Goal: Information Seeking & Learning: Learn about a topic

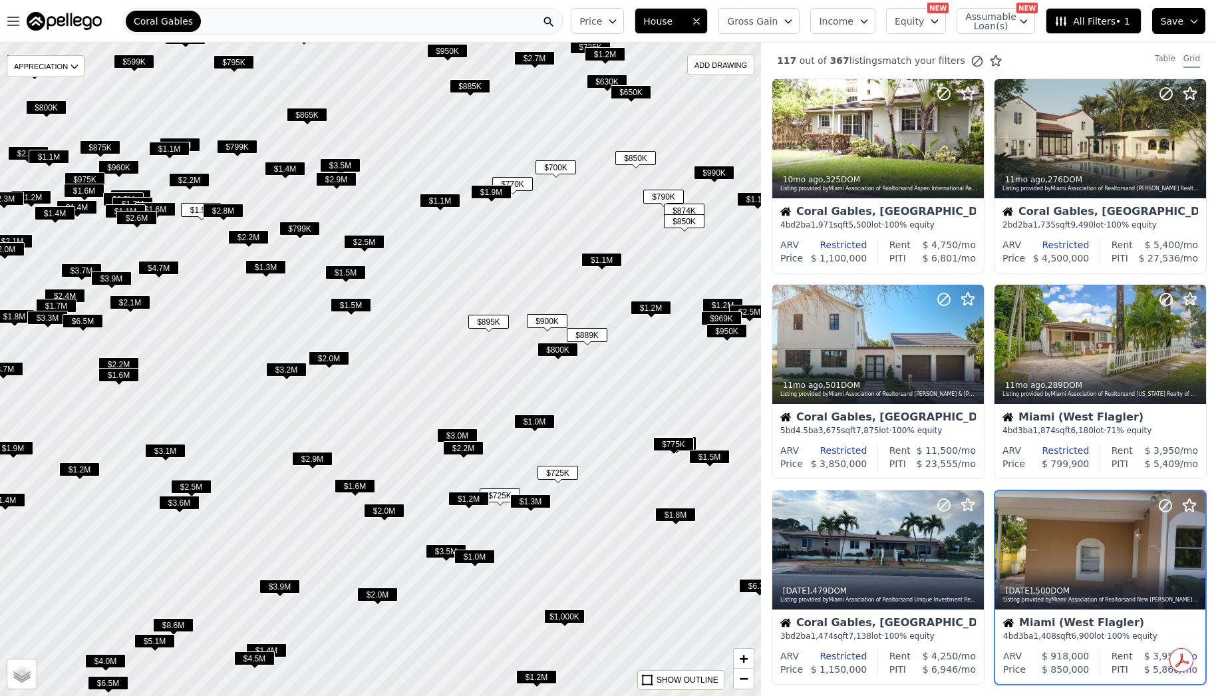
scroll to position [197, 0]
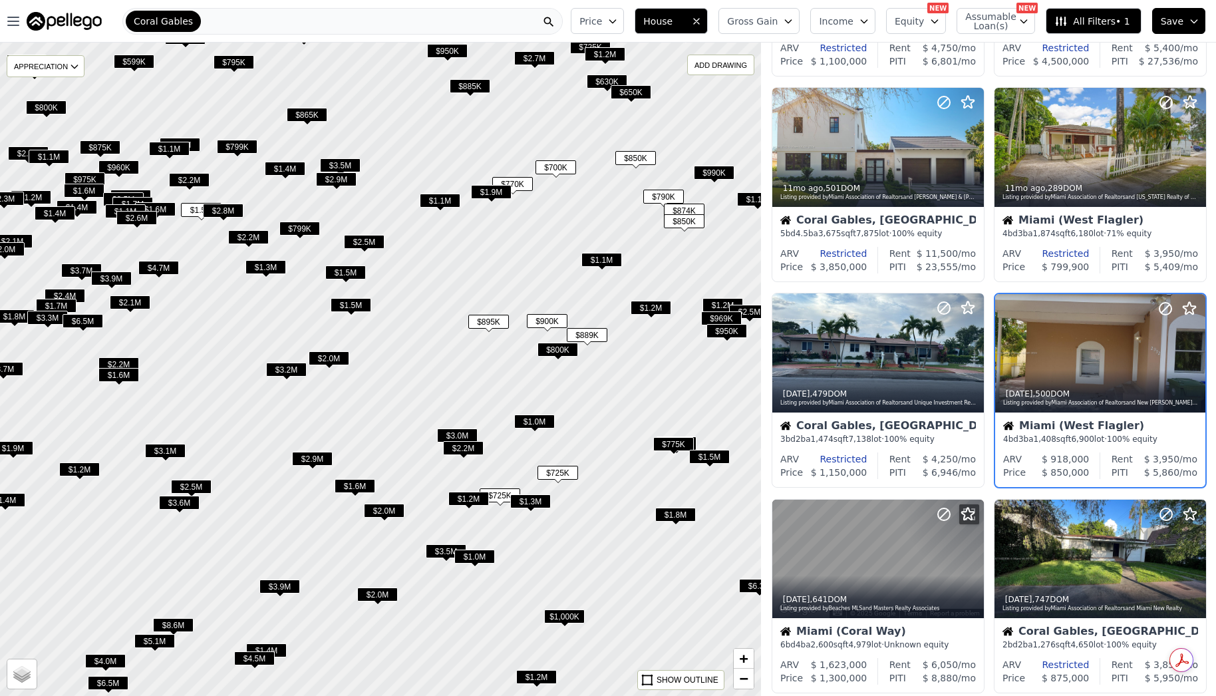
click at [681, 206] on span "$874K" at bounding box center [684, 211] width 41 height 14
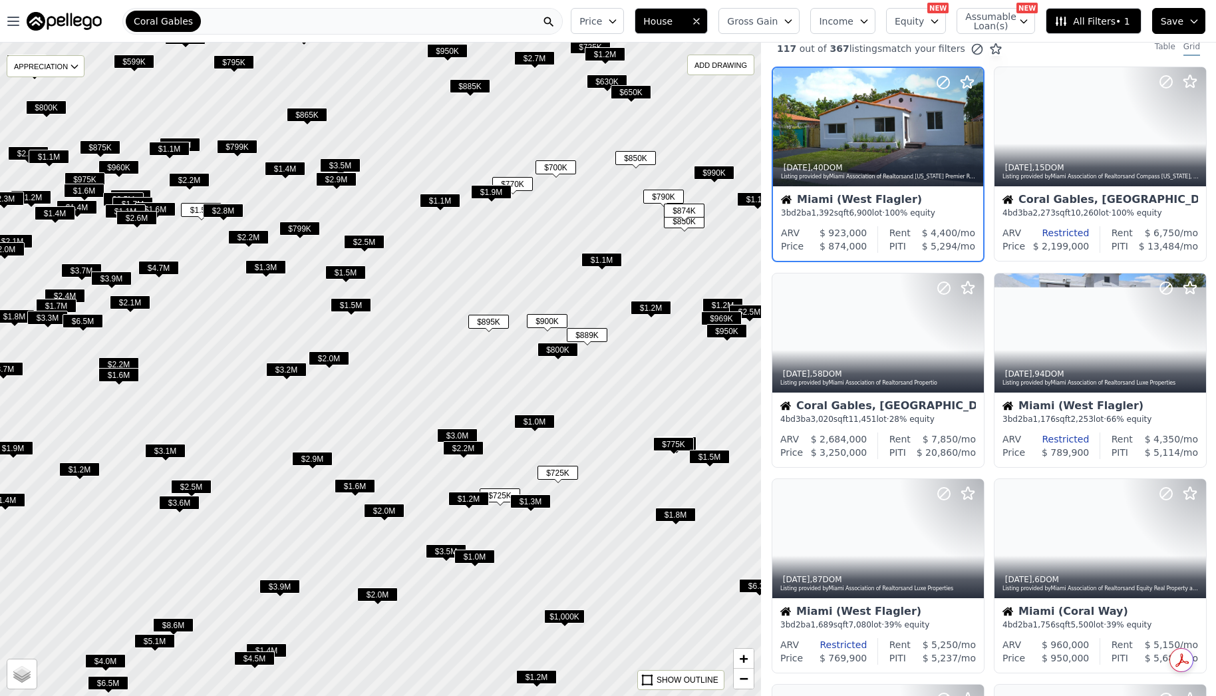
scroll to position [0, 0]
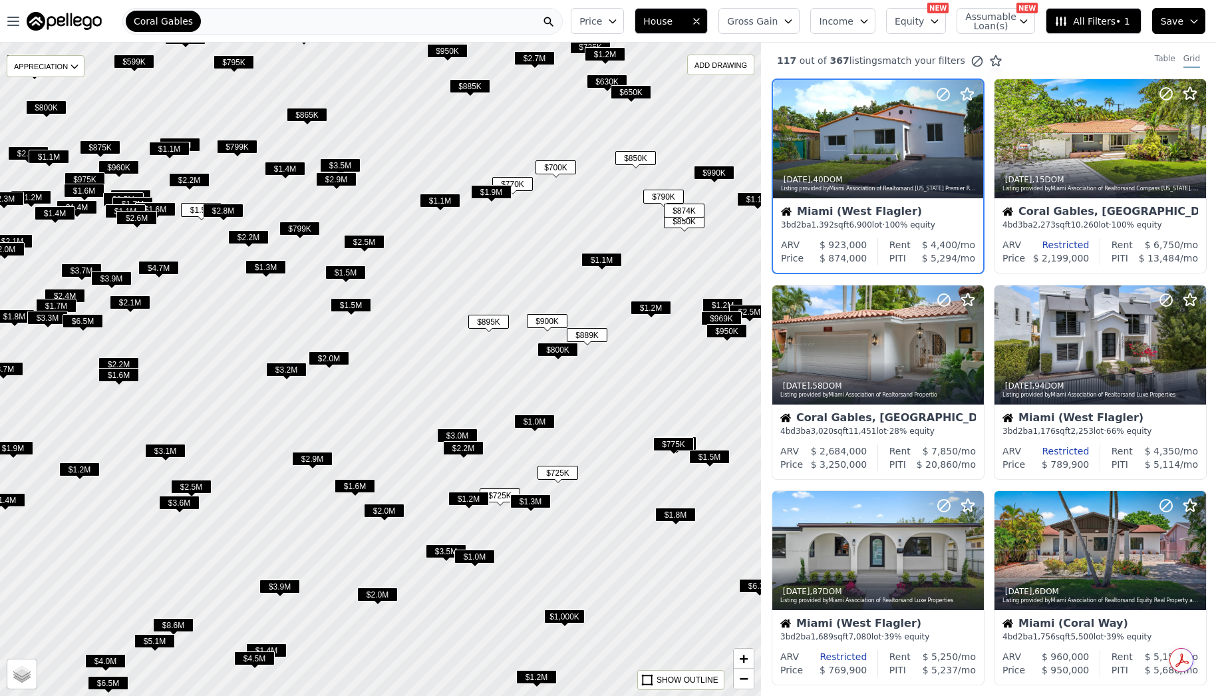
click at [727, 181] on div "$990K" at bounding box center [714, 175] width 41 height 19
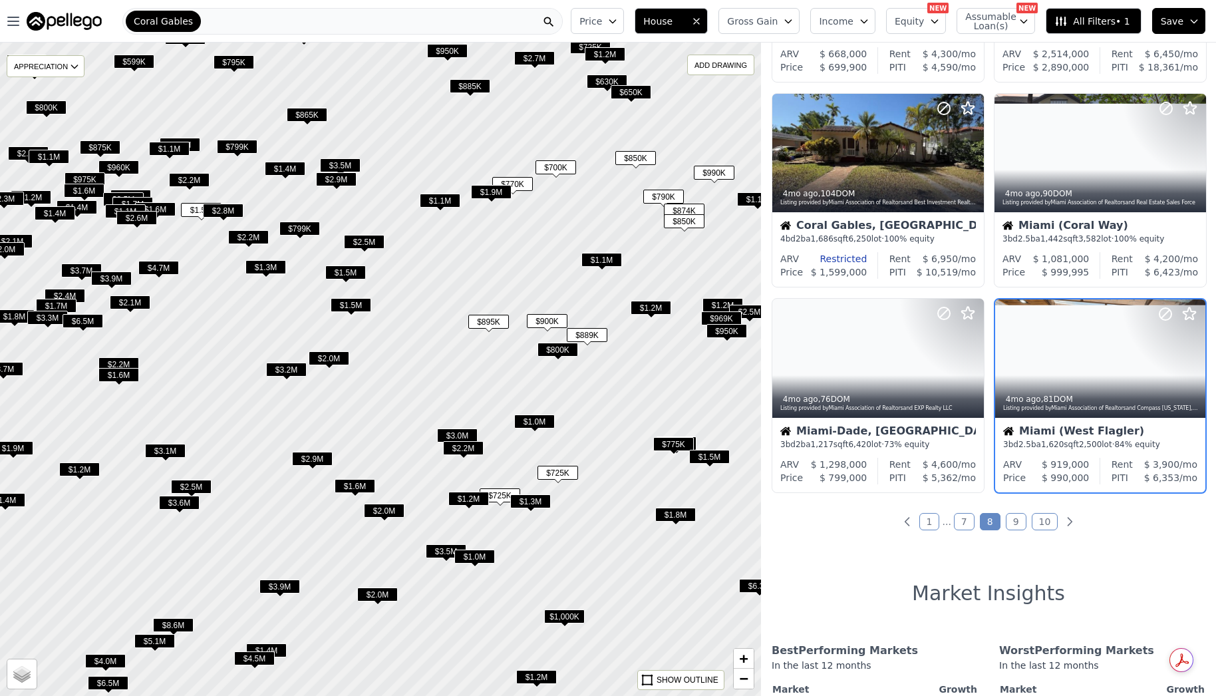
scroll to position [813, 0]
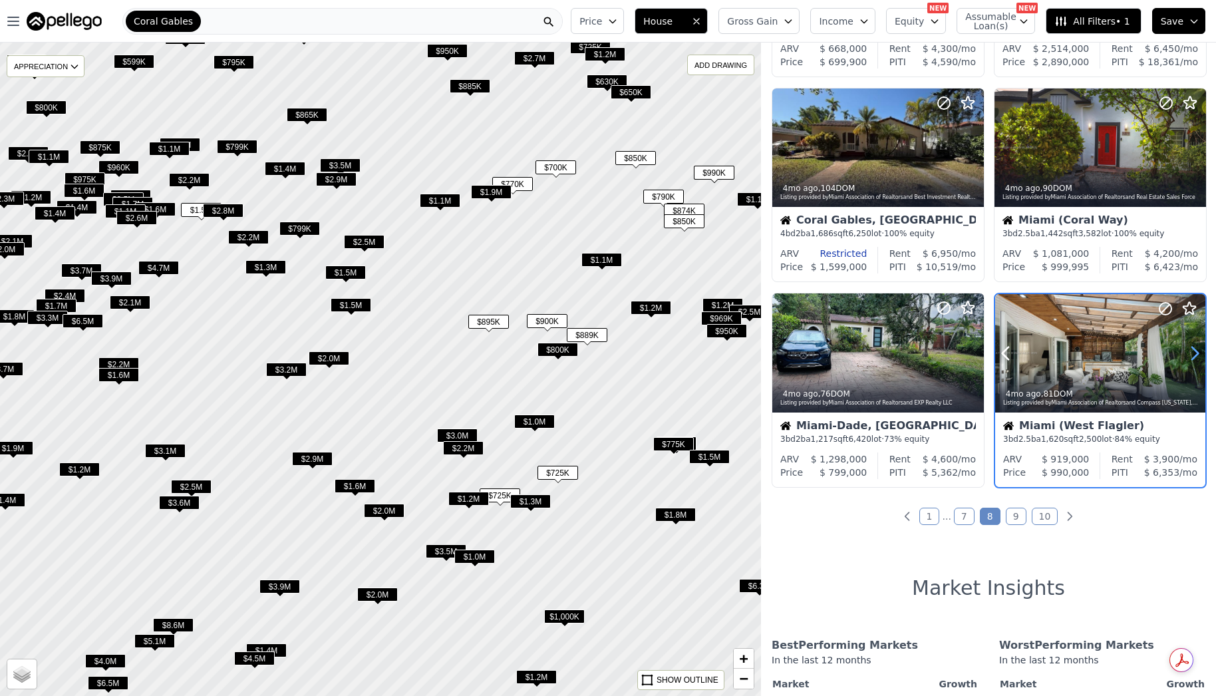
click at [1194, 351] on icon at bounding box center [1195, 353] width 21 height 21
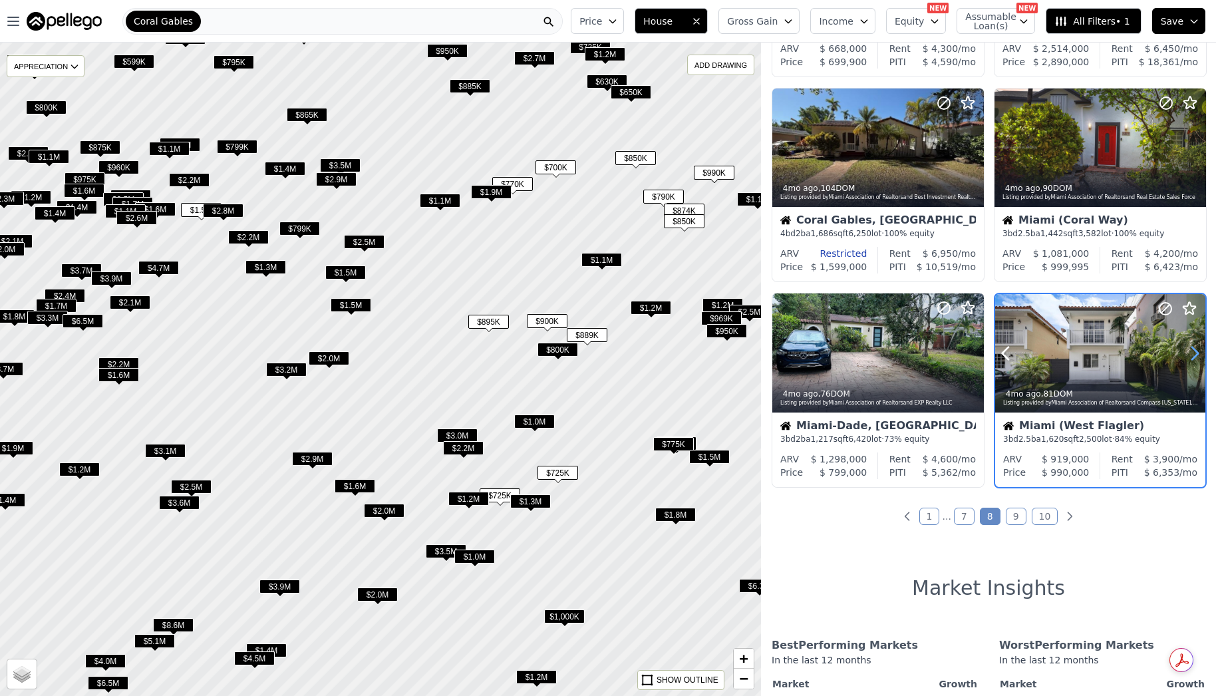
click at [1194, 351] on icon at bounding box center [1195, 353] width 21 height 21
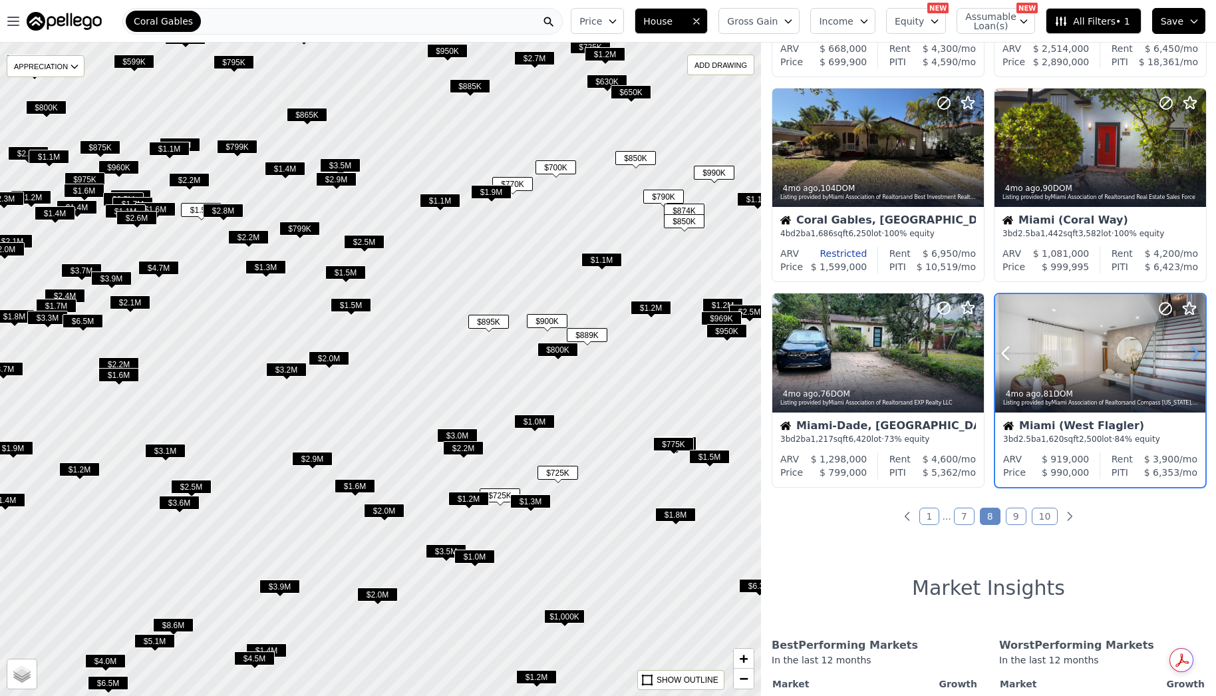
click at [1194, 351] on icon at bounding box center [1195, 353] width 21 height 21
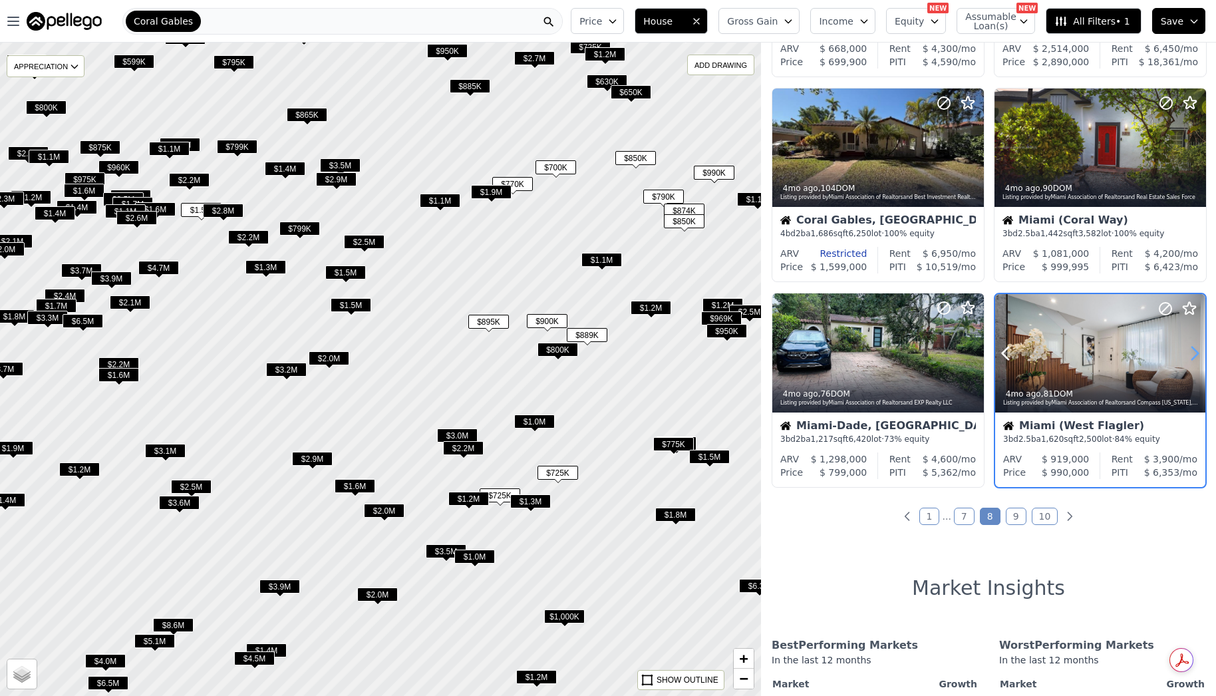
click at [1194, 351] on icon at bounding box center [1195, 353] width 21 height 21
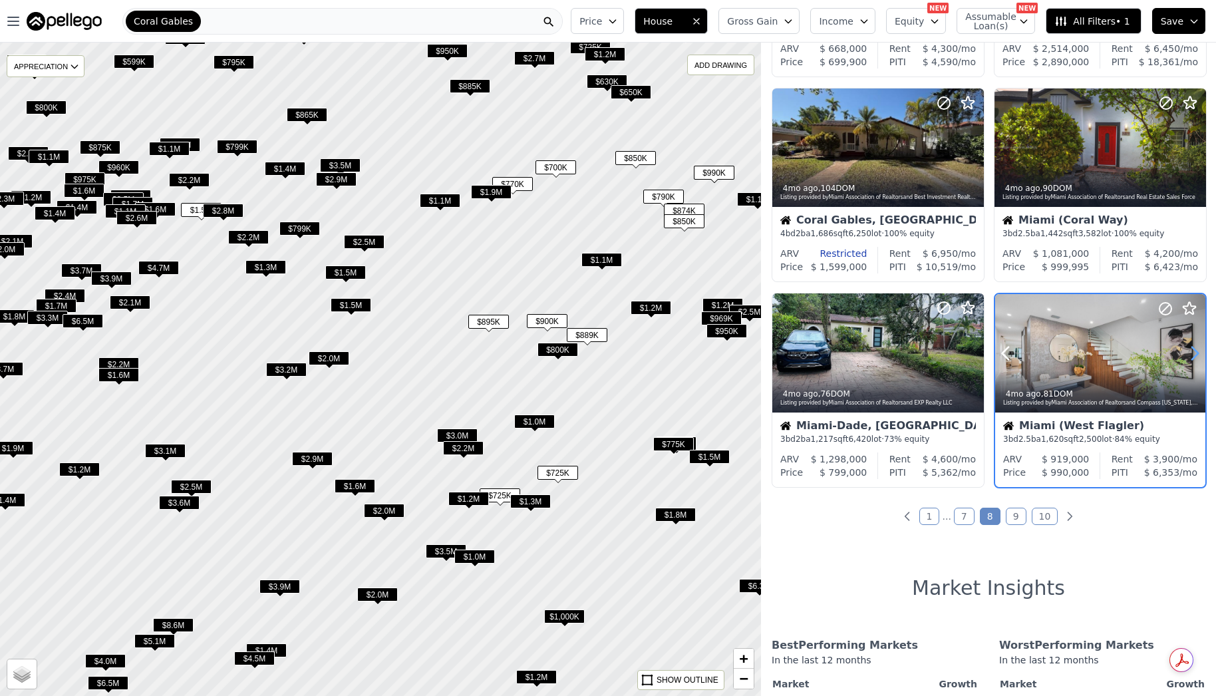
click at [1194, 351] on icon at bounding box center [1195, 353] width 21 height 21
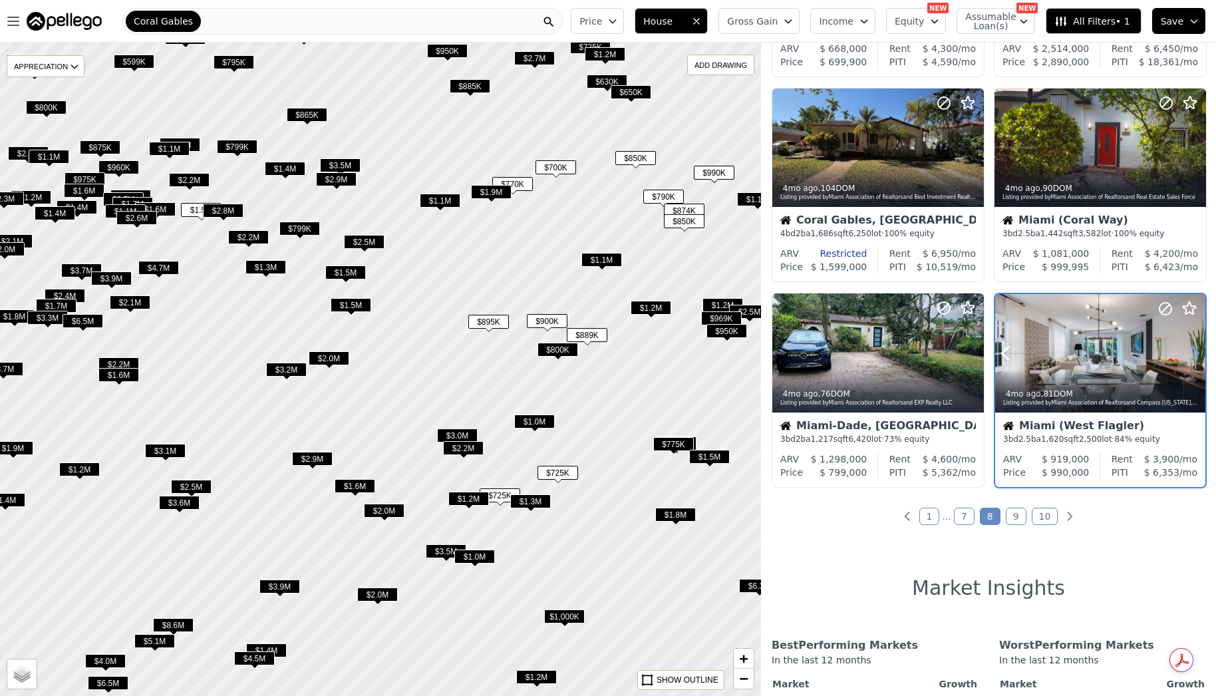
click at [1194, 351] on icon at bounding box center [1195, 353] width 21 height 21
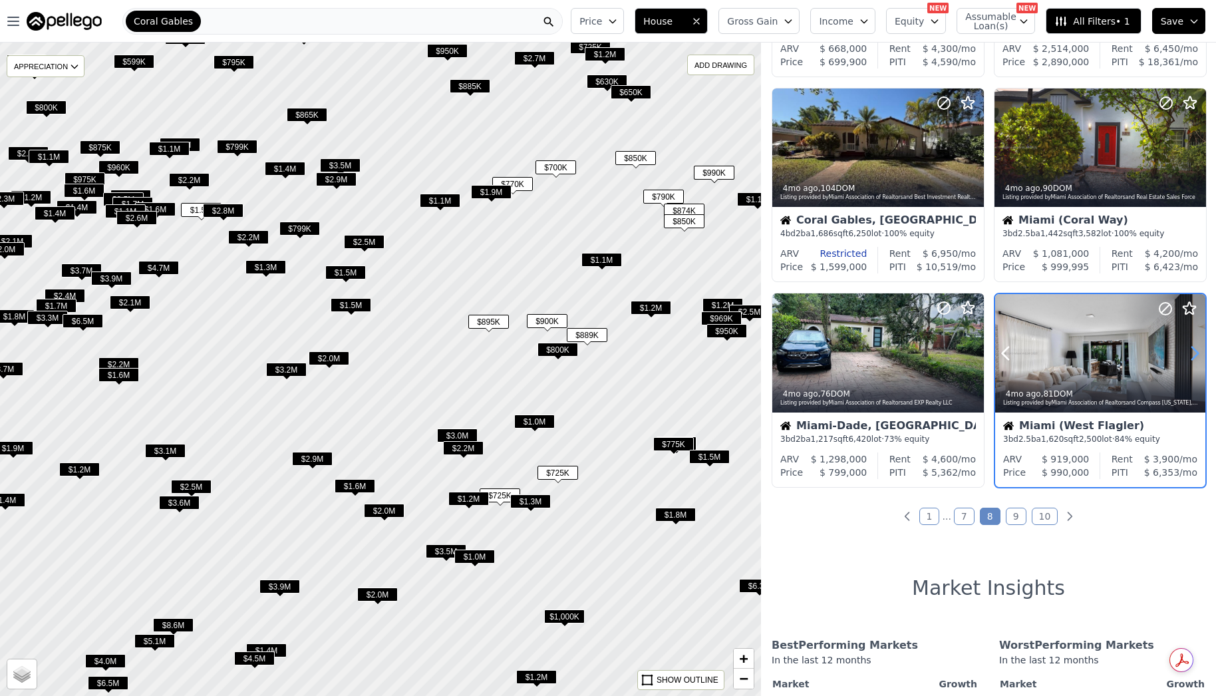
click at [1194, 351] on icon at bounding box center [1195, 353] width 21 height 21
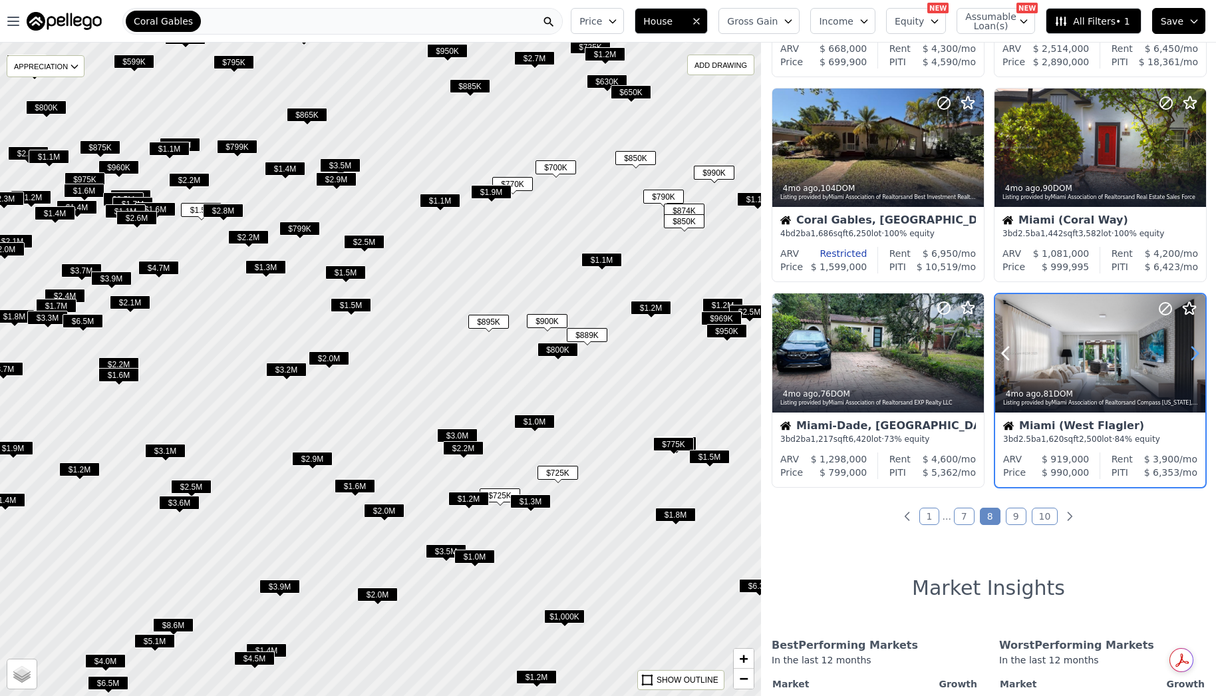
click at [1194, 351] on icon at bounding box center [1195, 353] width 21 height 21
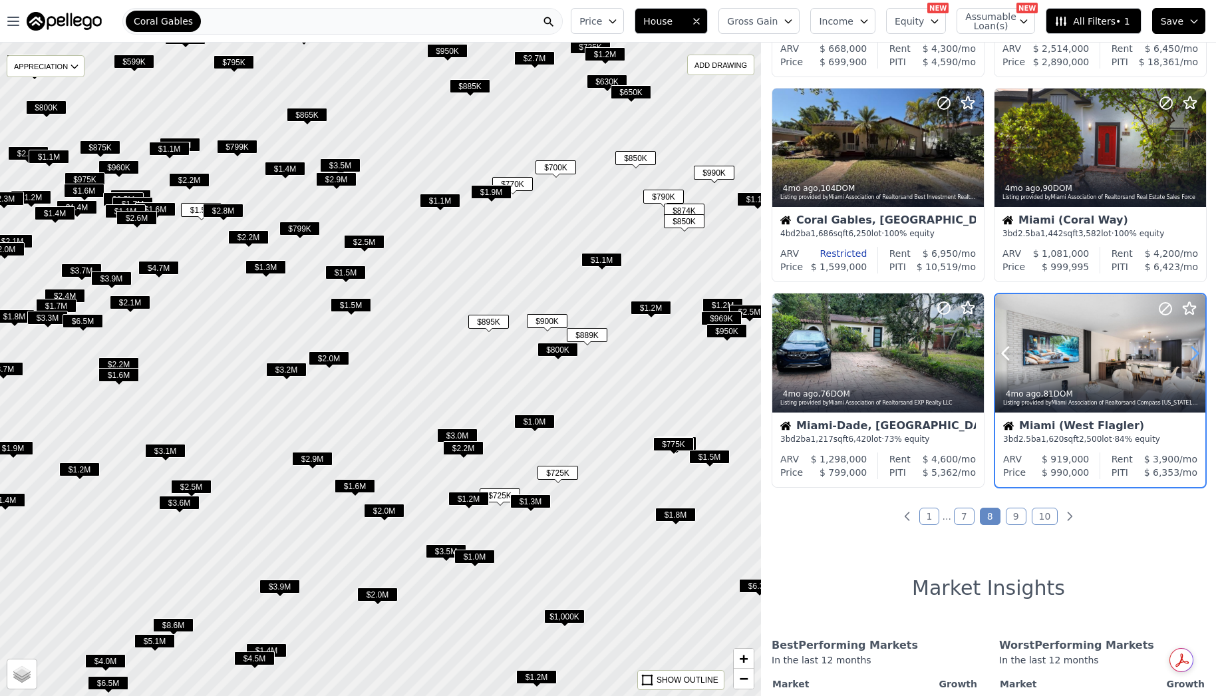
click at [1194, 351] on icon at bounding box center [1195, 353] width 21 height 21
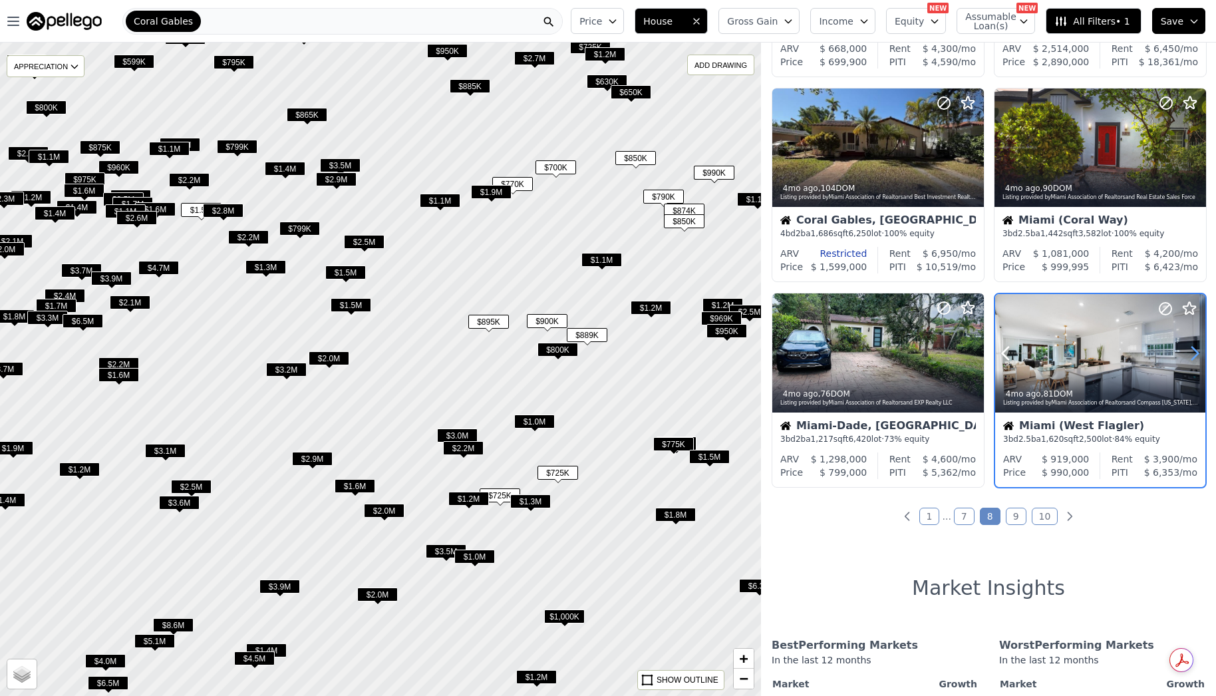
click at [1194, 351] on icon at bounding box center [1195, 353] width 21 height 21
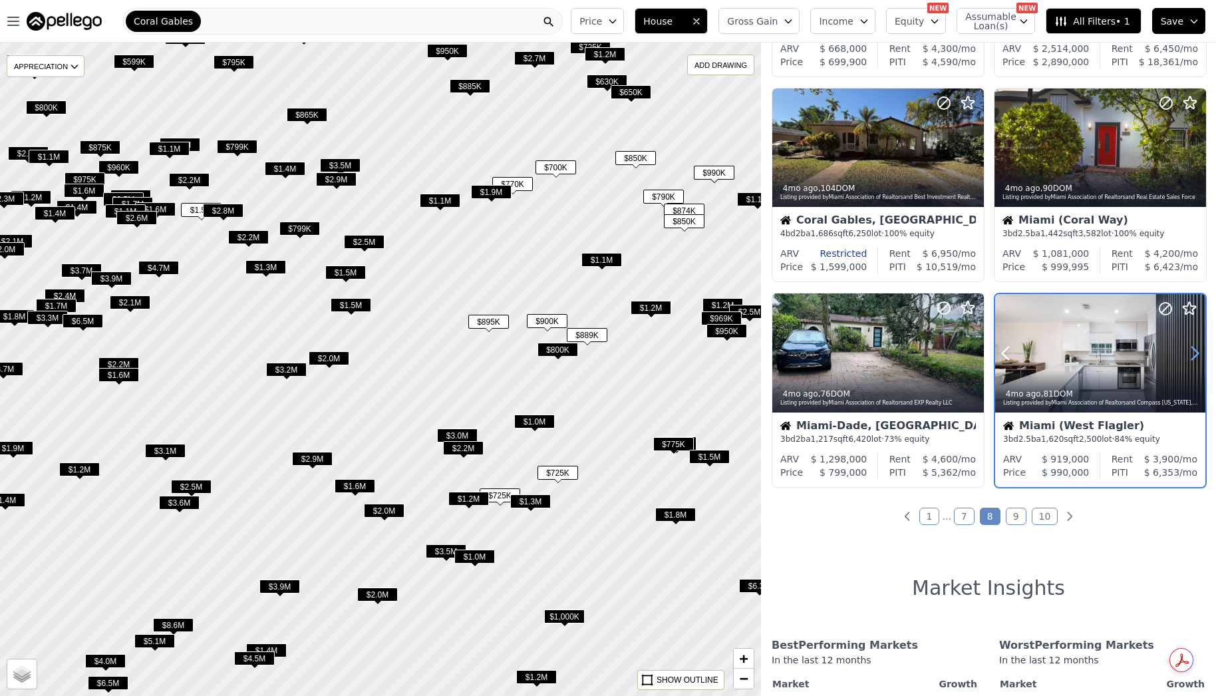
click at [1194, 351] on icon at bounding box center [1195, 353] width 21 height 21
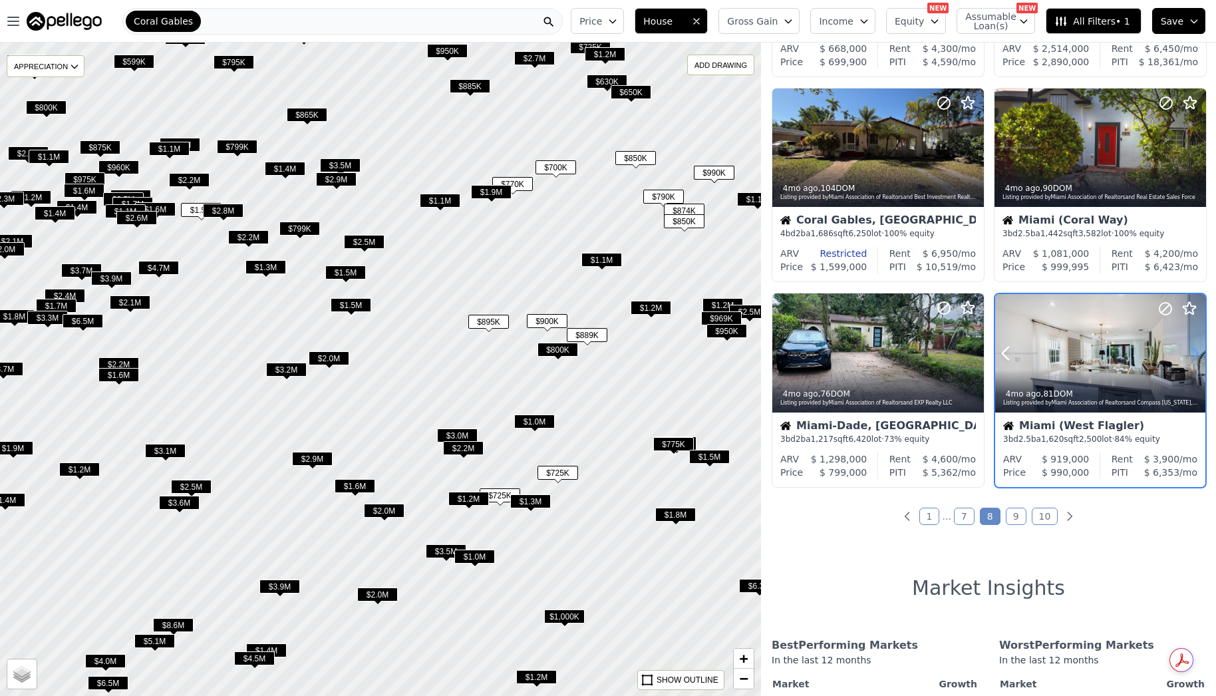
click at [1194, 351] on icon at bounding box center [1195, 353] width 21 height 21
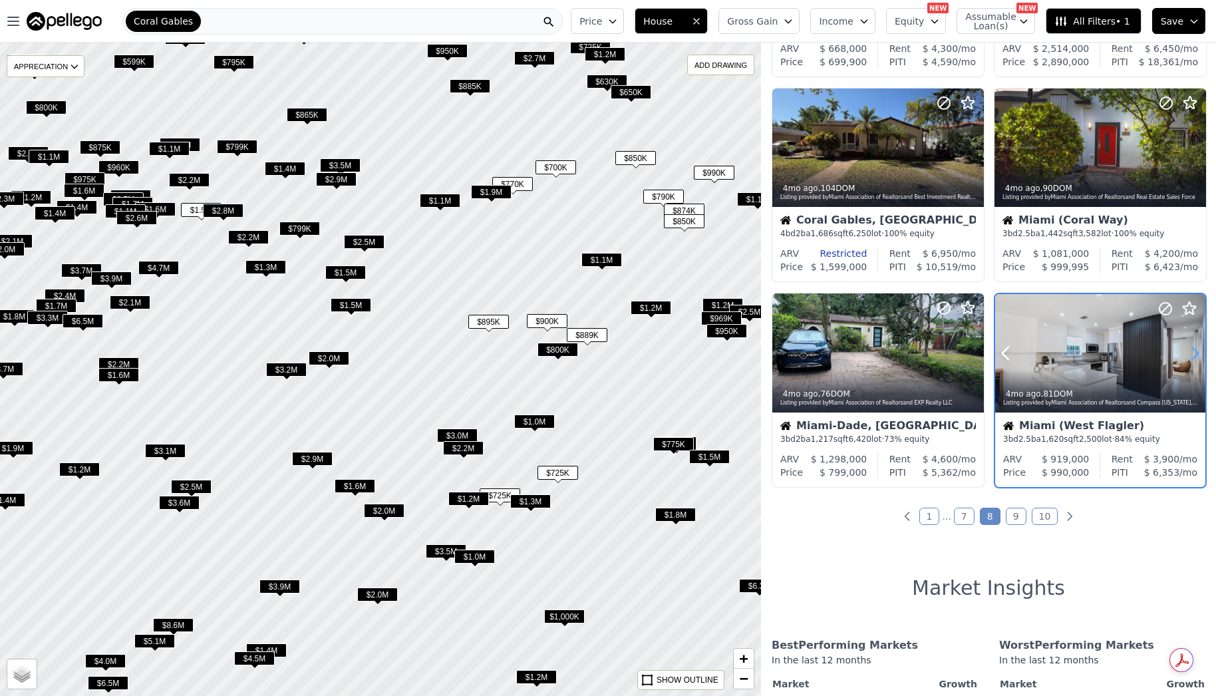
click at [1194, 351] on icon at bounding box center [1195, 353] width 21 height 21
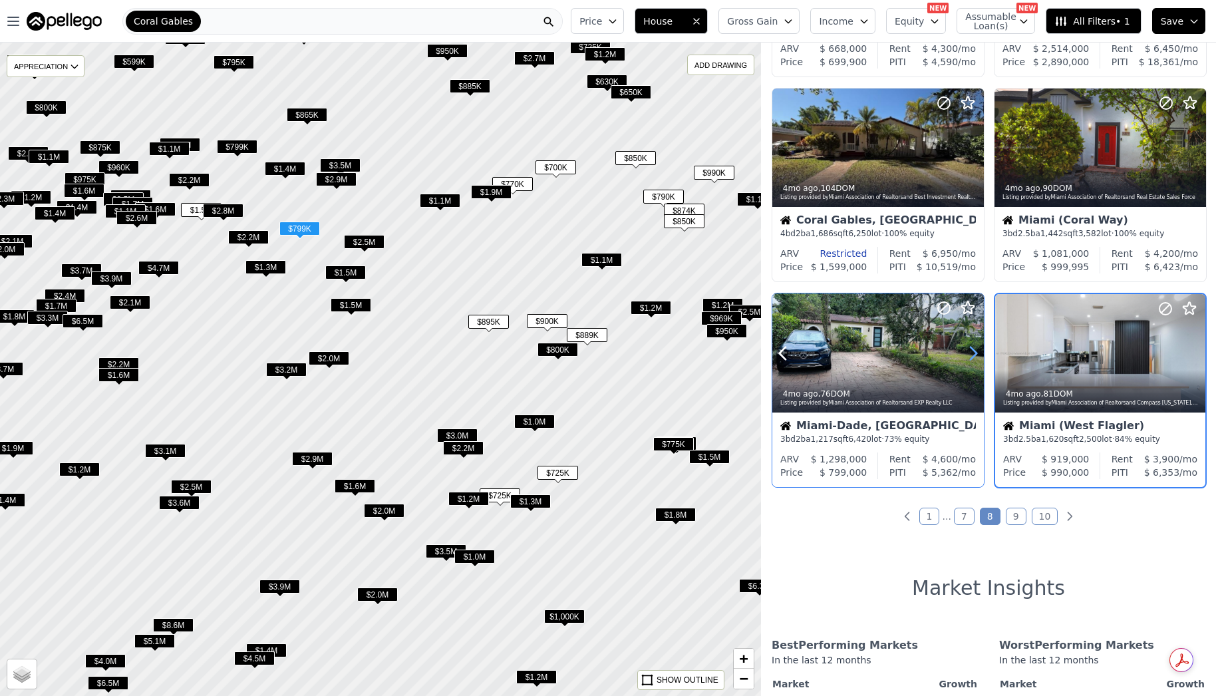
click at [971, 349] on icon at bounding box center [973, 353] width 21 height 21
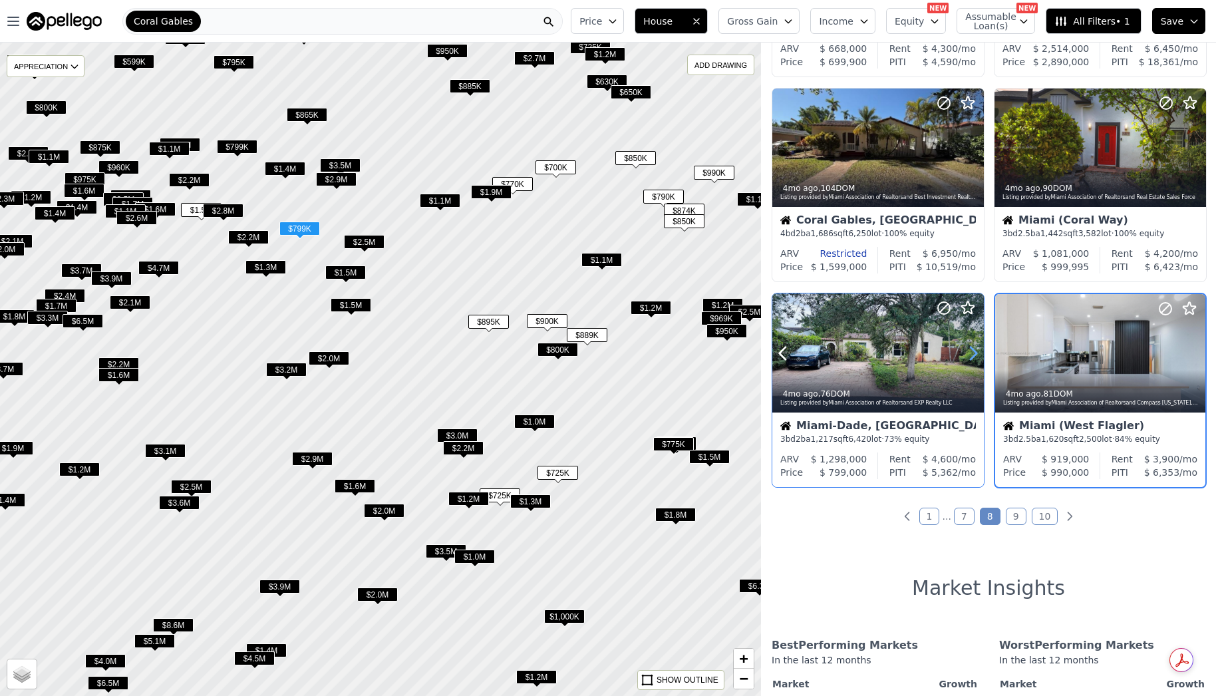
click at [972, 348] on icon at bounding box center [974, 353] width 6 height 13
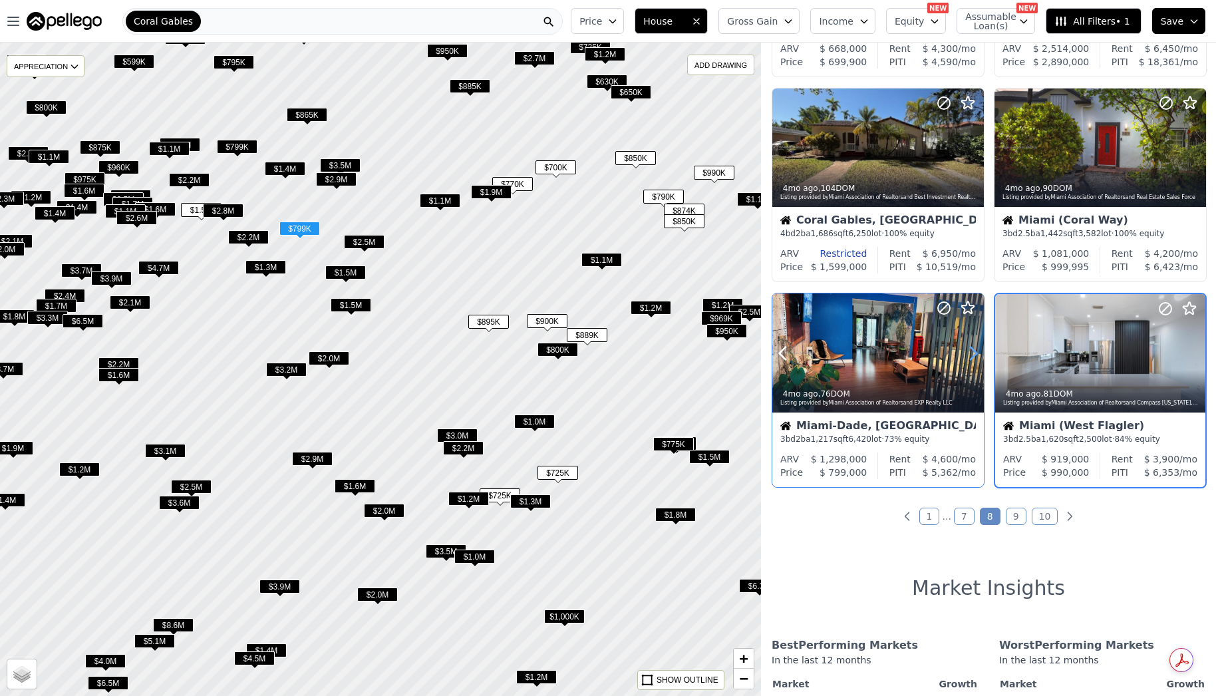
click at [972, 348] on icon at bounding box center [974, 353] width 6 height 13
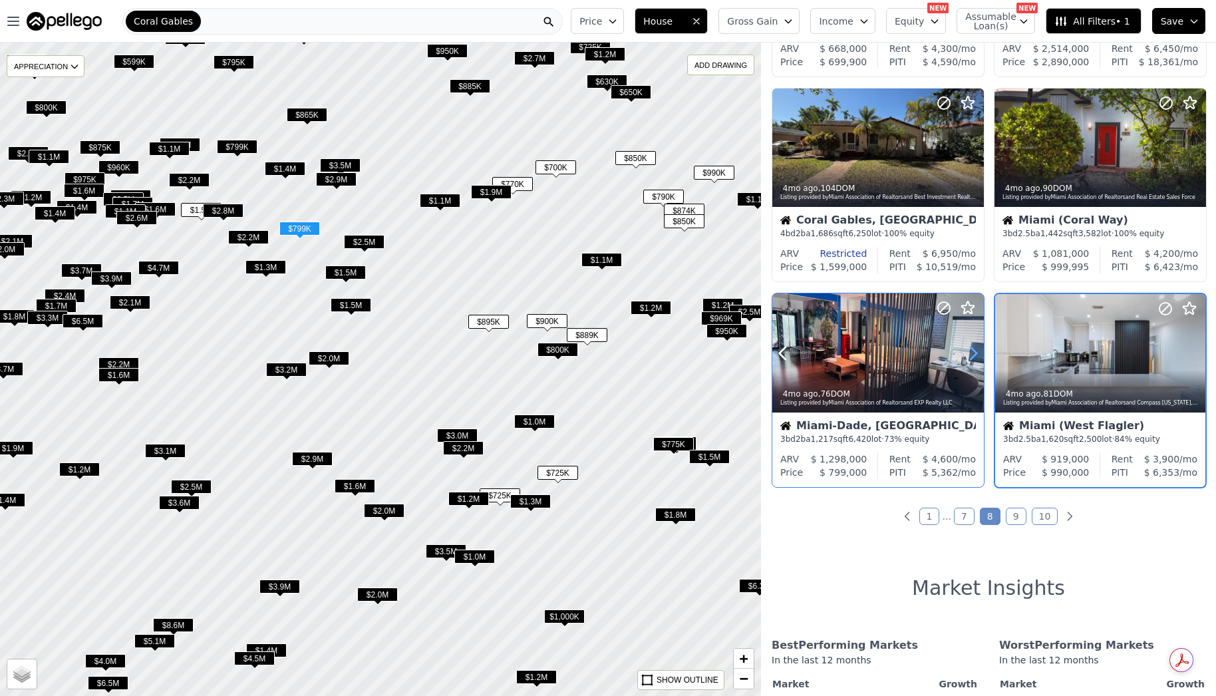
click at [972, 348] on icon at bounding box center [974, 353] width 6 height 13
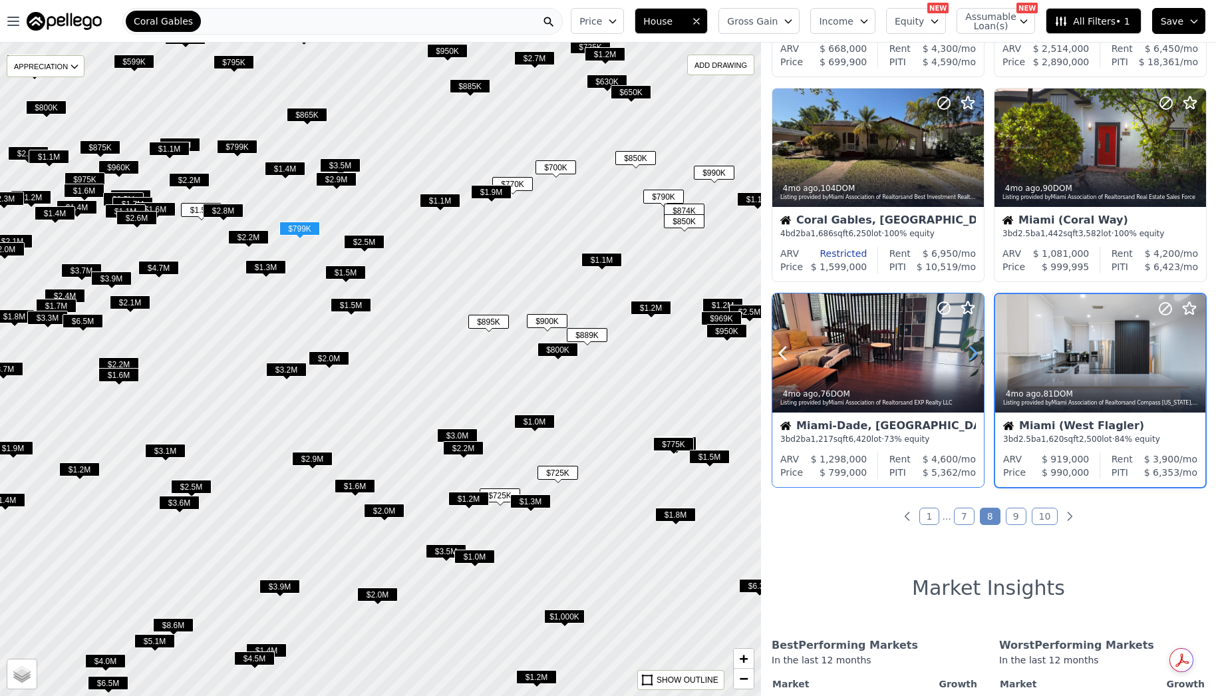
click at [972, 348] on icon at bounding box center [974, 353] width 6 height 13
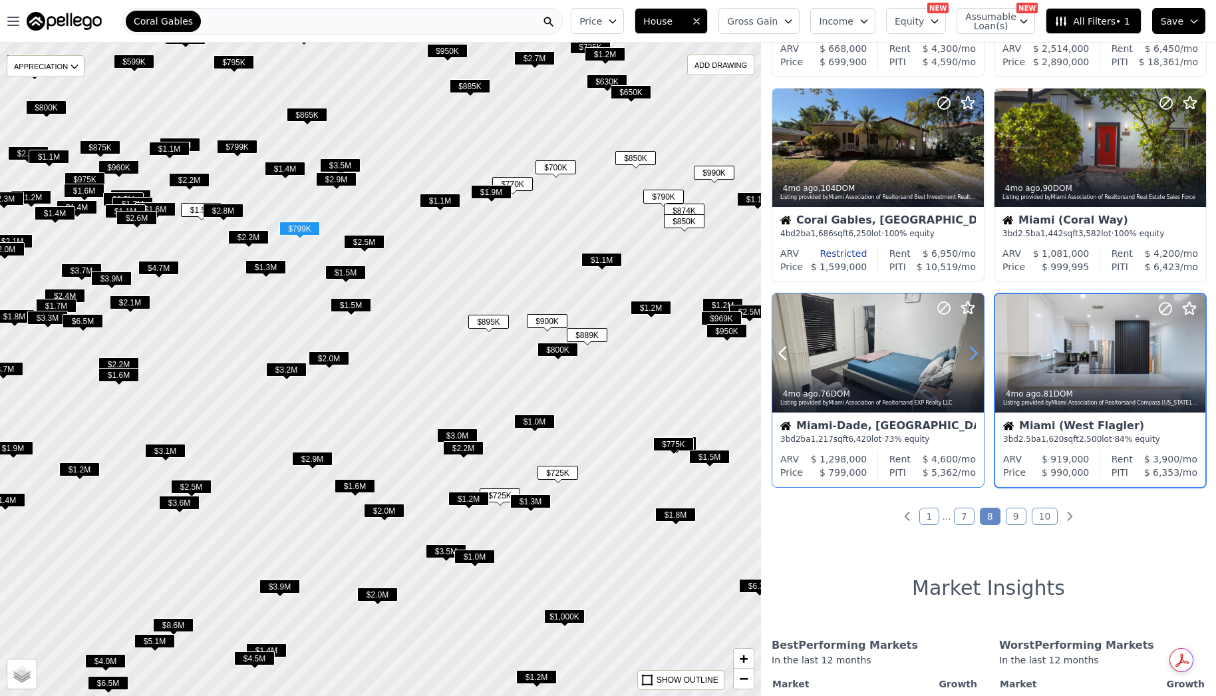
click at [972, 348] on icon at bounding box center [974, 353] width 6 height 13
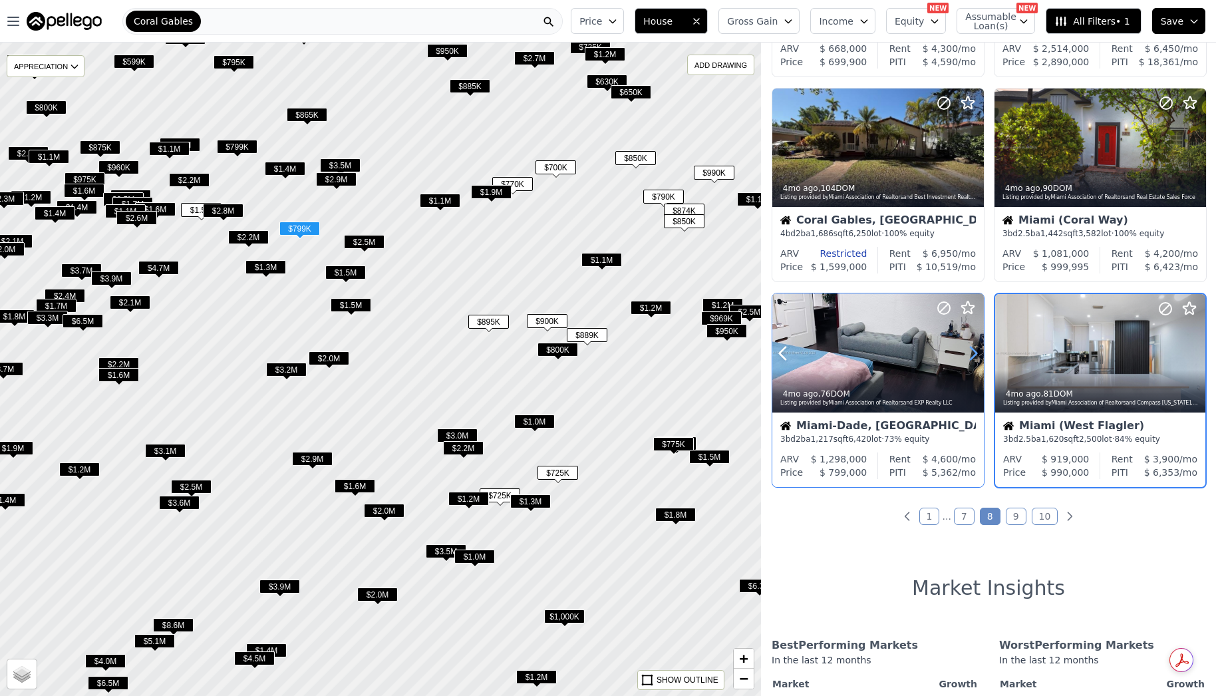
click at [972, 348] on icon at bounding box center [974, 353] width 6 height 13
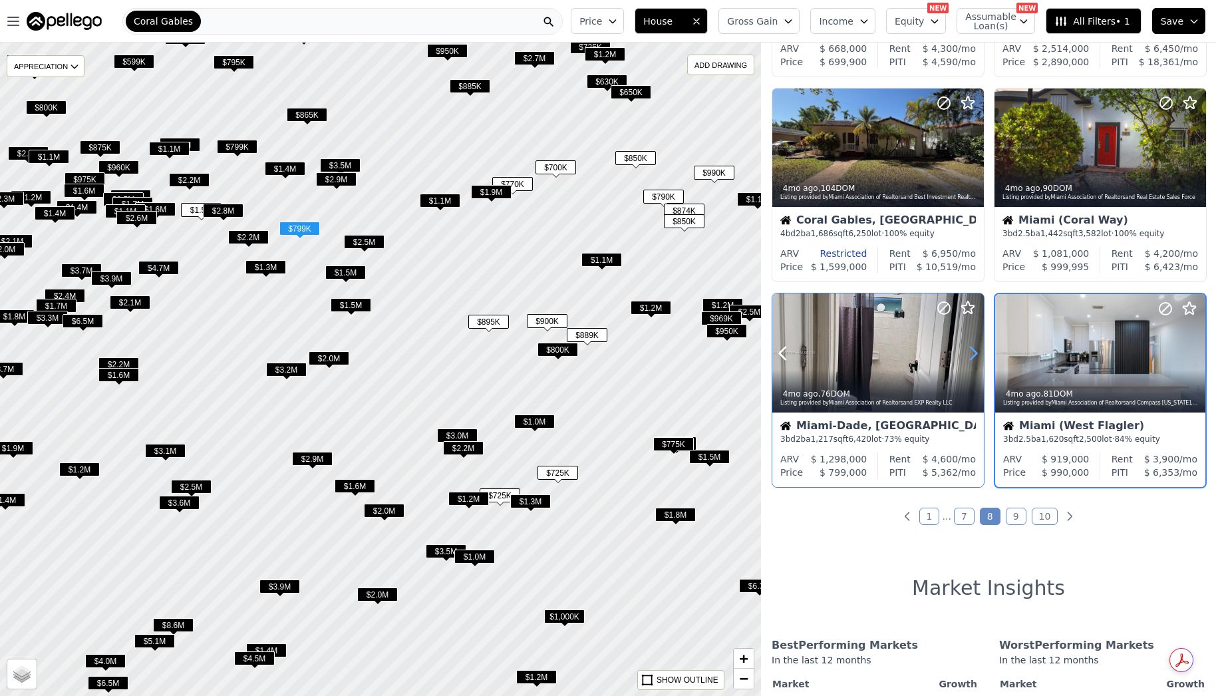
click at [972, 348] on icon at bounding box center [974, 353] width 6 height 13
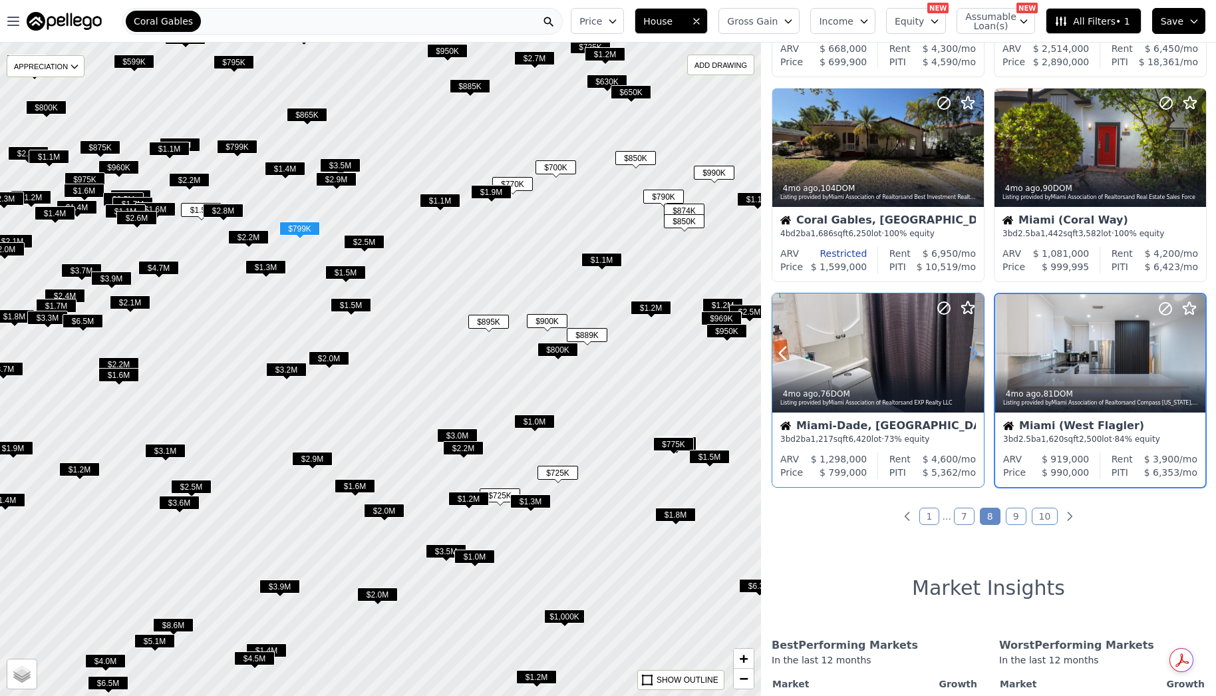
click at [972, 348] on icon at bounding box center [974, 353] width 6 height 13
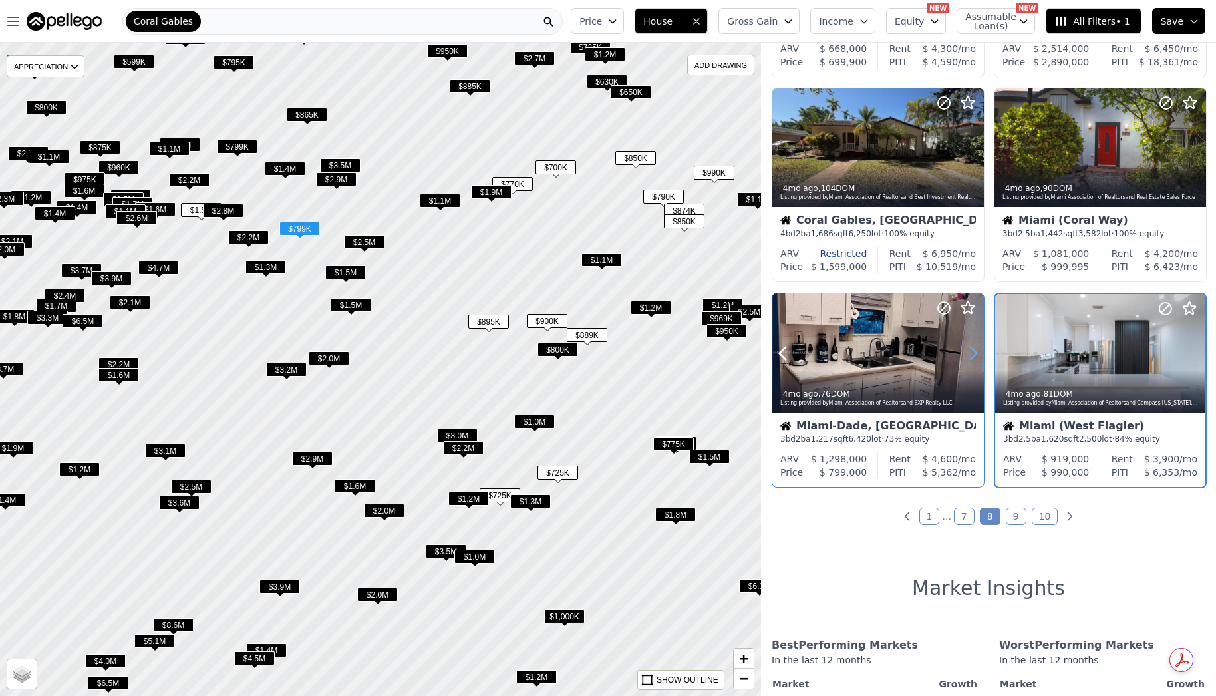
click at [972, 348] on icon at bounding box center [974, 353] width 6 height 13
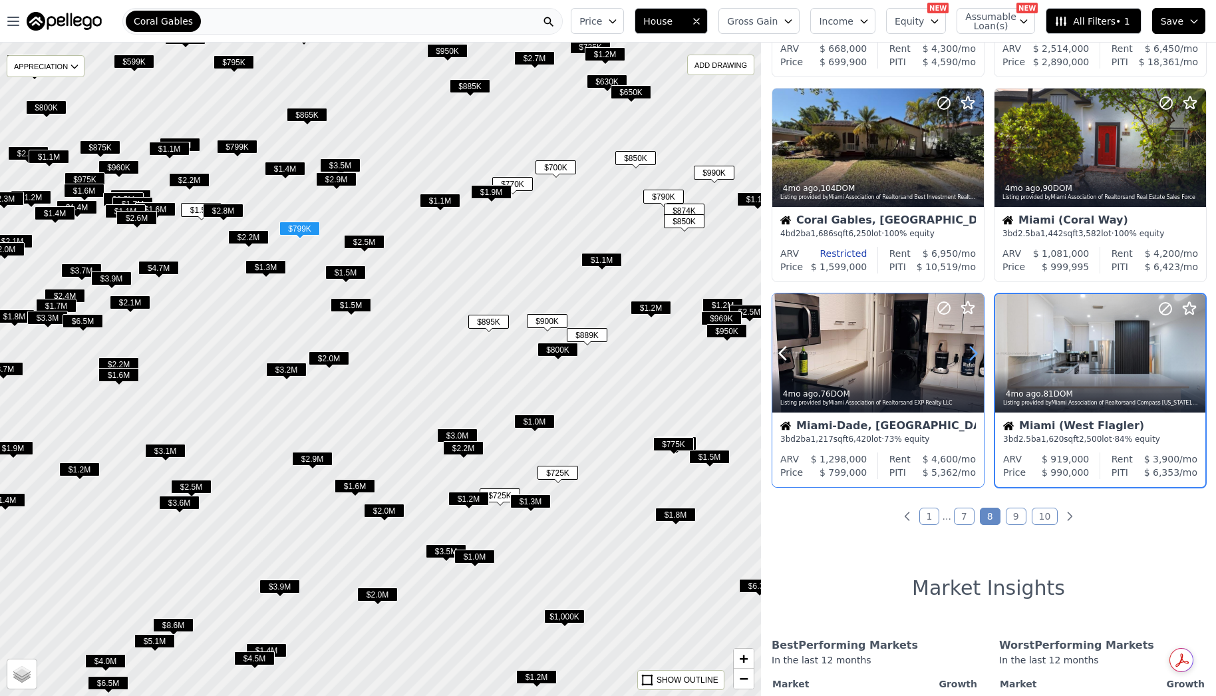
click at [972, 348] on icon at bounding box center [974, 353] width 6 height 13
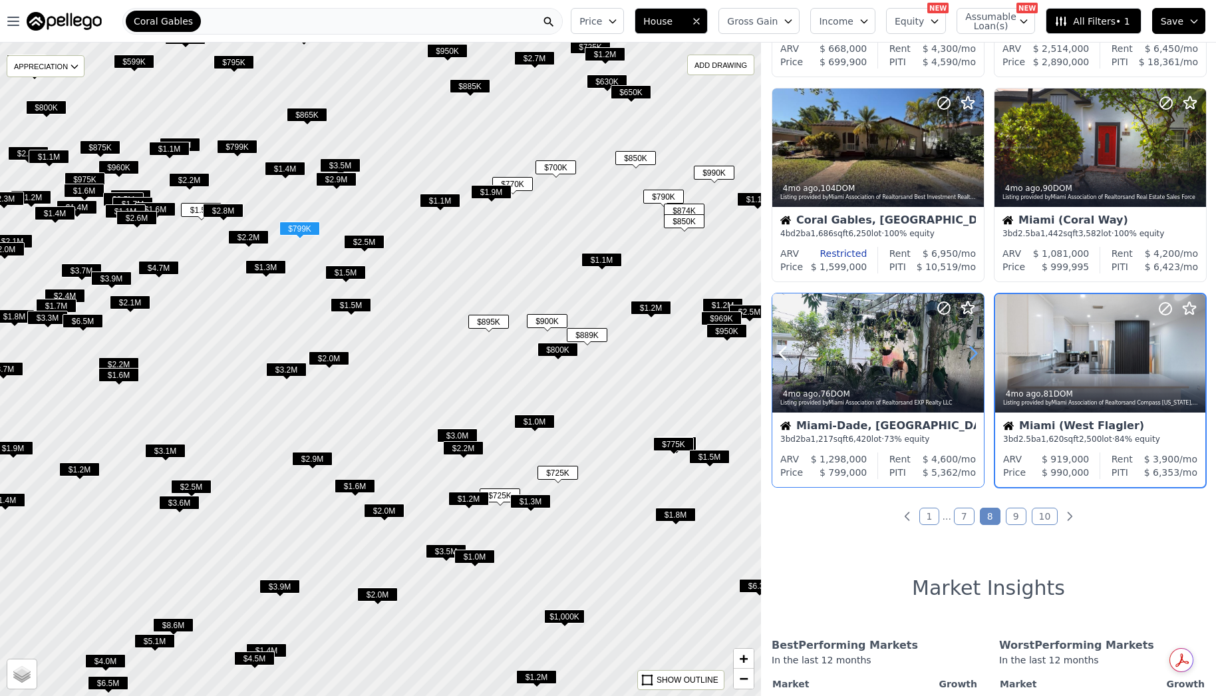
click at [972, 348] on icon at bounding box center [974, 353] width 6 height 13
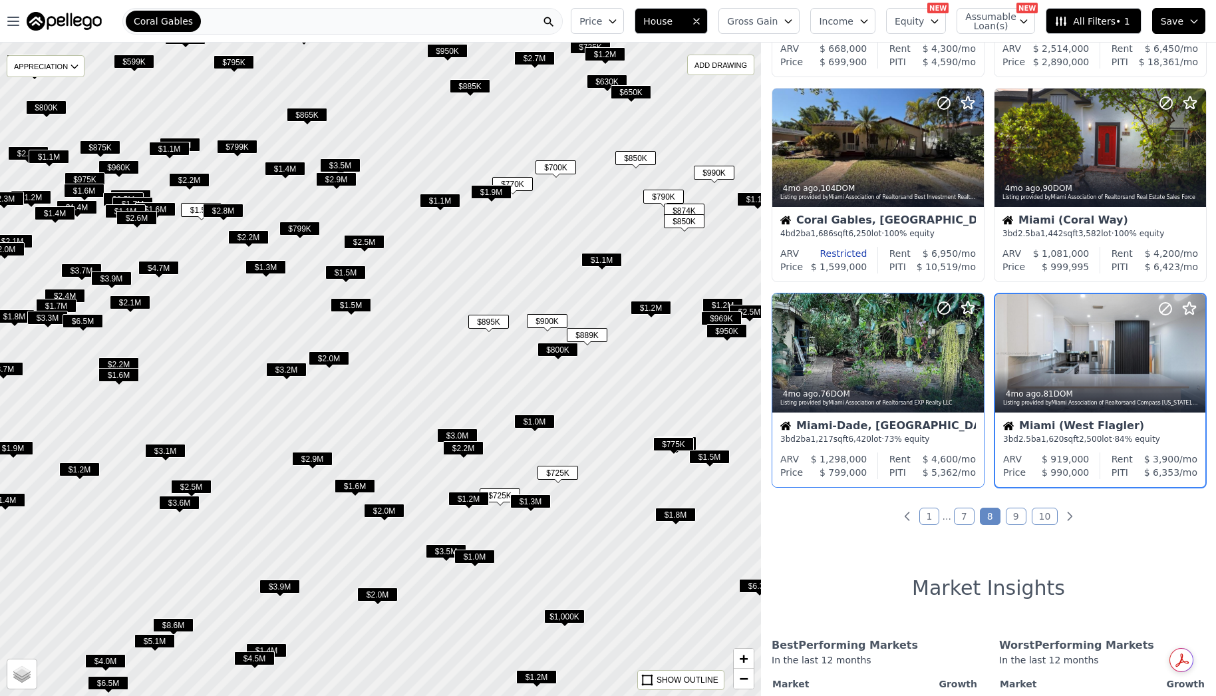
click at [285, 165] on span "$1.4M" at bounding box center [285, 169] width 41 height 14
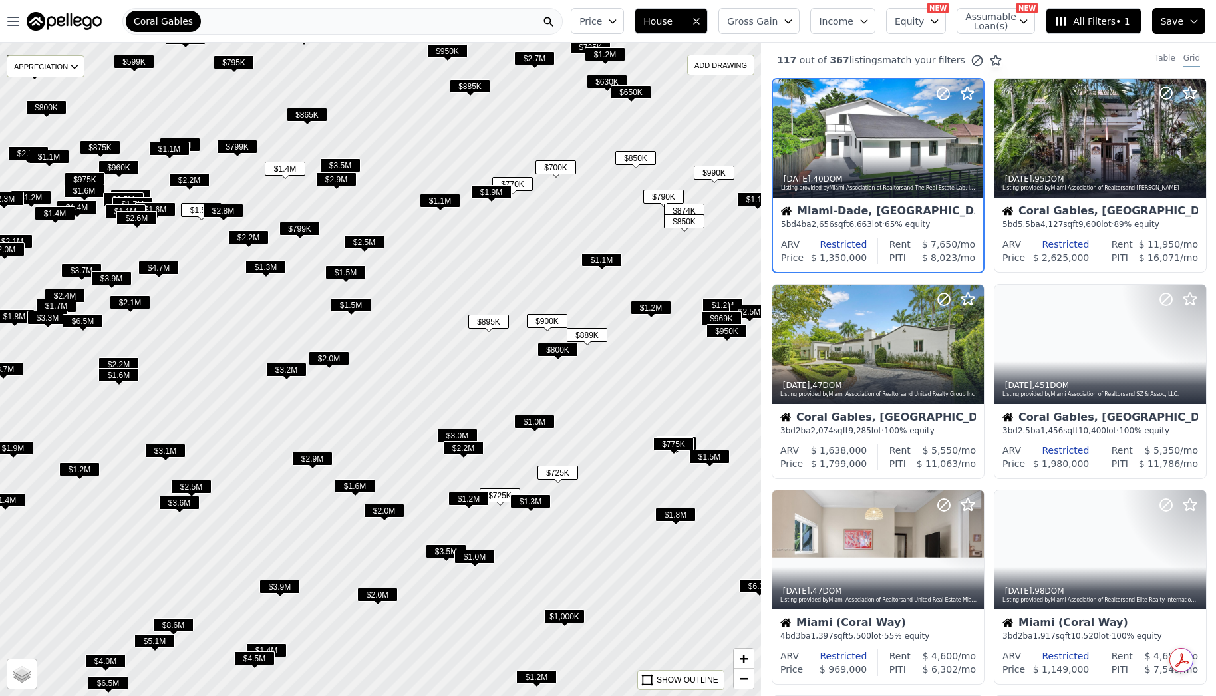
scroll to position [0, 0]
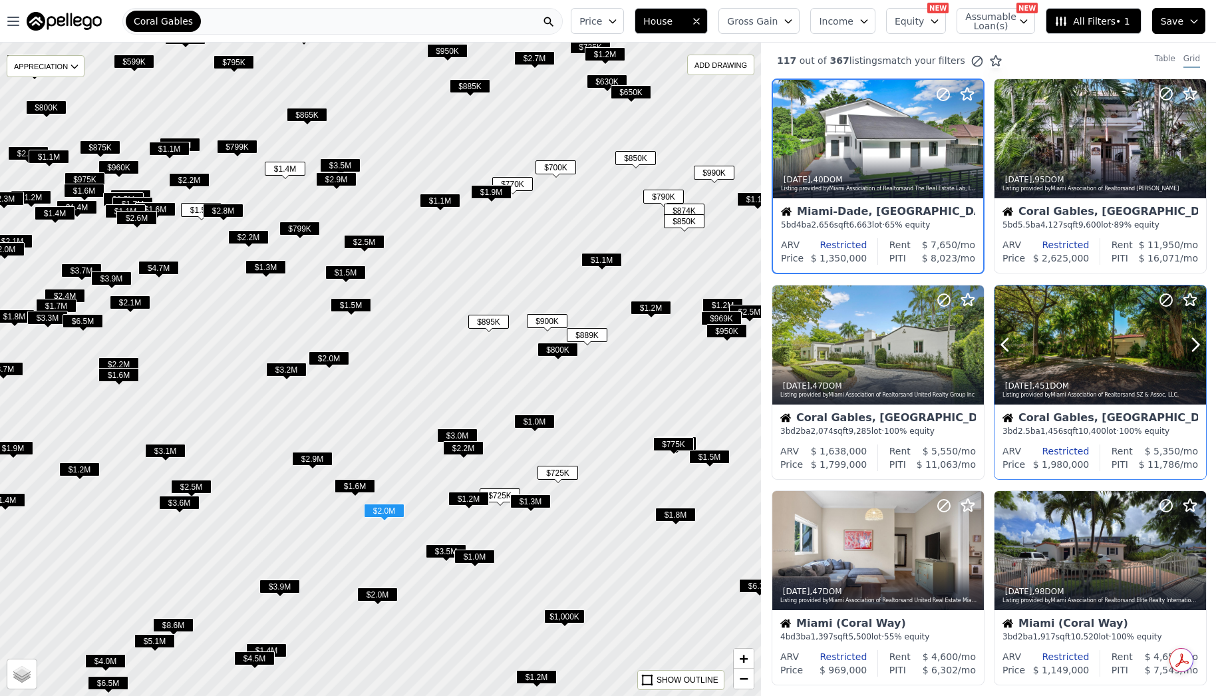
click at [1196, 345] on icon at bounding box center [1195, 344] width 21 height 21
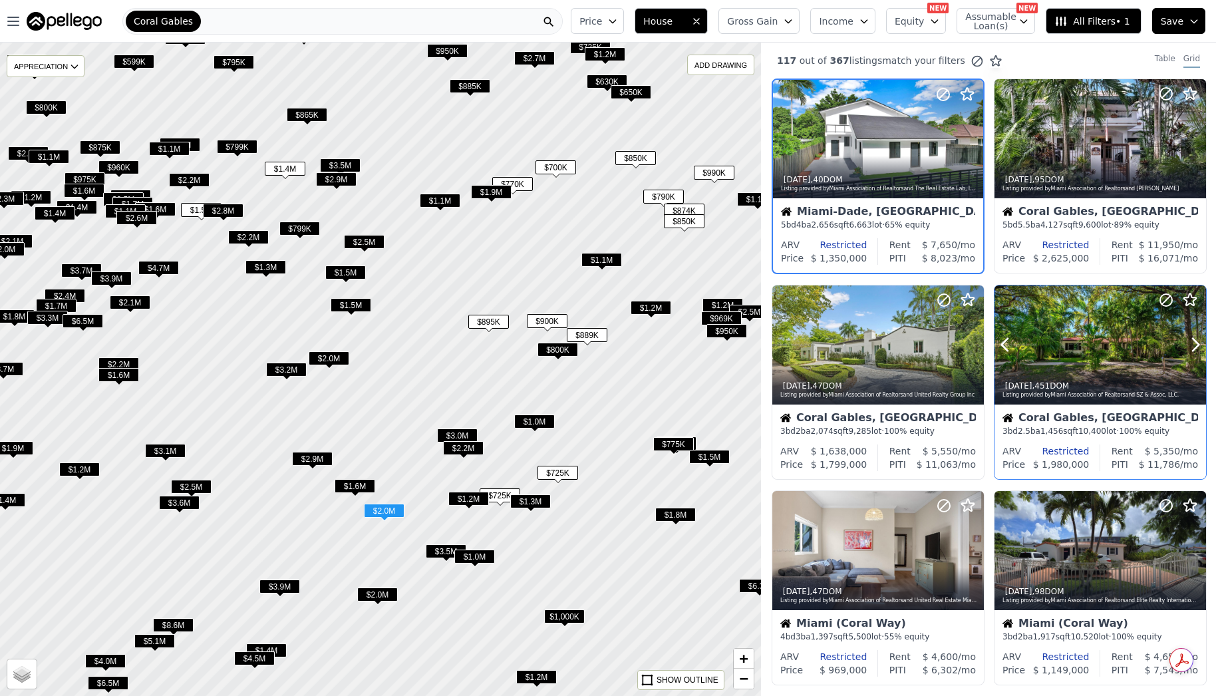
click at [1196, 345] on icon at bounding box center [1195, 344] width 21 height 21
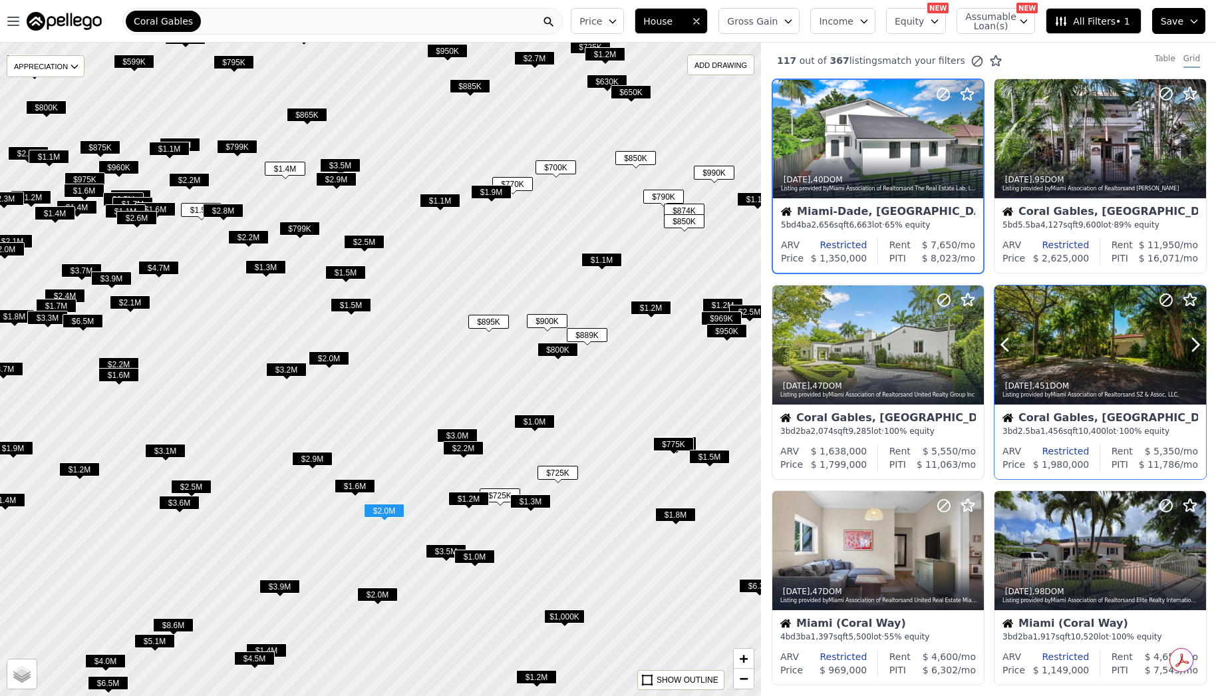
click at [1196, 345] on icon at bounding box center [1195, 344] width 21 height 21
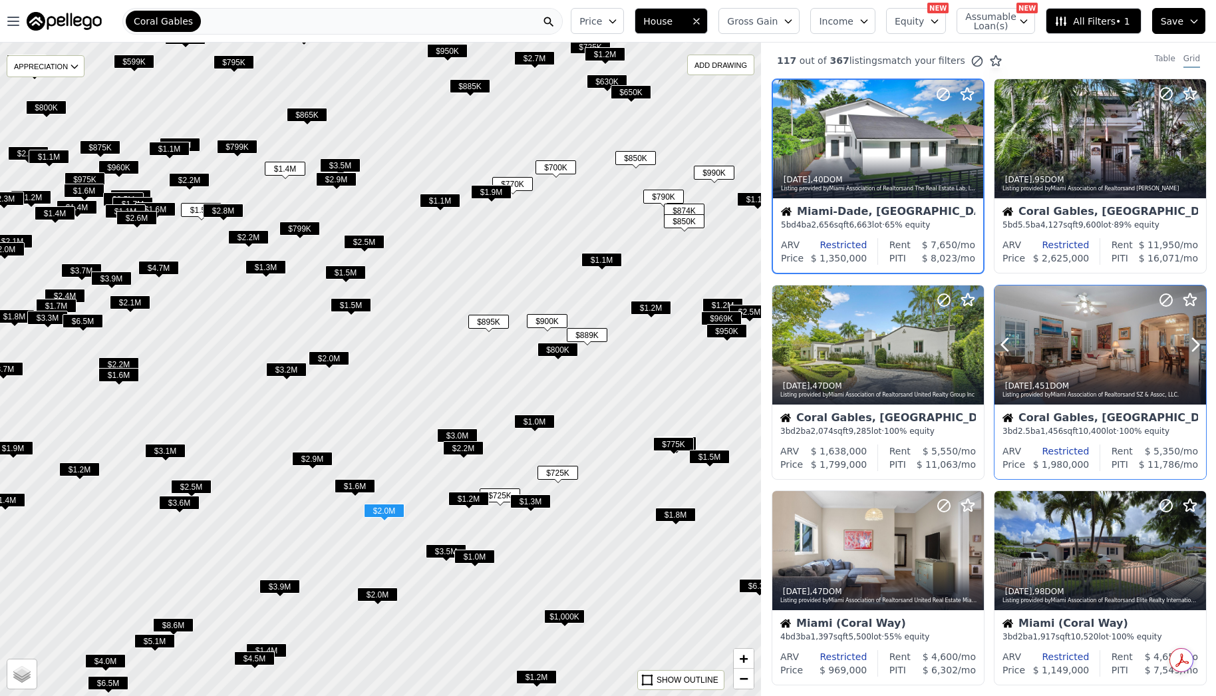
click at [1196, 345] on icon at bounding box center [1195, 344] width 21 height 21
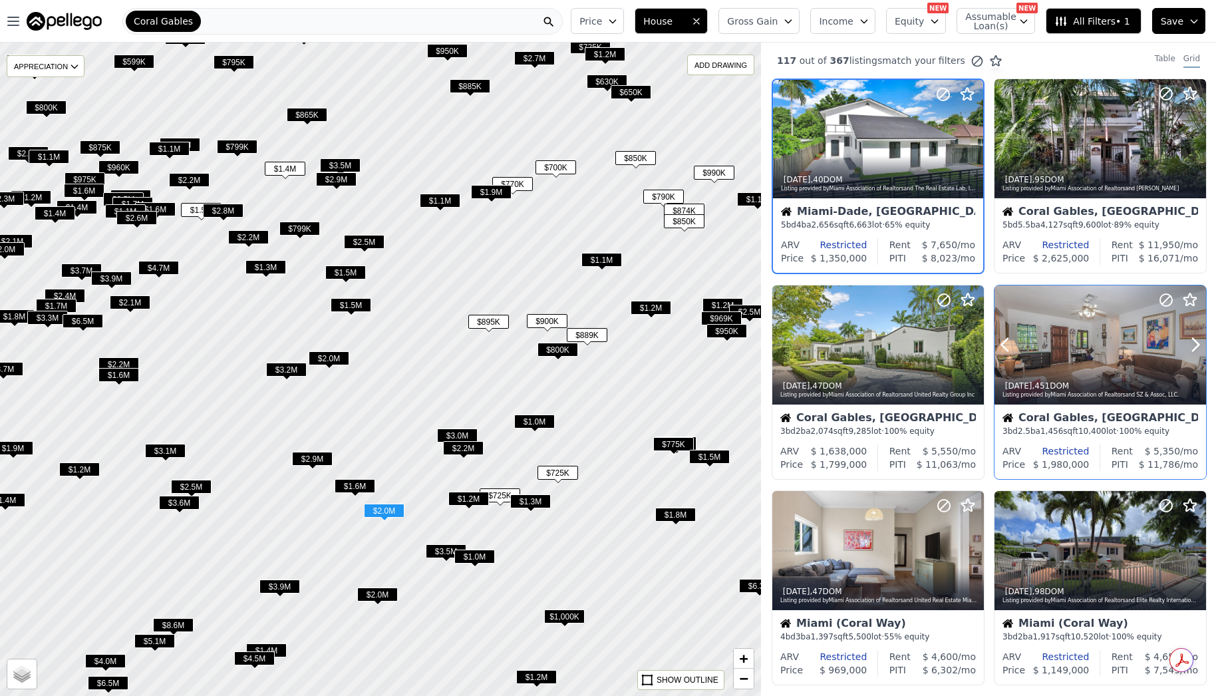
click at [1196, 345] on icon at bounding box center [1195, 344] width 21 height 21
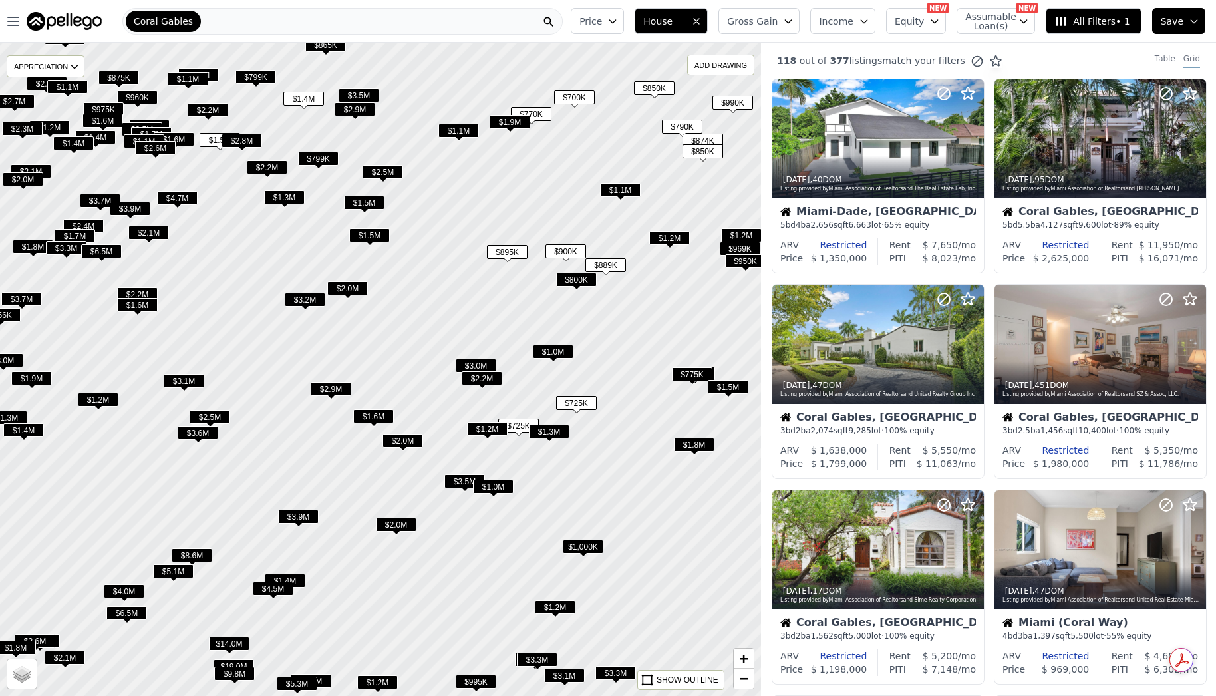
click at [375, 416] on span "$1.6M" at bounding box center [373, 416] width 41 height 14
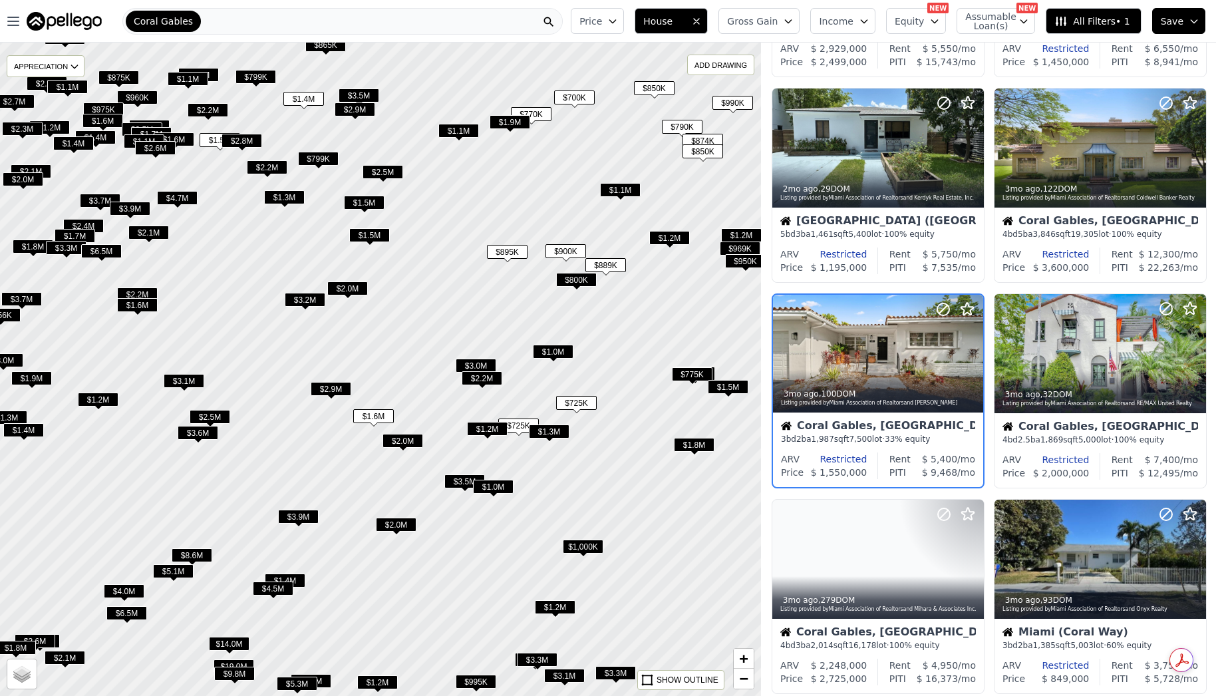
scroll to position [403, 0]
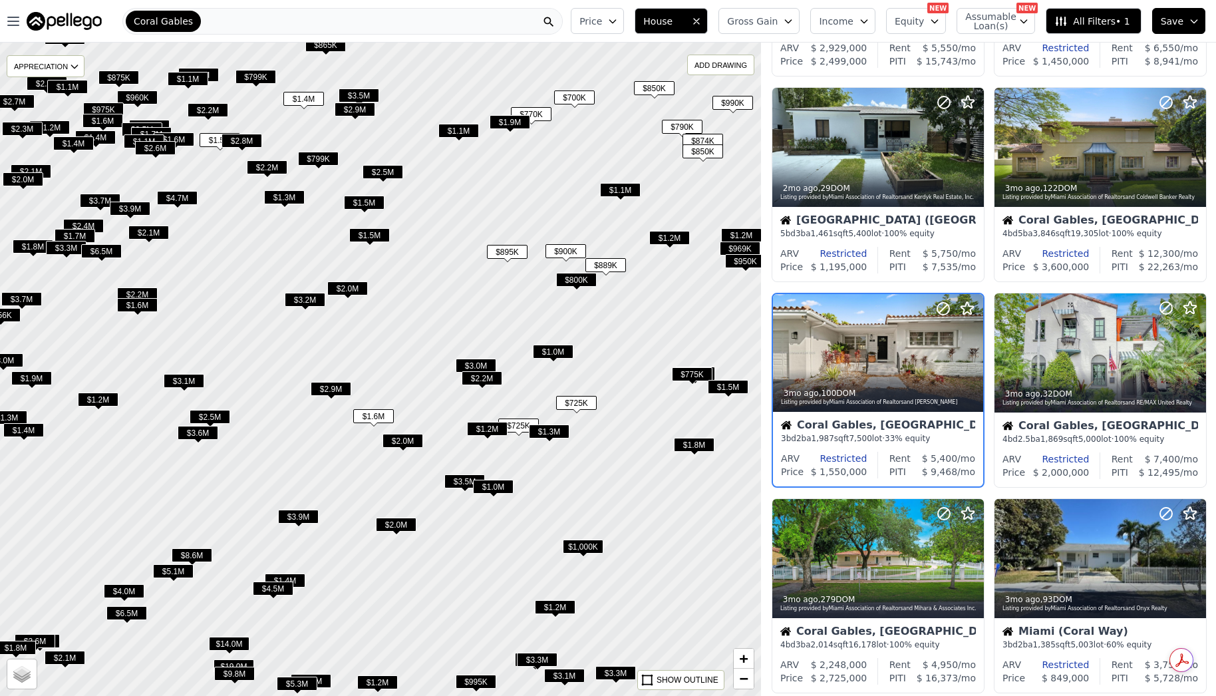
click at [89, 403] on span "$1.2M" at bounding box center [98, 400] width 41 height 14
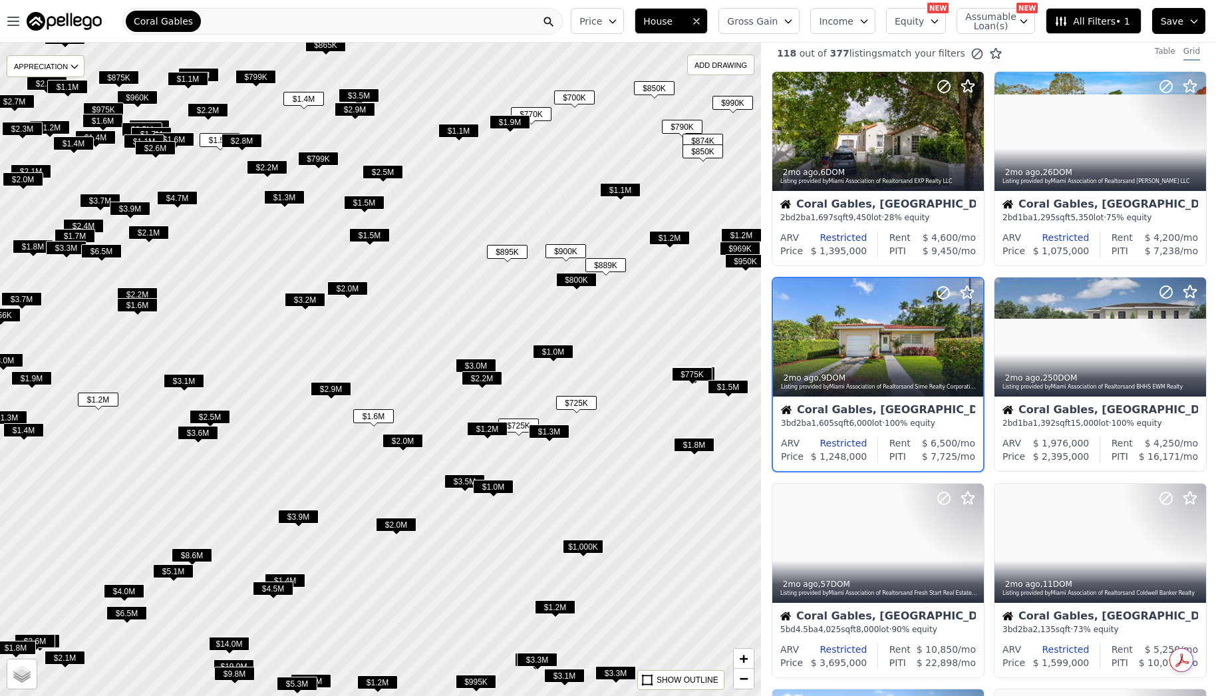
scroll to position [0, 0]
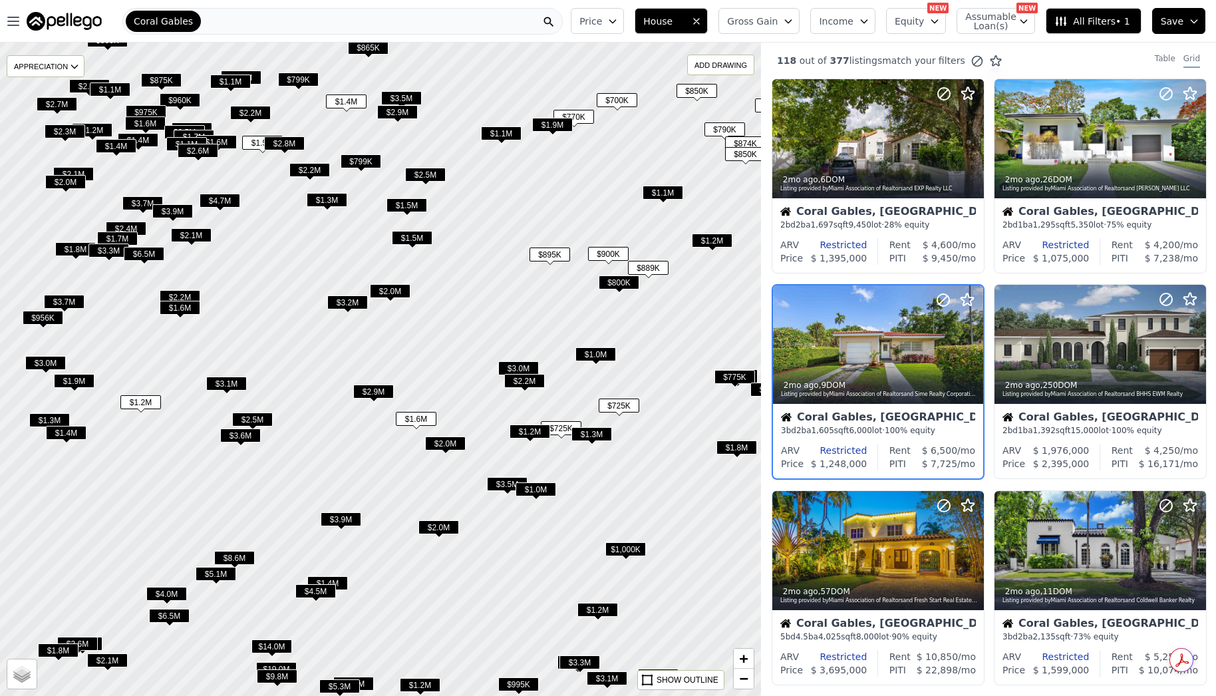
drag, startPoint x: 128, startPoint y: 361, endPoint x: 153, endPoint y: 360, distance: 24.7
click at [153, 360] on div at bounding box center [384, 369] width 914 height 784
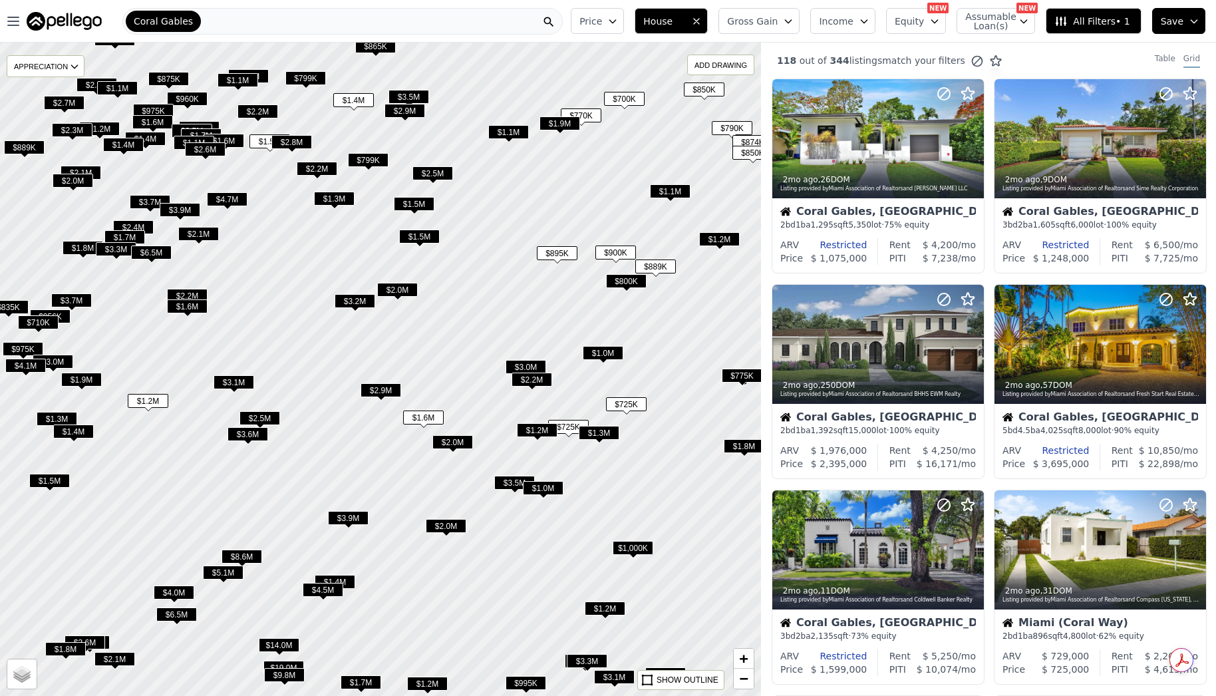
click at [37, 316] on span "$710K" at bounding box center [38, 322] width 41 height 14
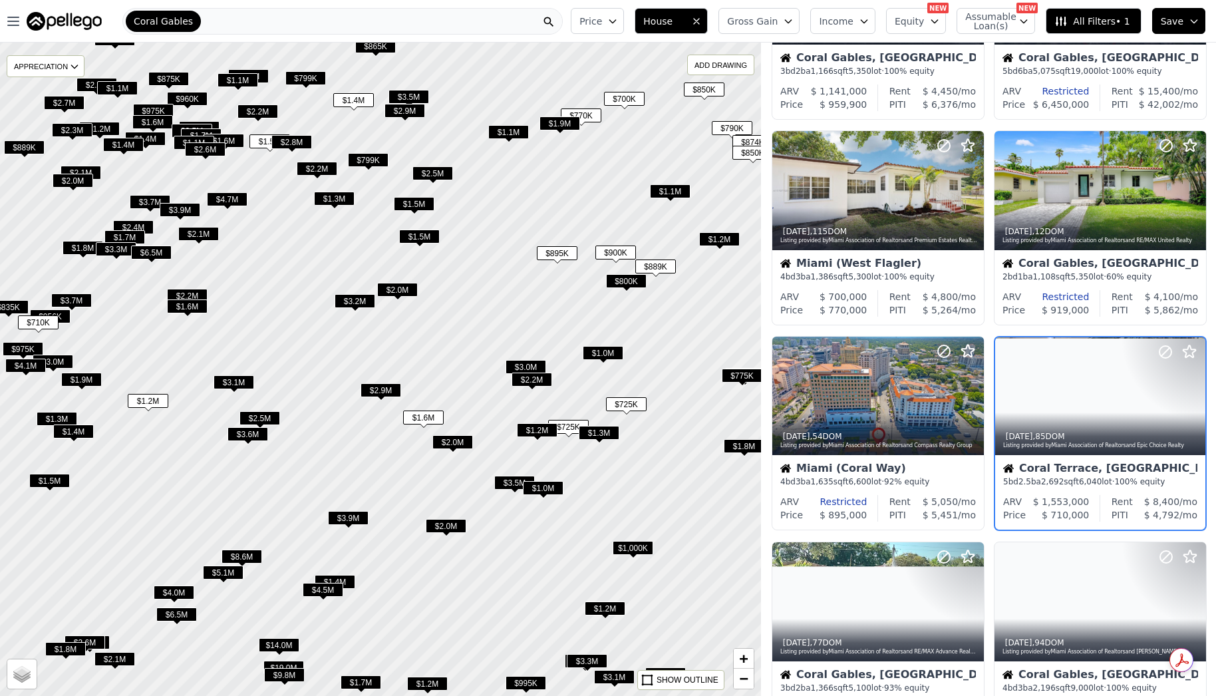
scroll to position [608, 0]
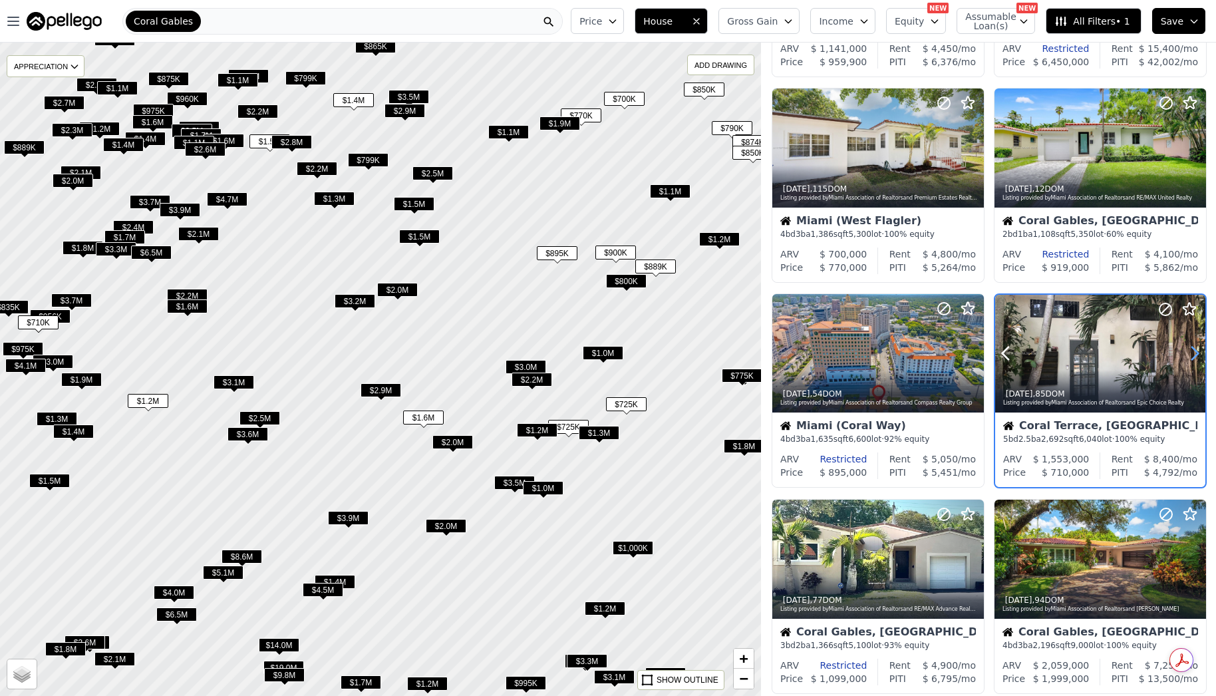
click at [1190, 351] on icon at bounding box center [1195, 353] width 21 height 21
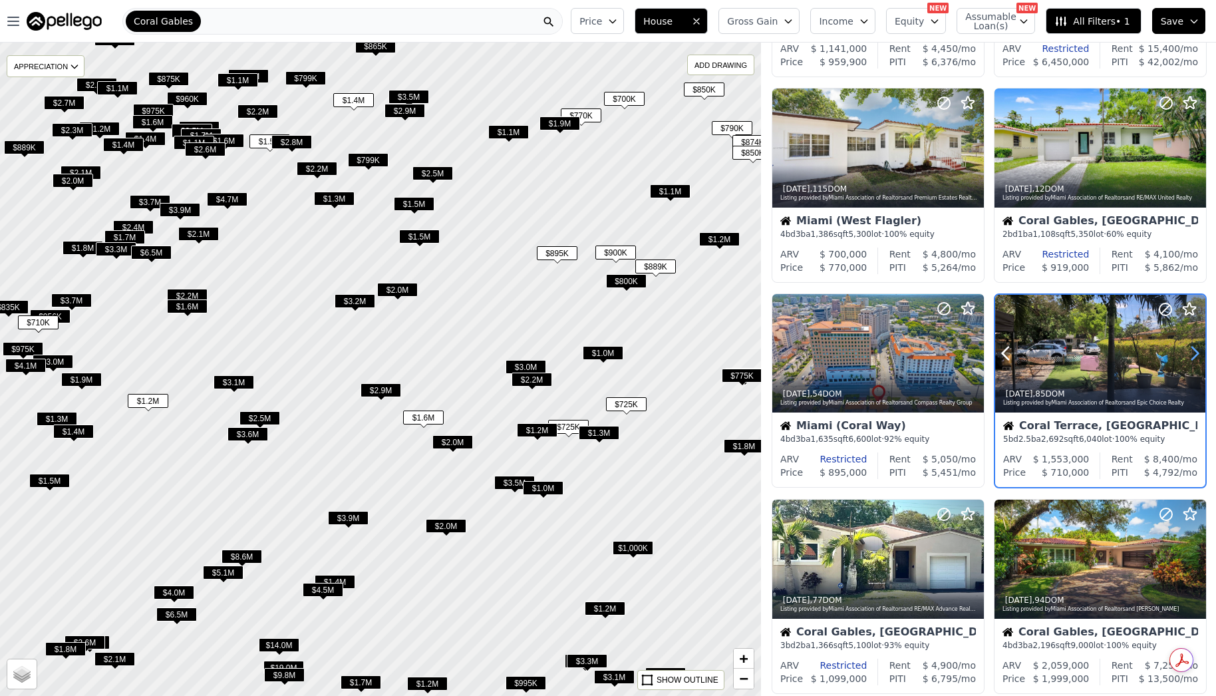
click at [1190, 351] on icon at bounding box center [1195, 353] width 21 height 21
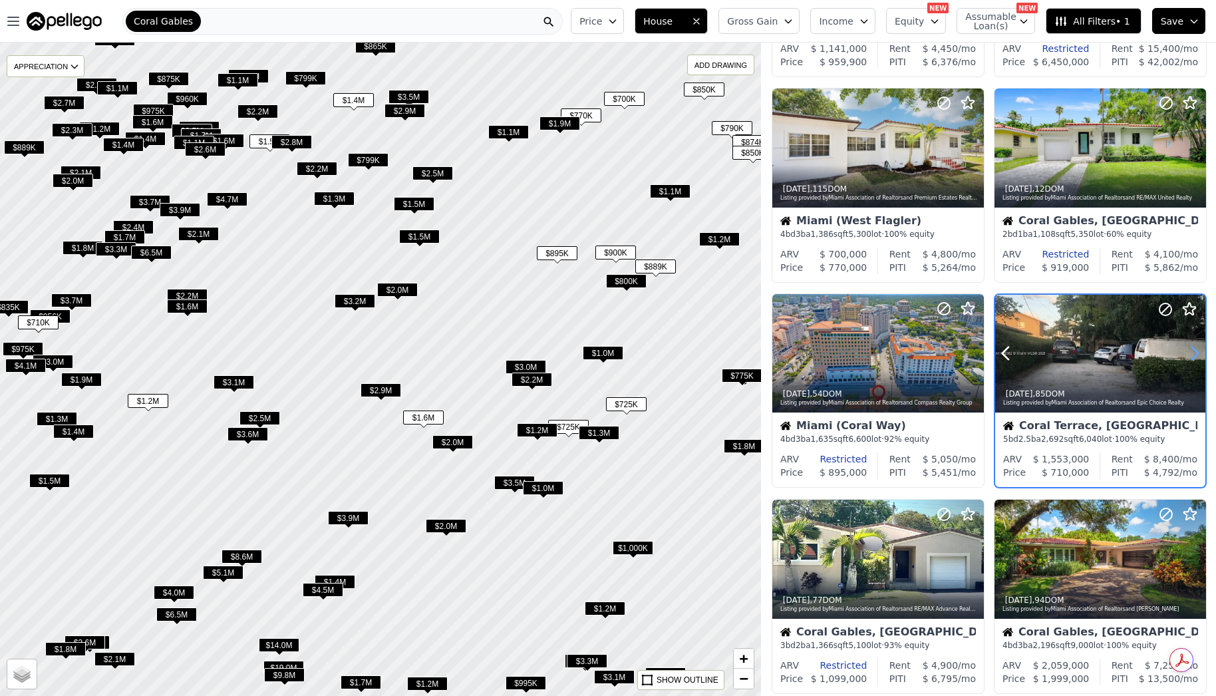
click at [1190, 351] on icon at bounding box center [1195, 353] width 21 height 21
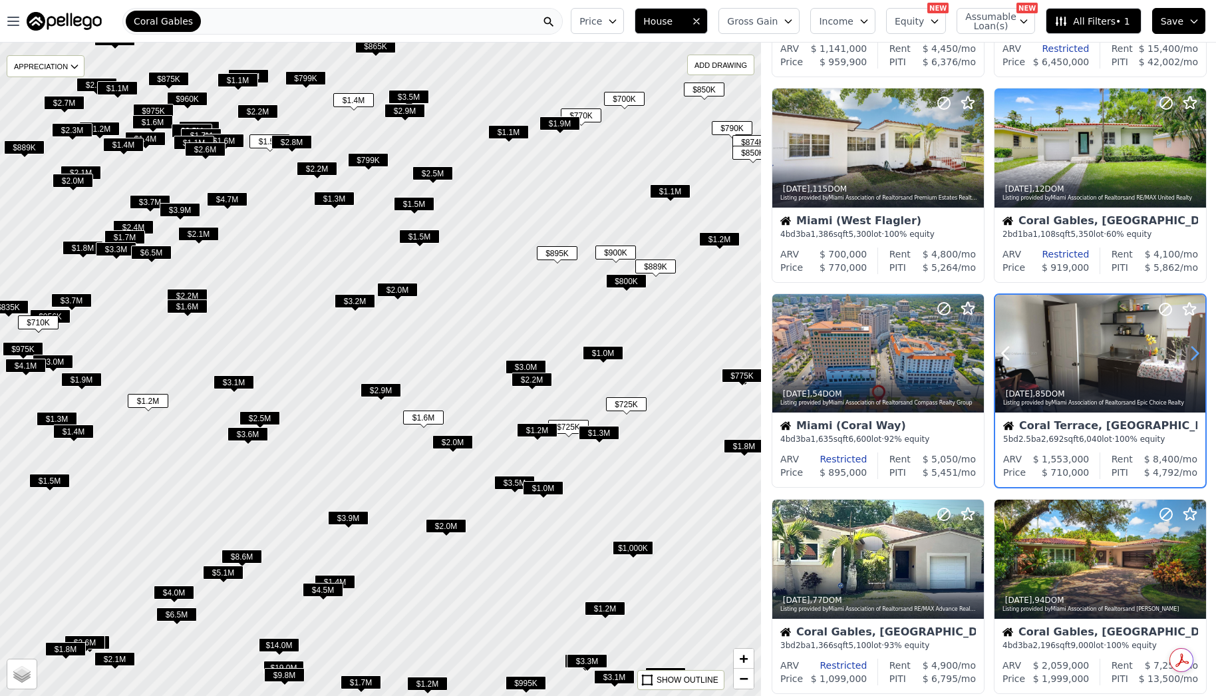
click at [1190, 351] on icon at bounding box center [1195, 353] width 21 height 21
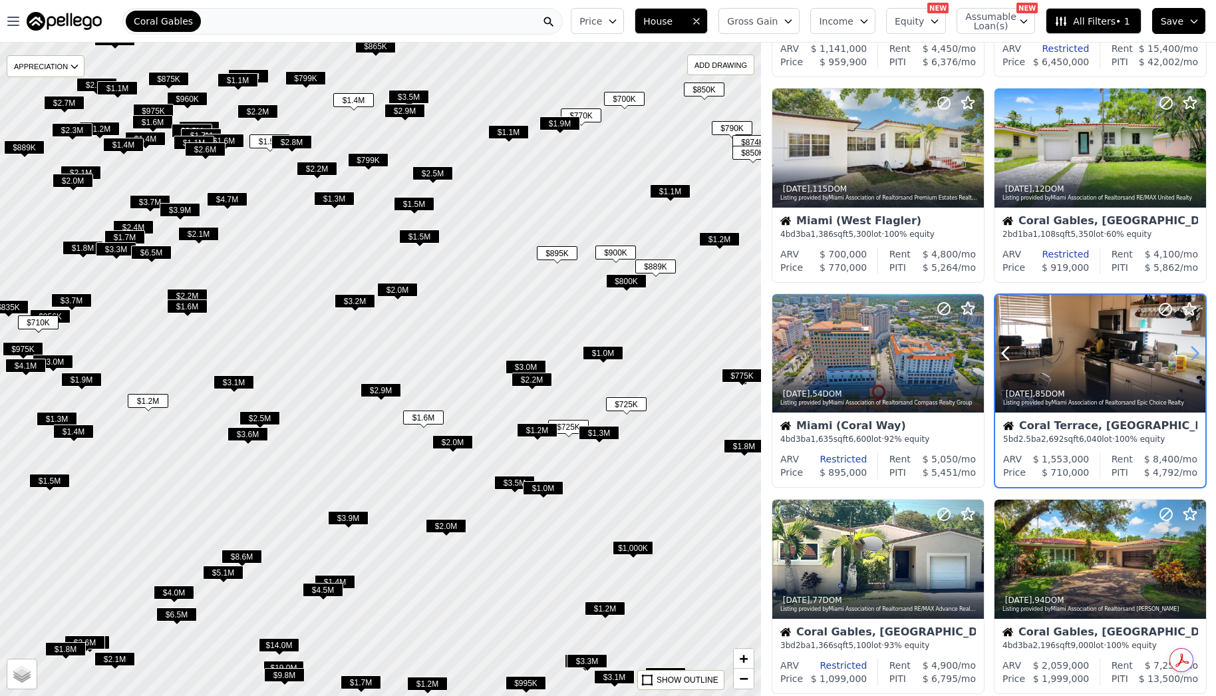
click at [1190, 351] on icon at bounding box center [1195, 353] width 21 height 21
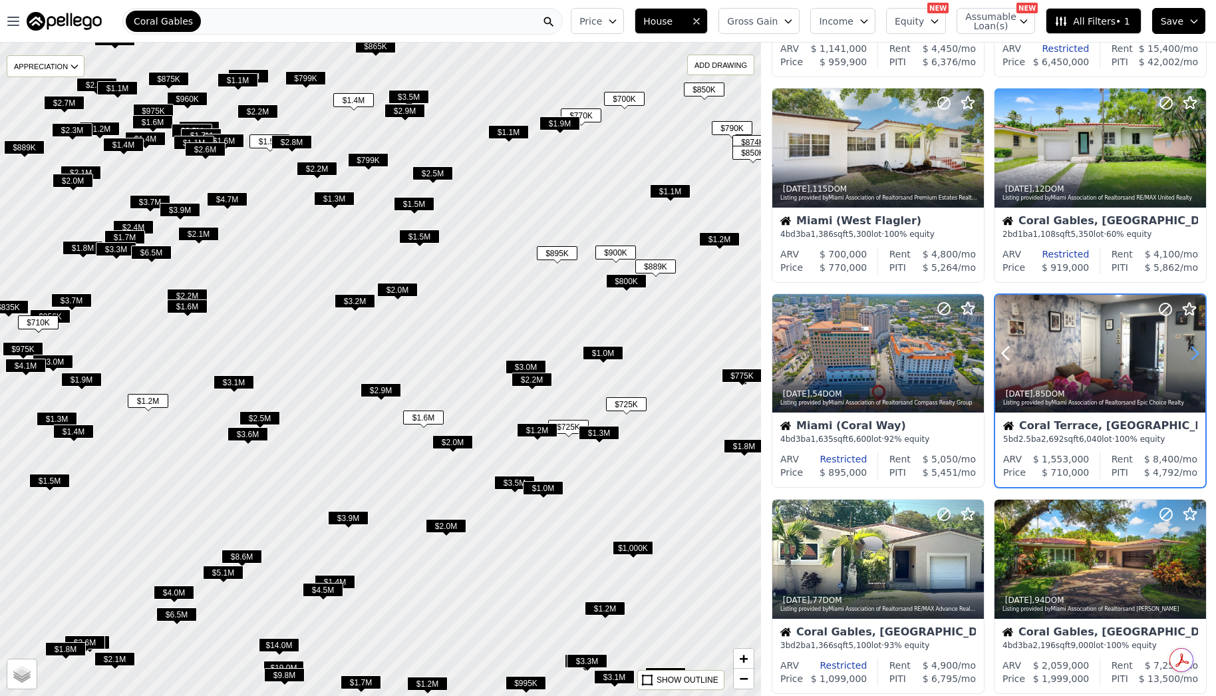
click at [1190, 351] on icon at bounding box center [1195, 353] width 21 height 21
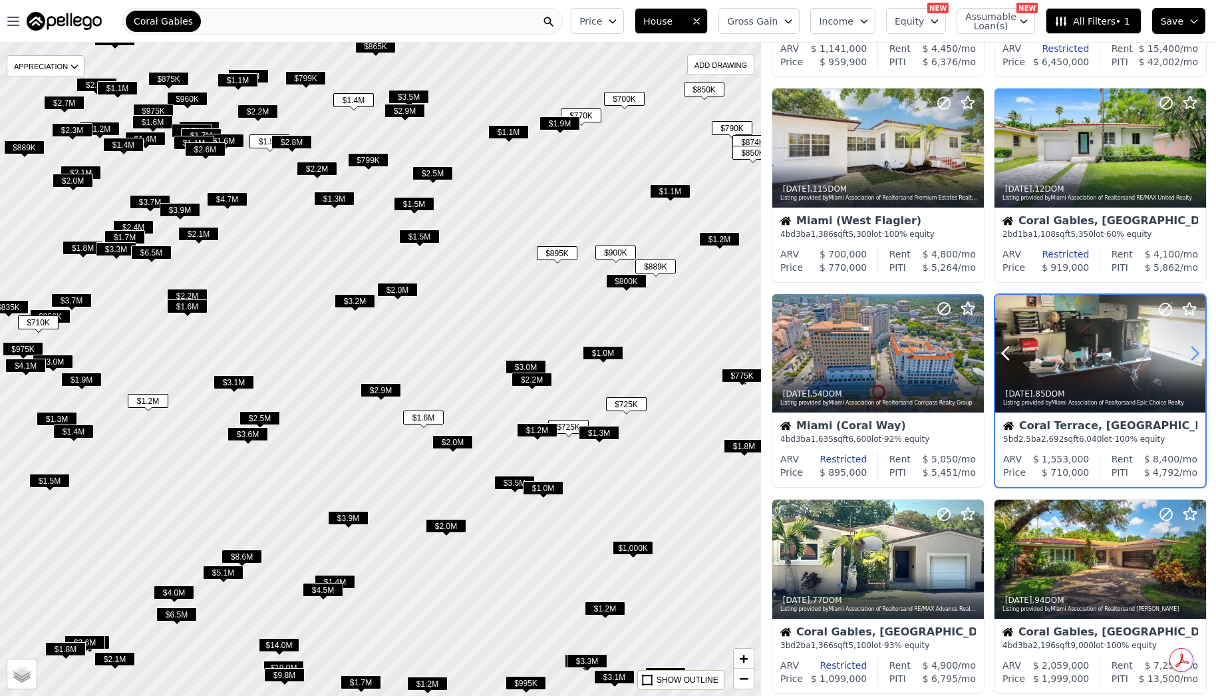
click at [1190, 351] on icon at bounding box center [1195, 353] width 21 height 21
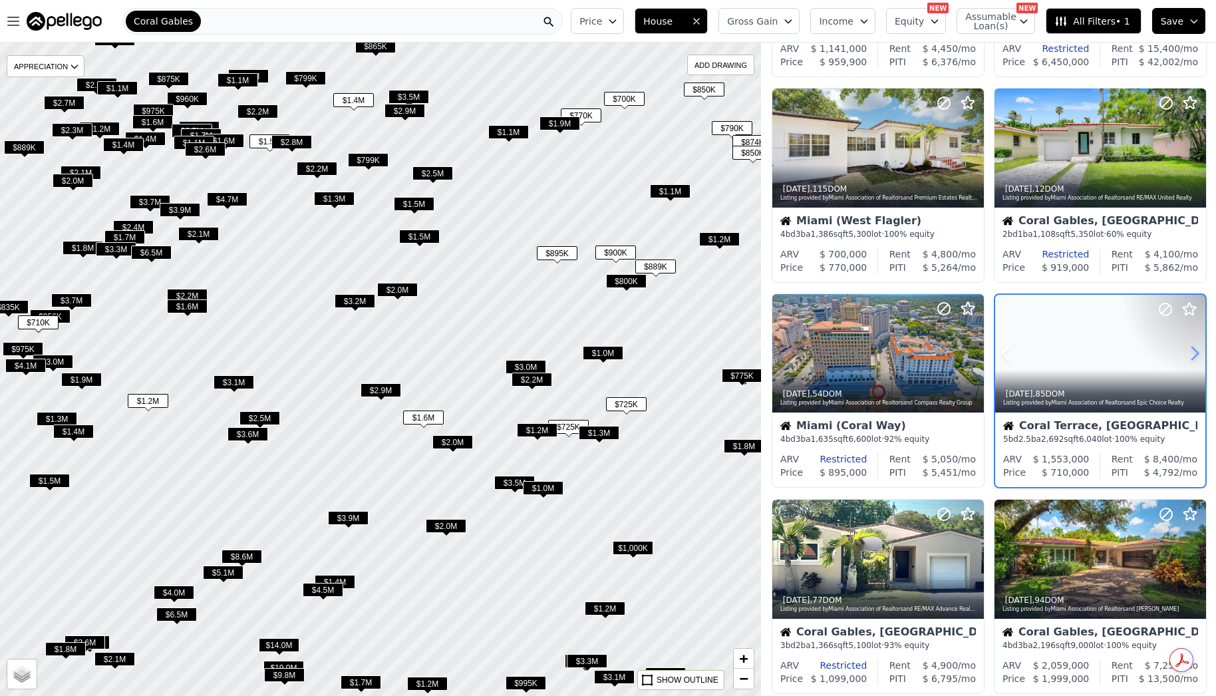
click at [1190, 351] on icon at bounding box center [1195, 353] width 21 height 21
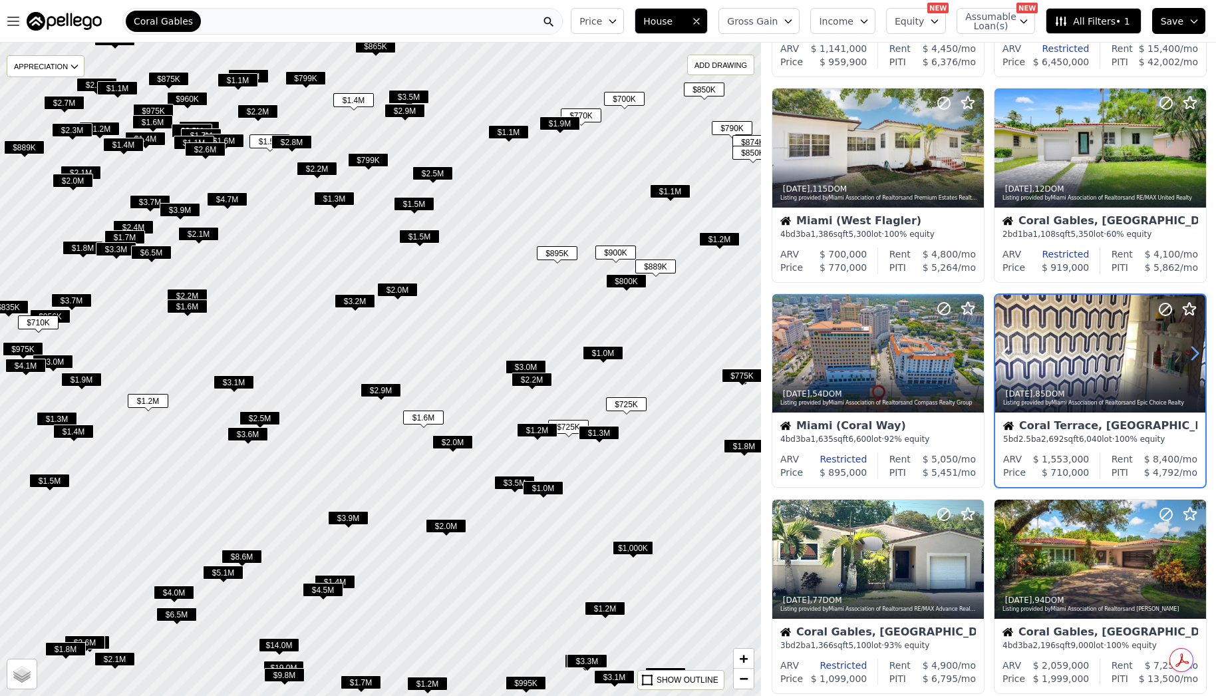
click at [1190, 351] on icon at bounding box center [1195, 353] width 21 height 21
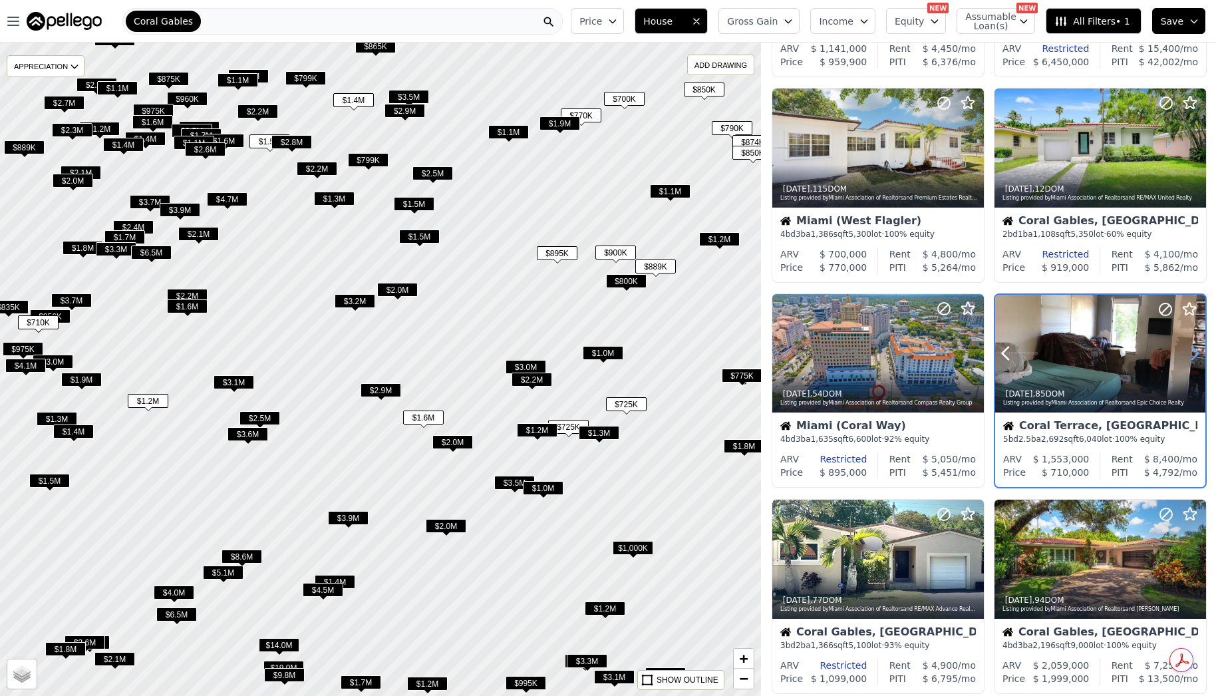
click at [1190, 351] on icon at bounding box center [1195, 353] width 21 height 21
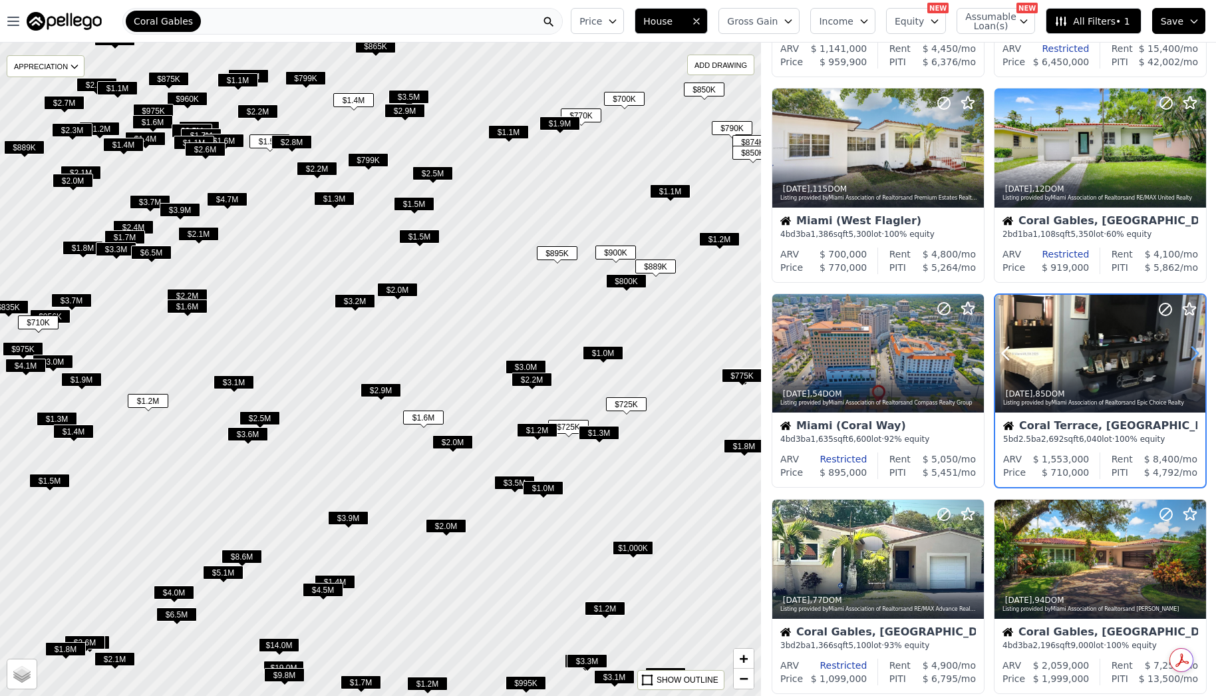
click at [1190, 351] on icon at bounding box center [1195, 353] width 21 height 21
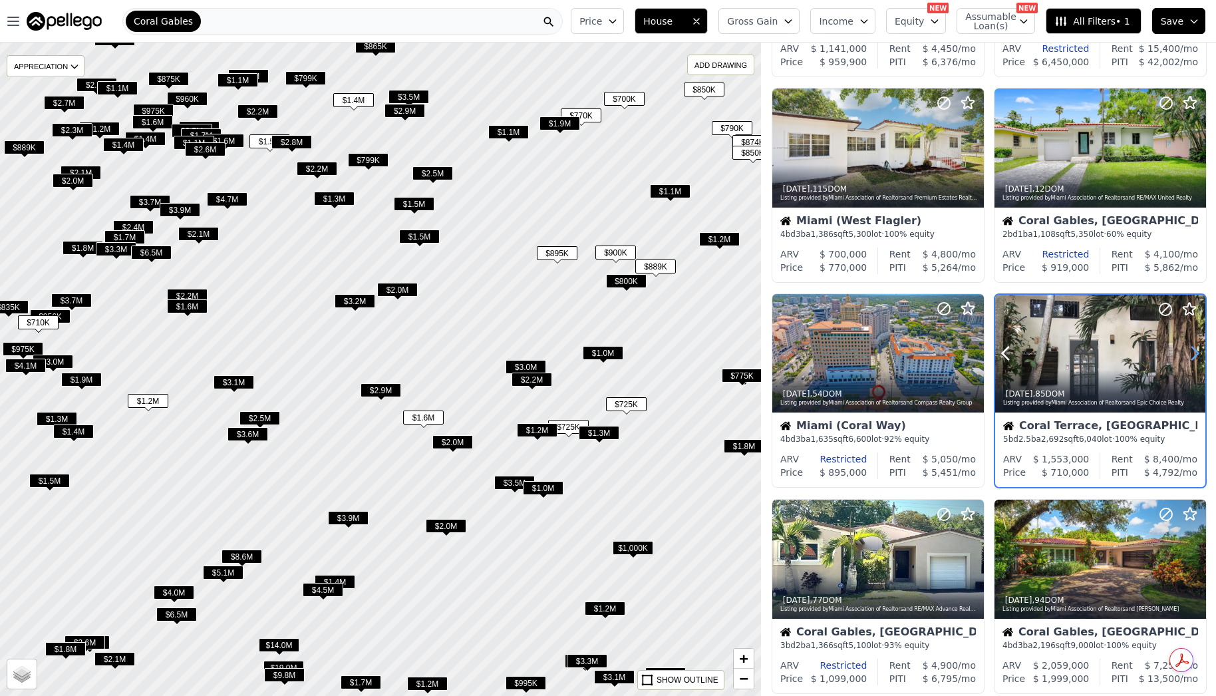
click at [1190, 351] on icon at bounding box center [1195, 353] width 21 height 21
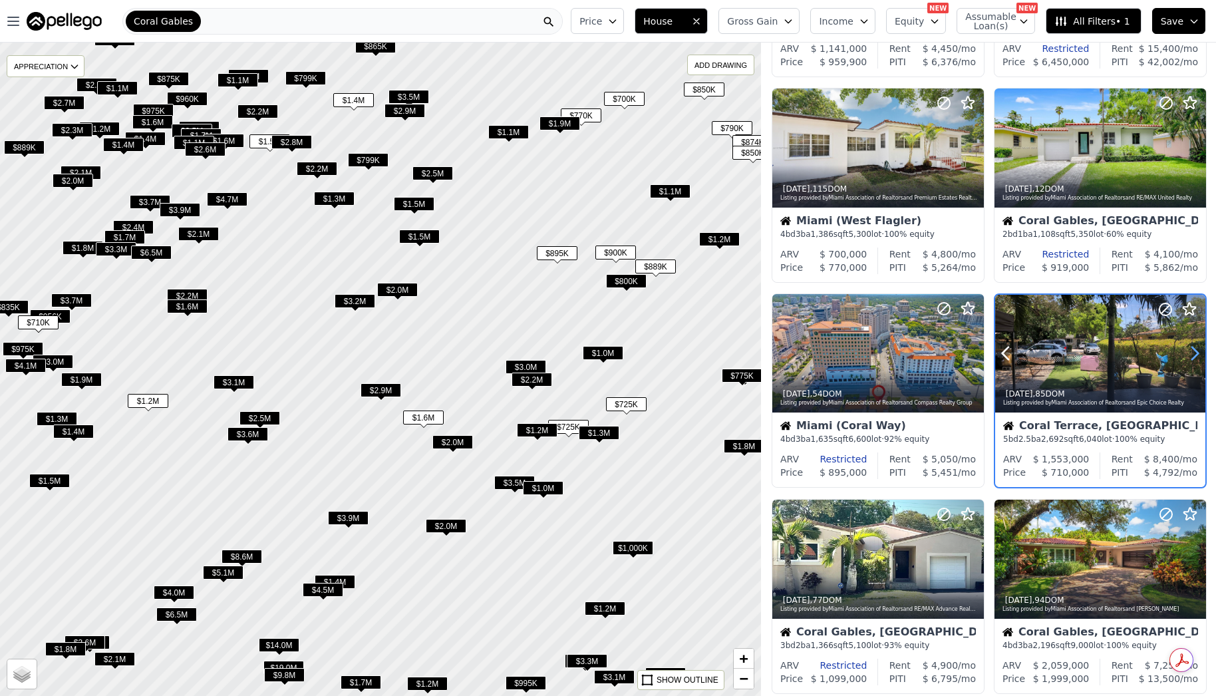
click at [1190, 351] on icon at bounding box center [1195, 353] width 21 height 21
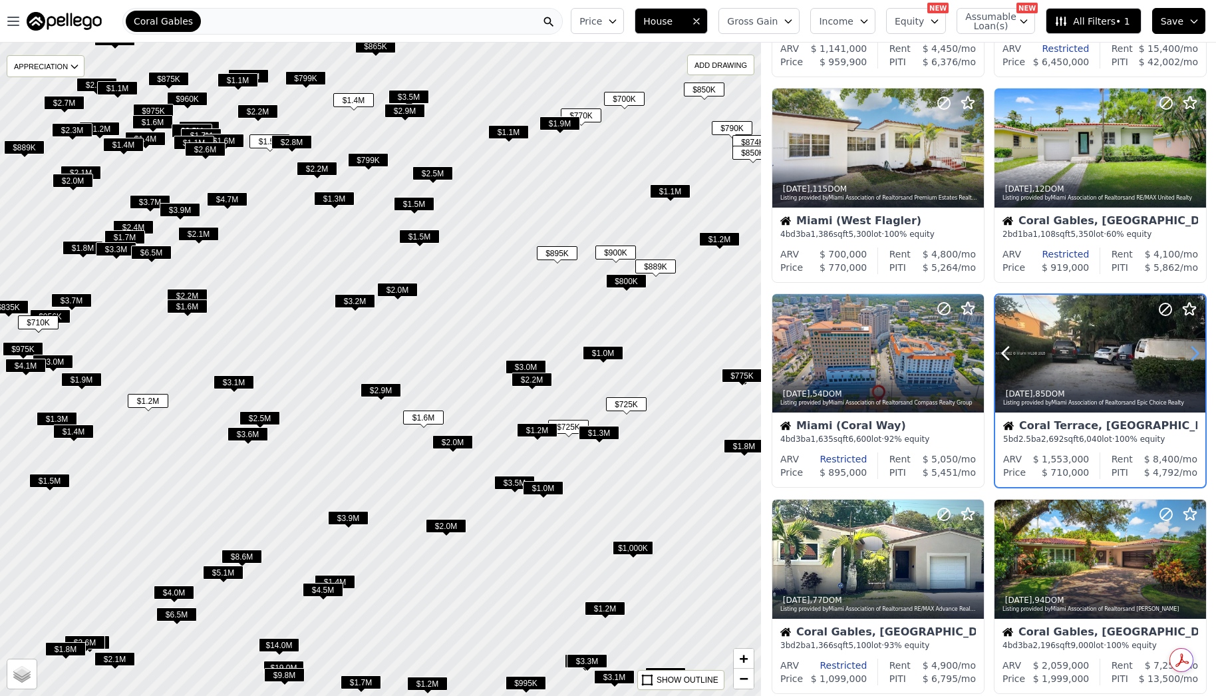
click at [1190, 351] on icon at bounding box center [1195, 353] width 21 height 21
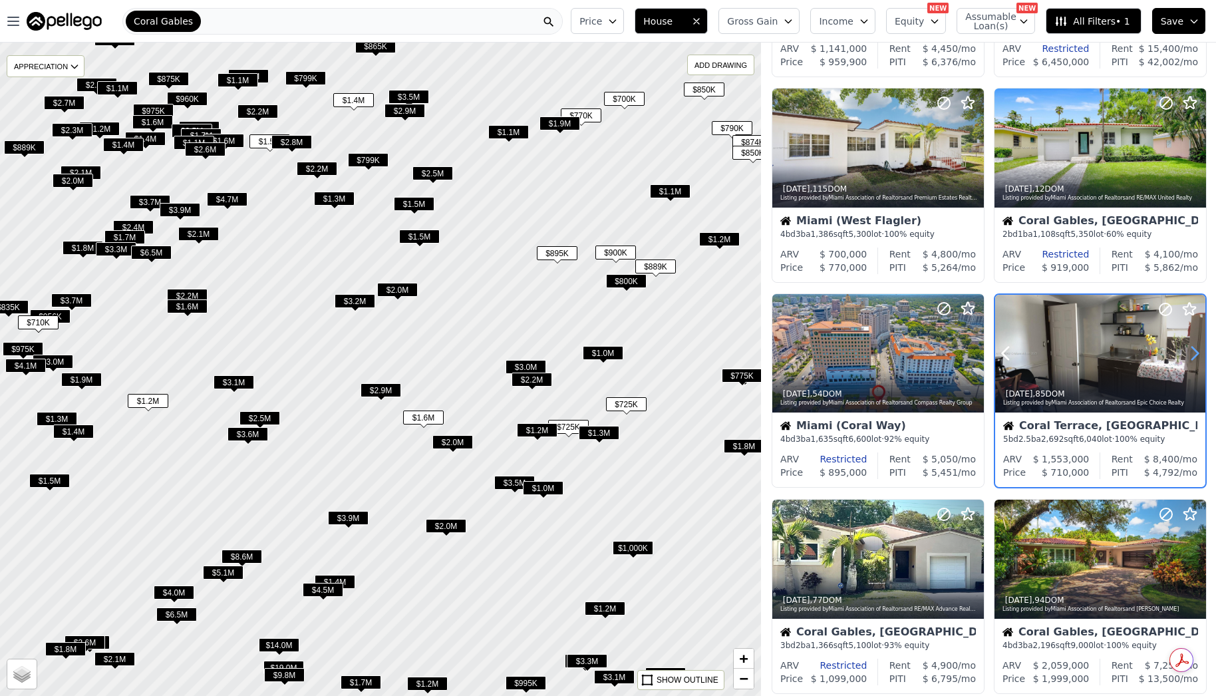
click at [1190, 351] on icon at bounding box center [1195, 353] width 21 height 21
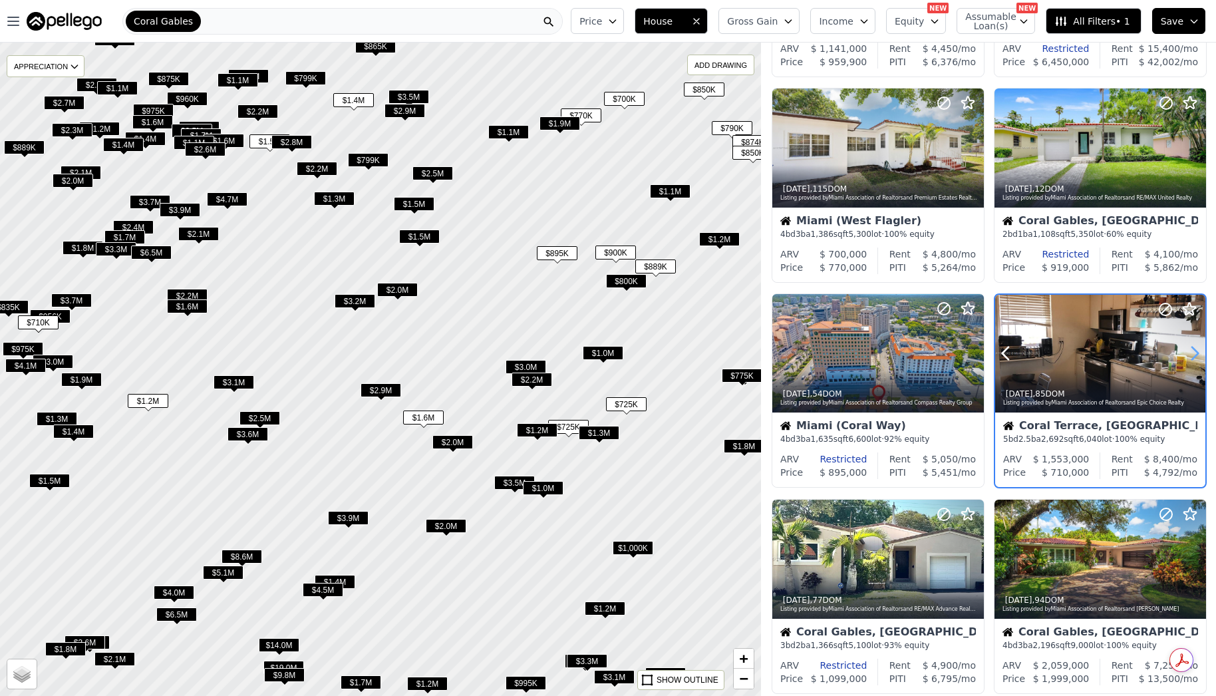
click at [1190, 351] on icon at bounding box center [1195, 353] width 21 height 21
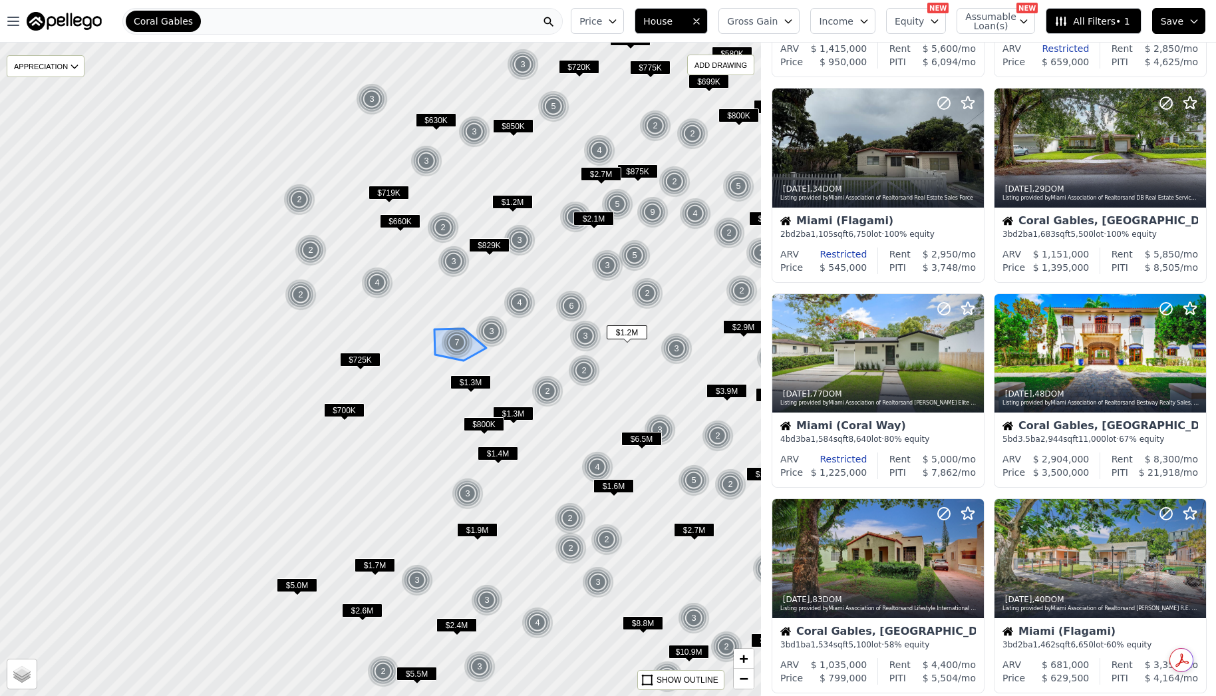
drag, startPoint x: 273, startPoint y: 339, endPoint x: 457, endPoint y: 331, distance: 183.8
click at [457, 331] on div "7" at bounding box center [457, 343] width 32 height 32
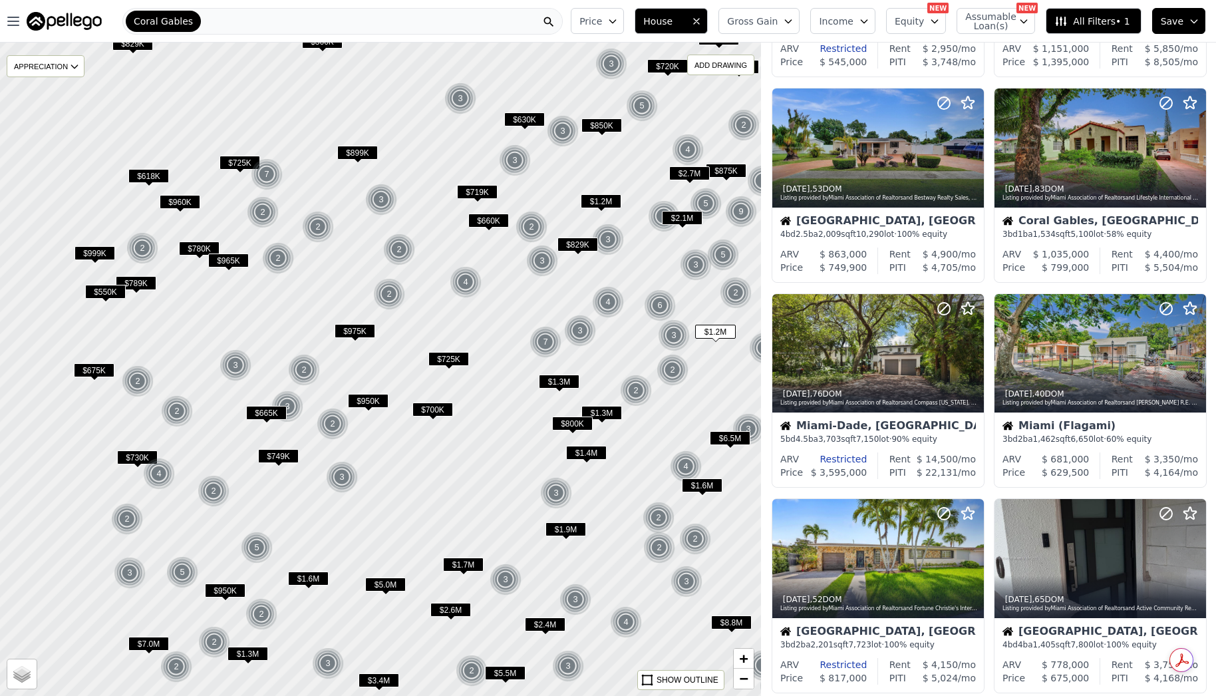
drag, startPoint x: 273, startPoint y: 258, endPoint x: 283, endPoint y: 285, distance: 29.1
click at [349, 261] on div at bounding box center [384, 369] width 914 height 784
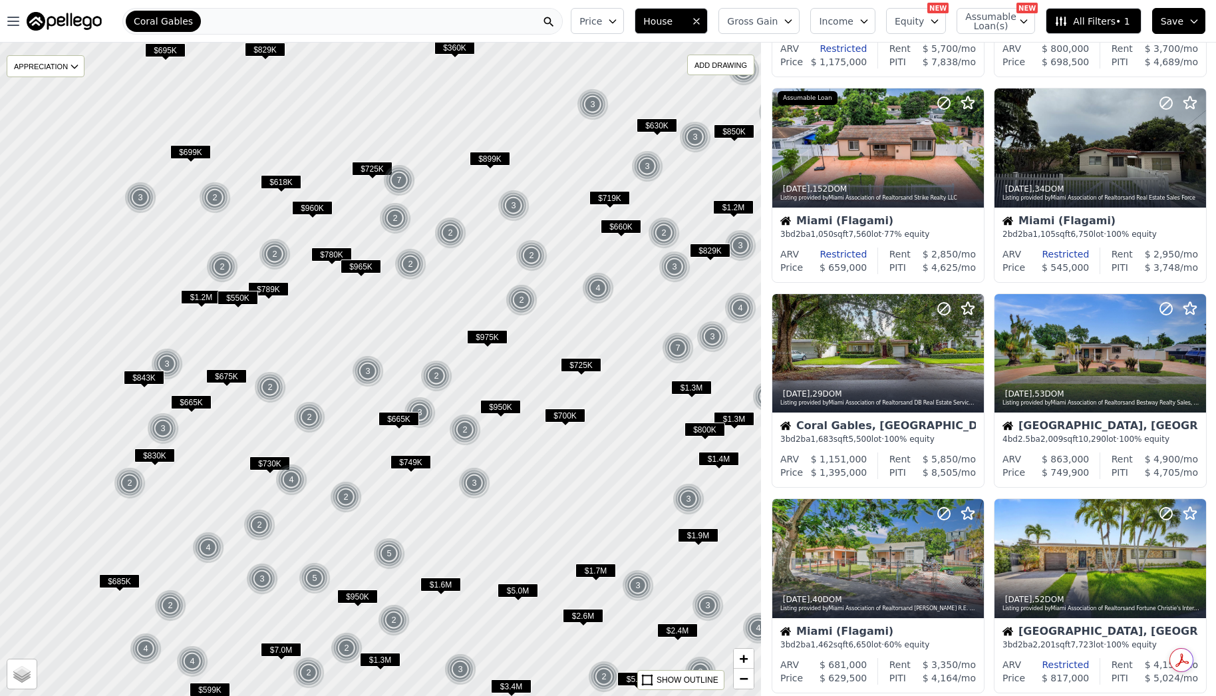
drag, startPoint x: 228, startPoint y: 289, endPoint x: 409, endPoint y: 296, distance: 181.8
click at [409, 296] on div at bounding box center [381, 369] width 914 height 784
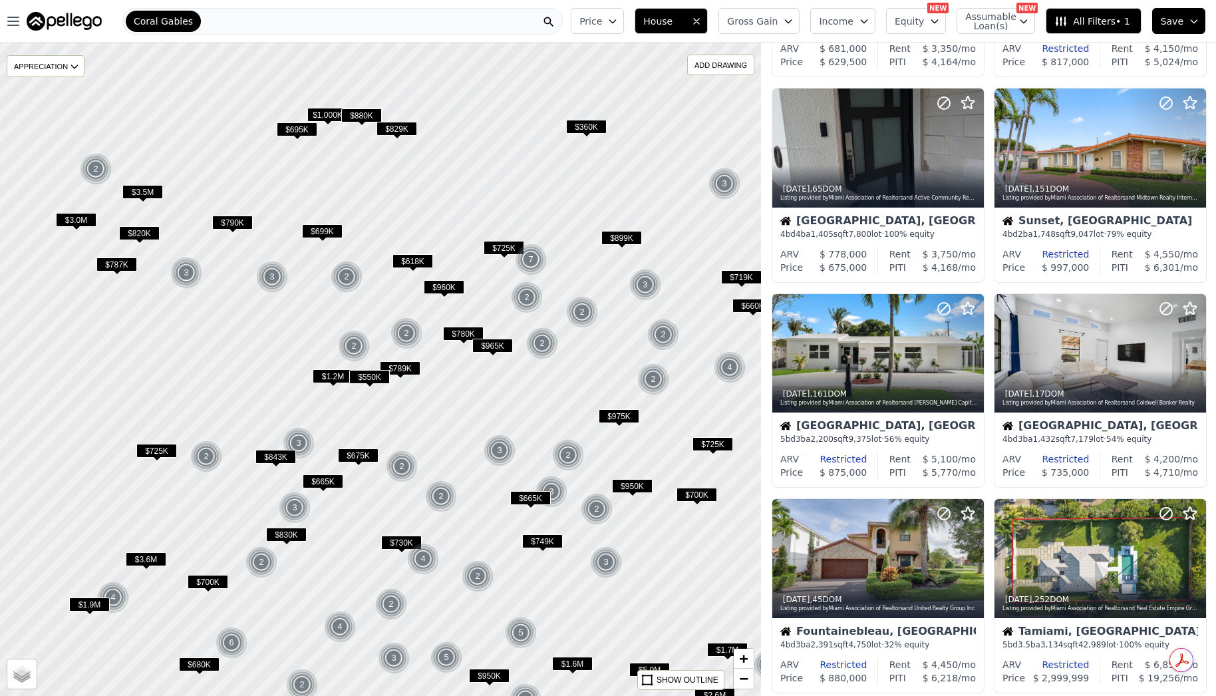
drag, startPoint x: 279, startPoint y: 286, endPoint x: 307, endPoint y: 317, distance: 41.9
click at [307, 317] on div at bounding box center [381, 369] width 914 height 784
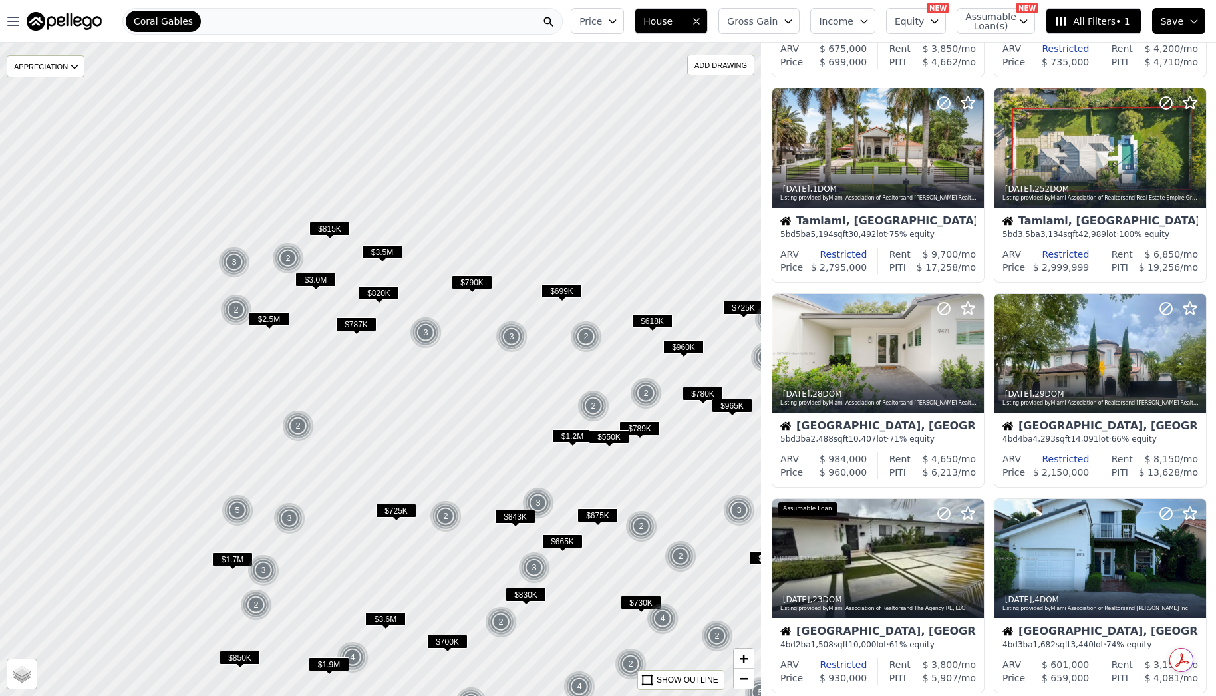
drag, startPoint x: 245, startPoint y: 221, endPoint x: 460, endPoint y: 397, distance: 277.6
click at [460, 397] on div at bounding box center [382, 370] width 914 height 784
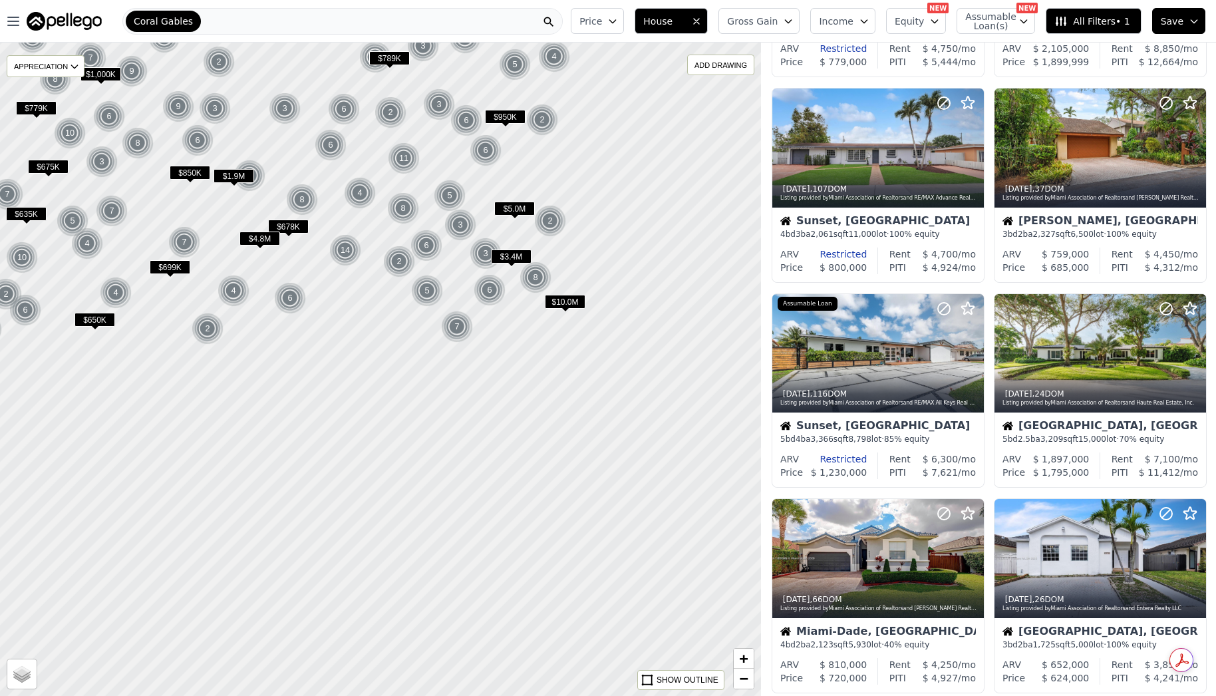
drag, startPoint x: 622, startPoint y: 539, endPoint x: 435, endPoint y: 243, distance: 349.9
click at [431, 214] on div at bounding box center [355, 351] width 914 height 784
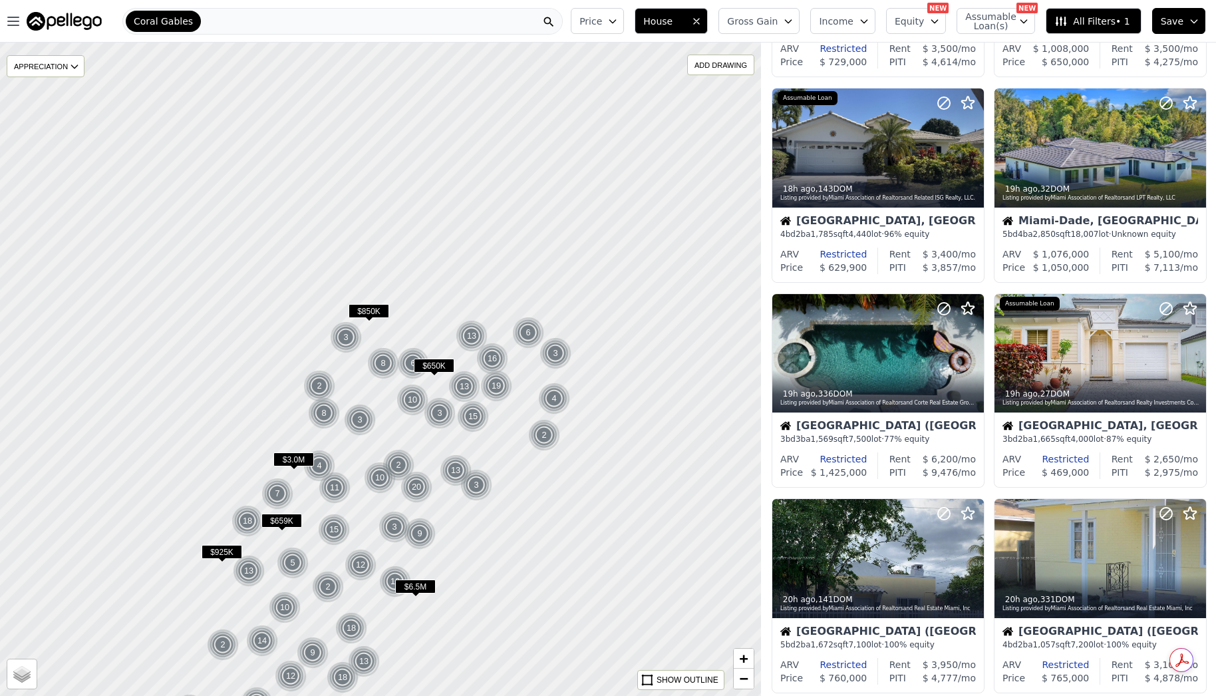
drag, startPoint x: 470, startPoint y: 373, endPoint x: 454, endPoint y: 458, distance: 87.3
click at [454, 458] on div at bounding box center [380, 373] width 914 height 784
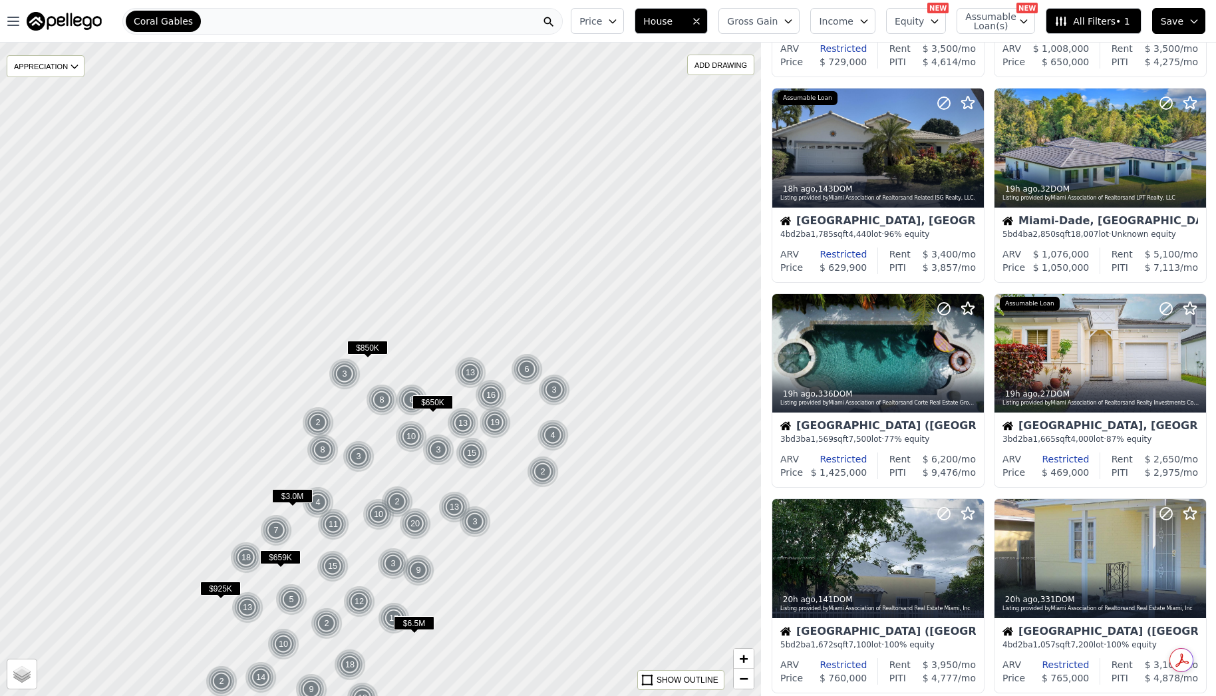
drag, startPoint x: 473, startPoint y: 204, endPoint x: 460, endPoint y: 410, distance: 206.1
click at [460, 411] on div at bounding box center [382, 385] width 914 height 784
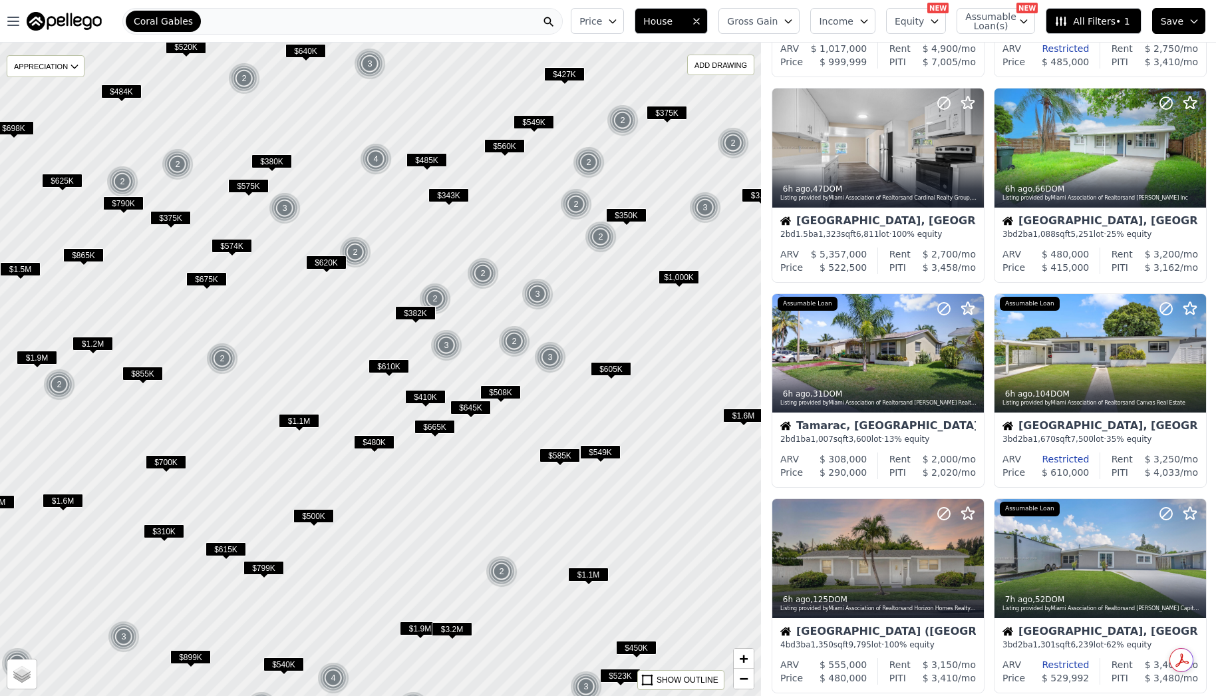
drag, startPoint x: 590, startPoint y: 327, endPoint x: 502, endPoint y: 328, distance: 87.8
click at [502, 328] on div at bounding box center [381, 369] width 914 height 784
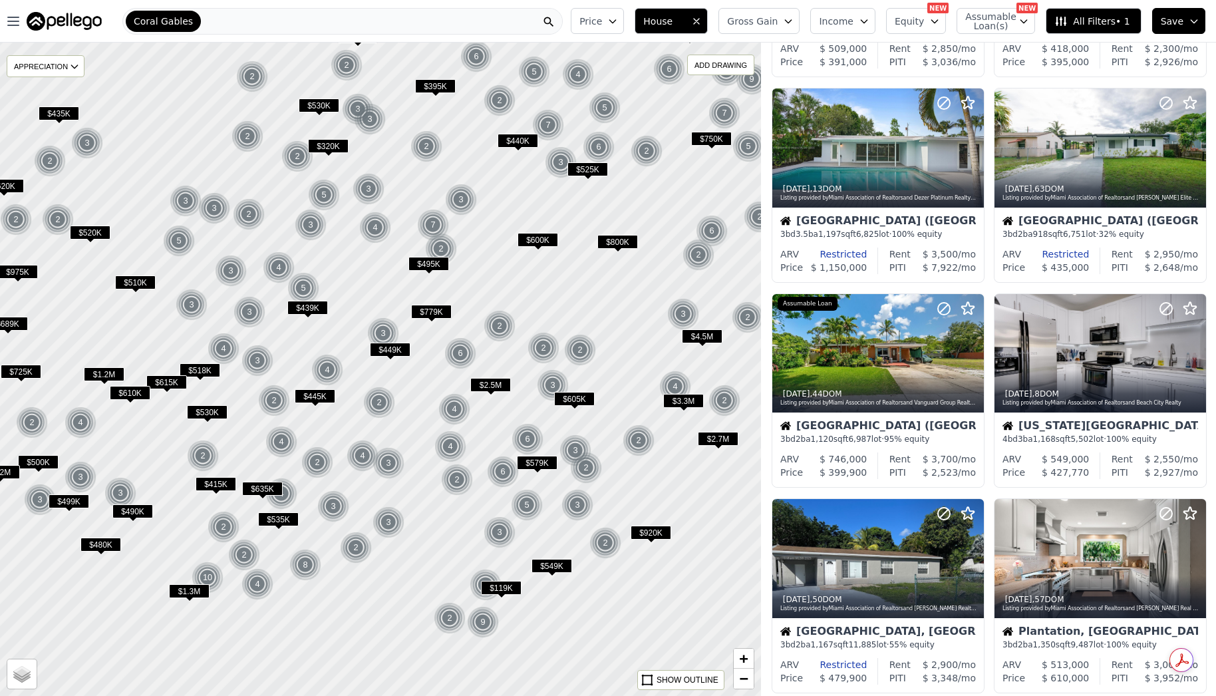
click at [546, 236] on span "$600K" at bounding box center [538, 240] width 41 height 14
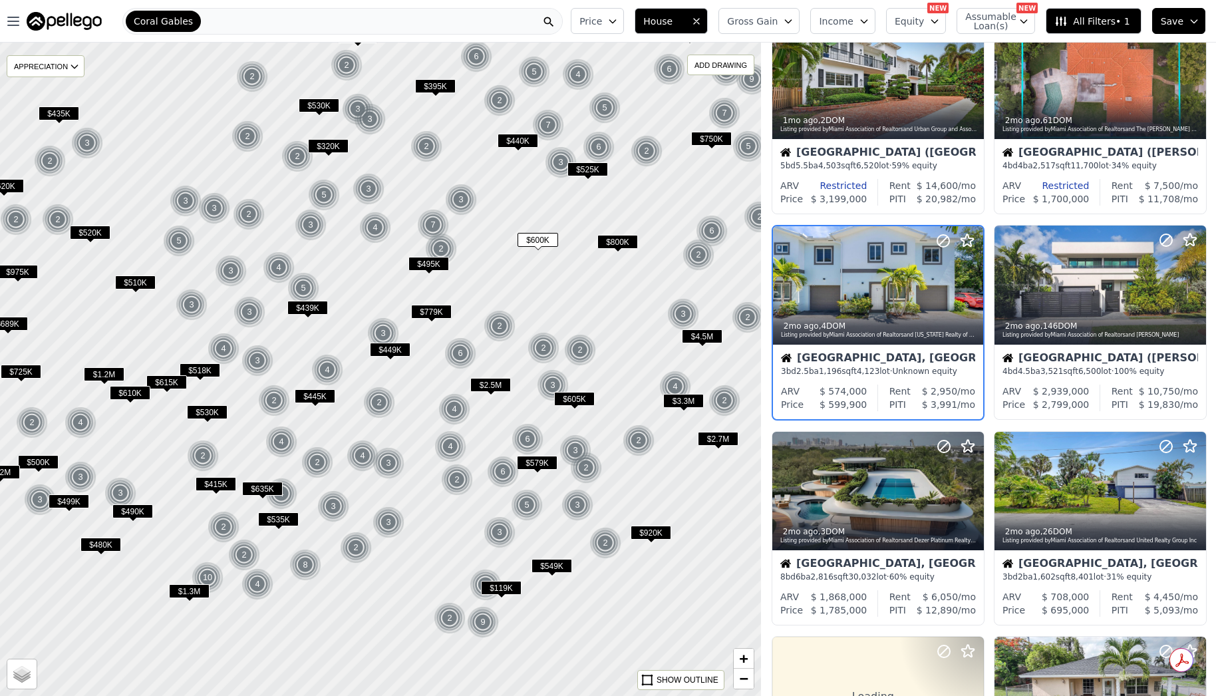
scroll to position [197, 0]
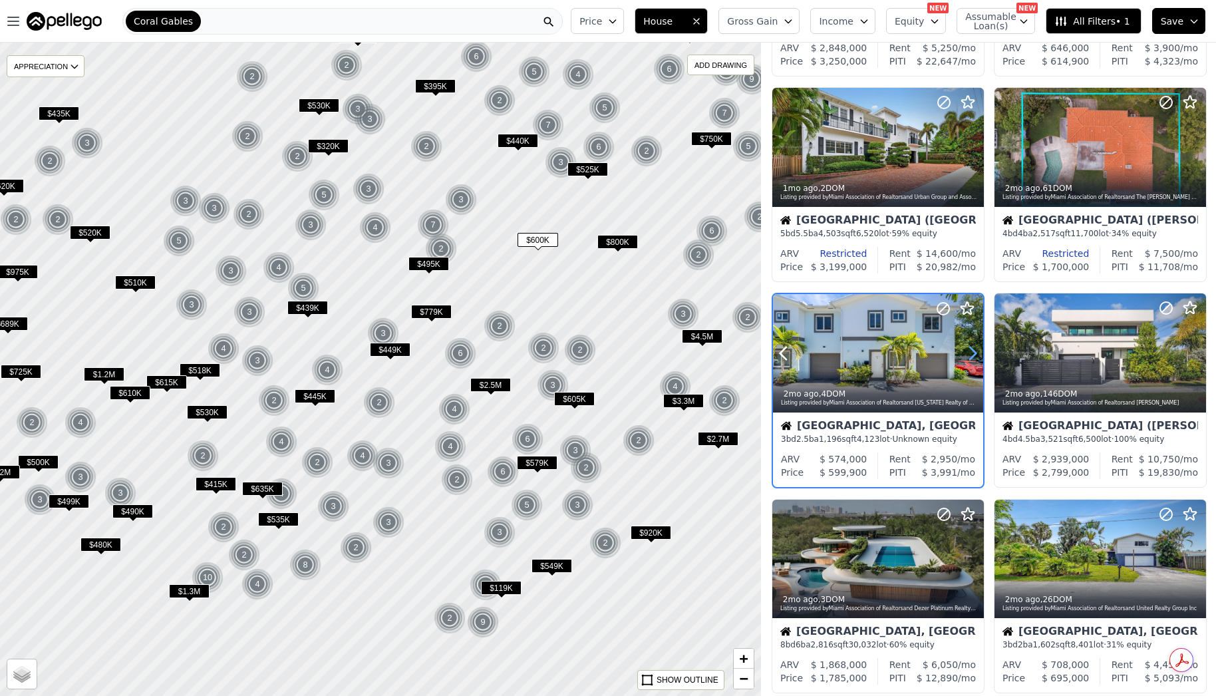
click at [970, 355] on icon at bounding box center [972, 353] width 21 height 21
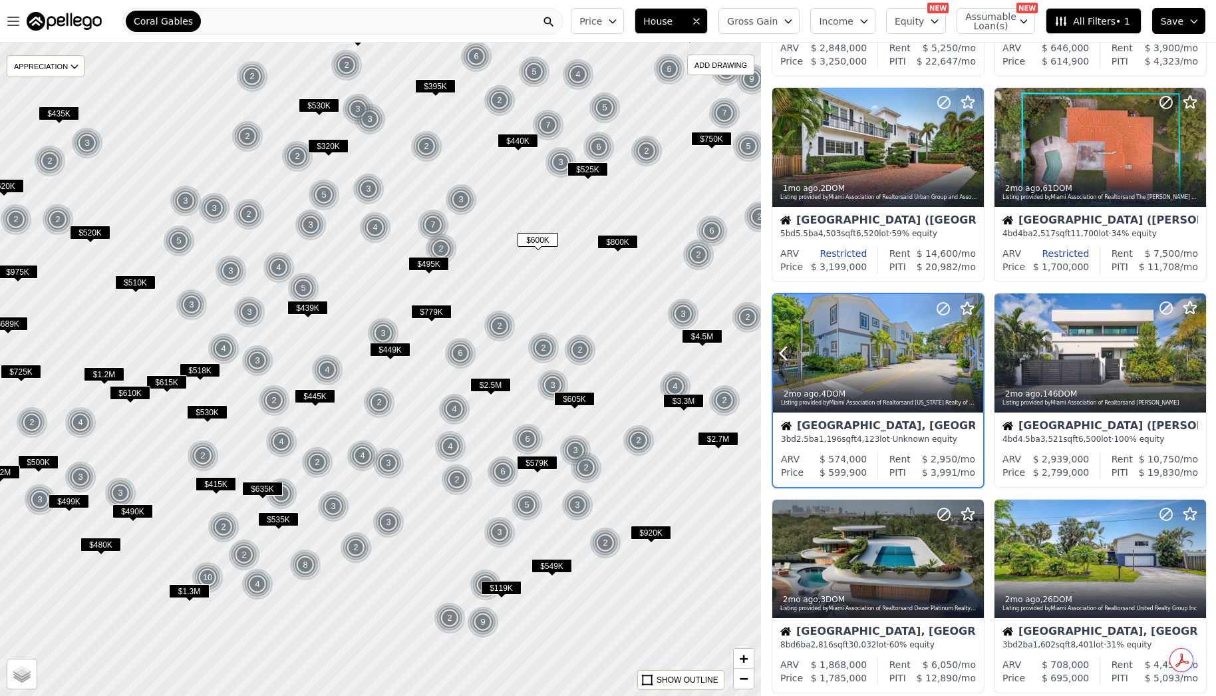
click at [970, 355] on icon at bounding box center [972, 353] width 21 height 21
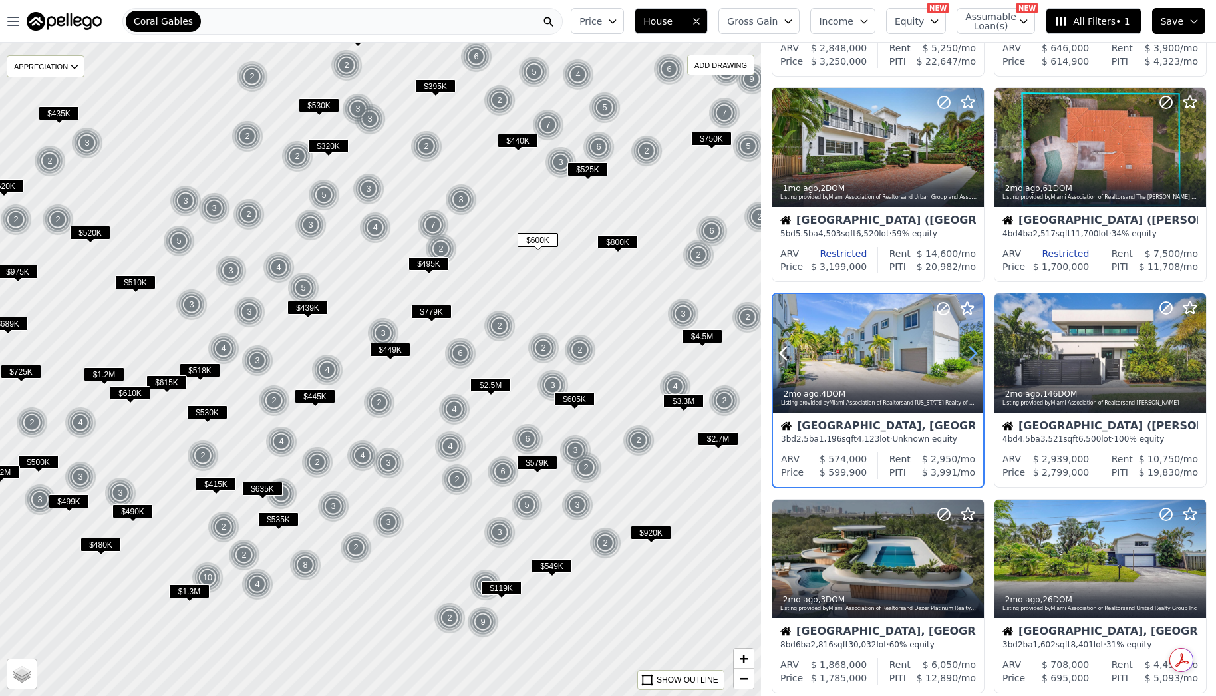
click at [970, 355] on icon at bounding box center [972, 353] width 21 height 21
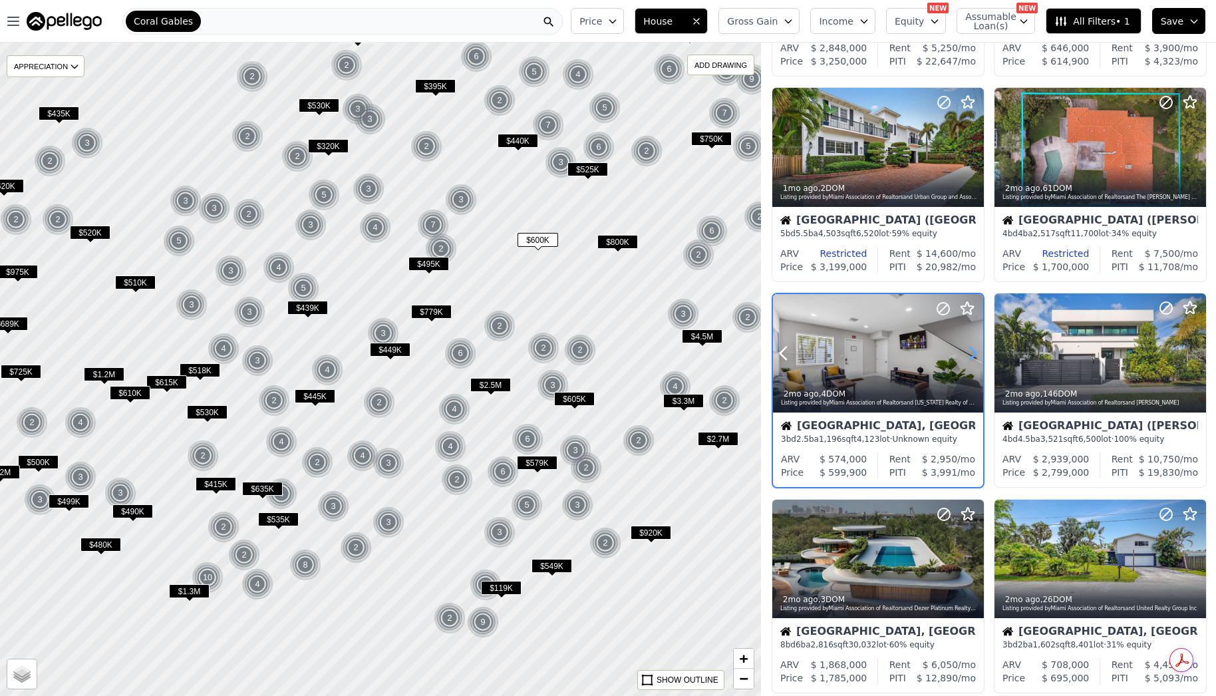
click at [970, 355] on icon at bounding box center [972, 353] width 21 height 21
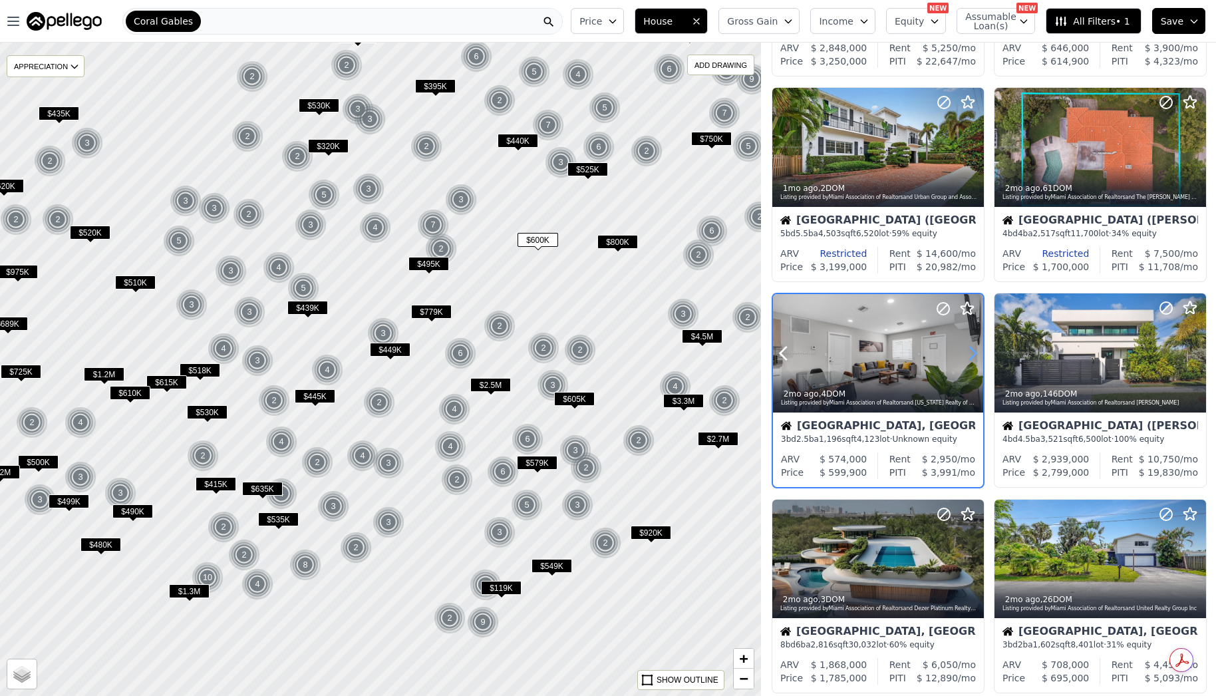
click at [970, 355] on icon at bounding box center [972, 353] width 21 height 21
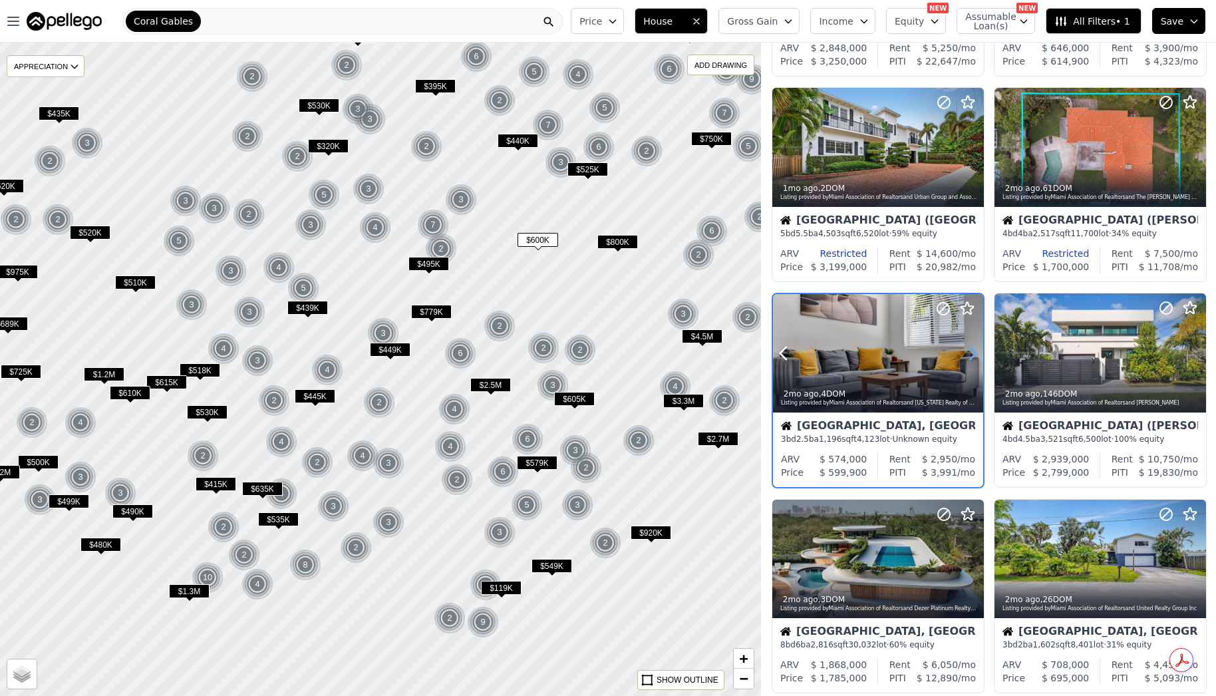
click at [970, 355] on icon at bounding box center [972, 353] width 21 height 21
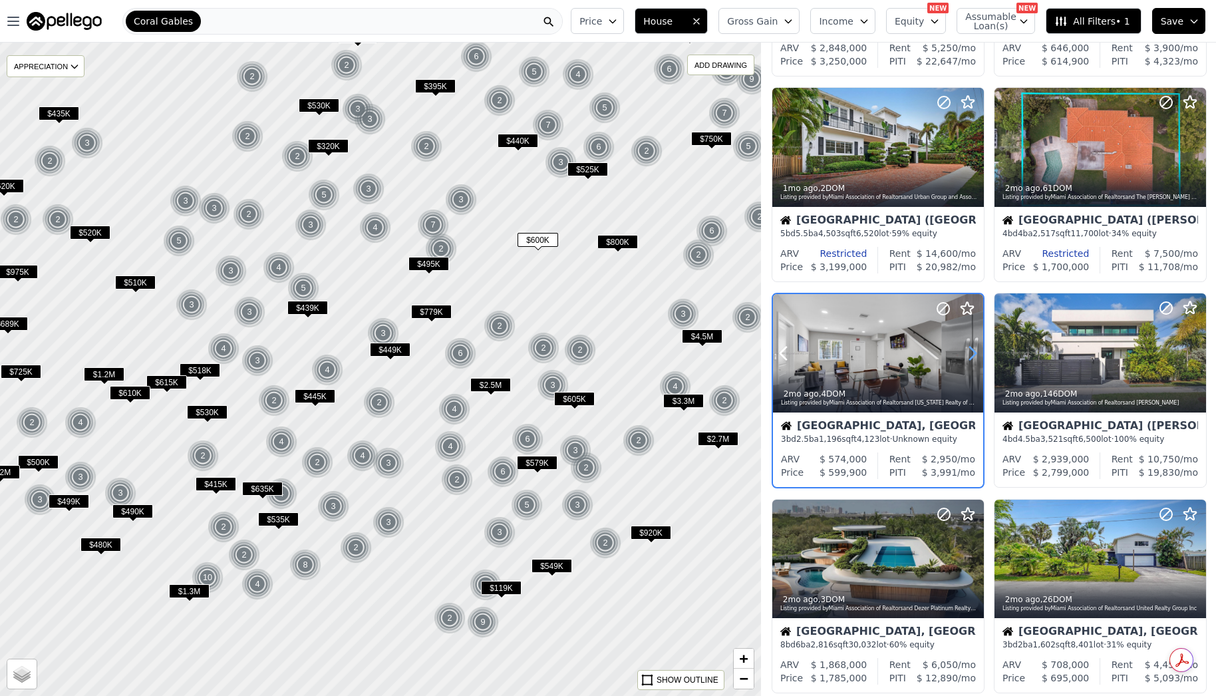
click at [970, 355] on icon at bounding box center [972, 353] width 21 height 21
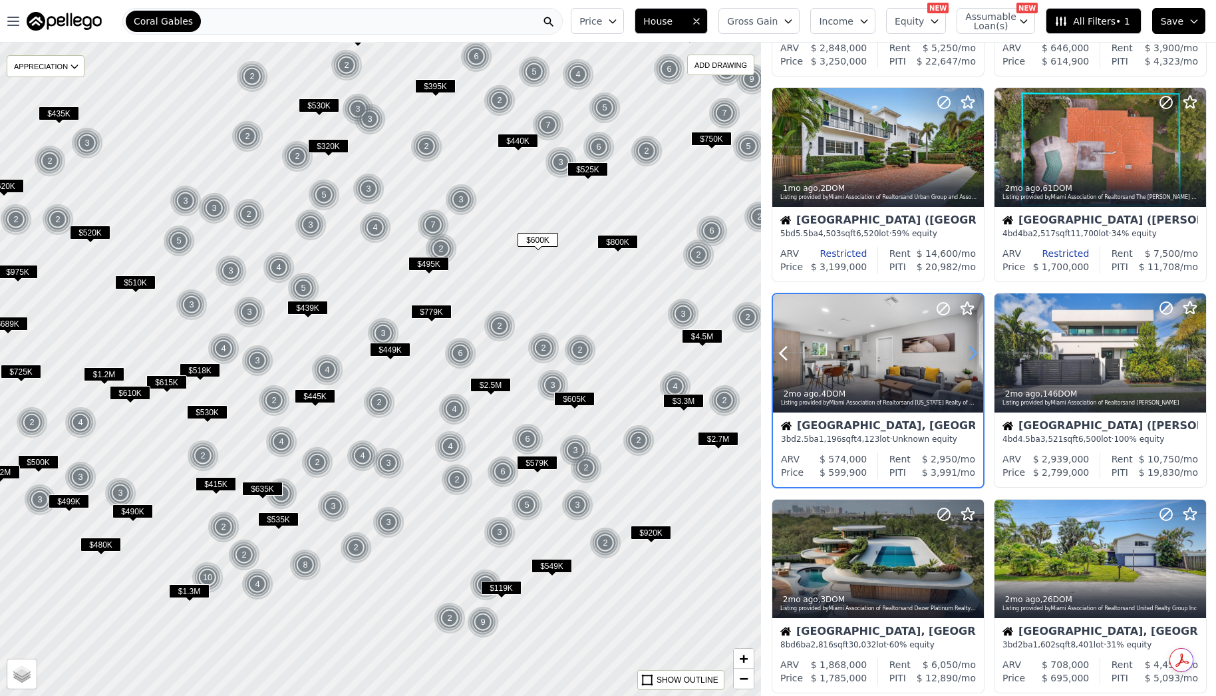
click at [970, 355] on icon at bounding box center [972, 353] width 21 height 21
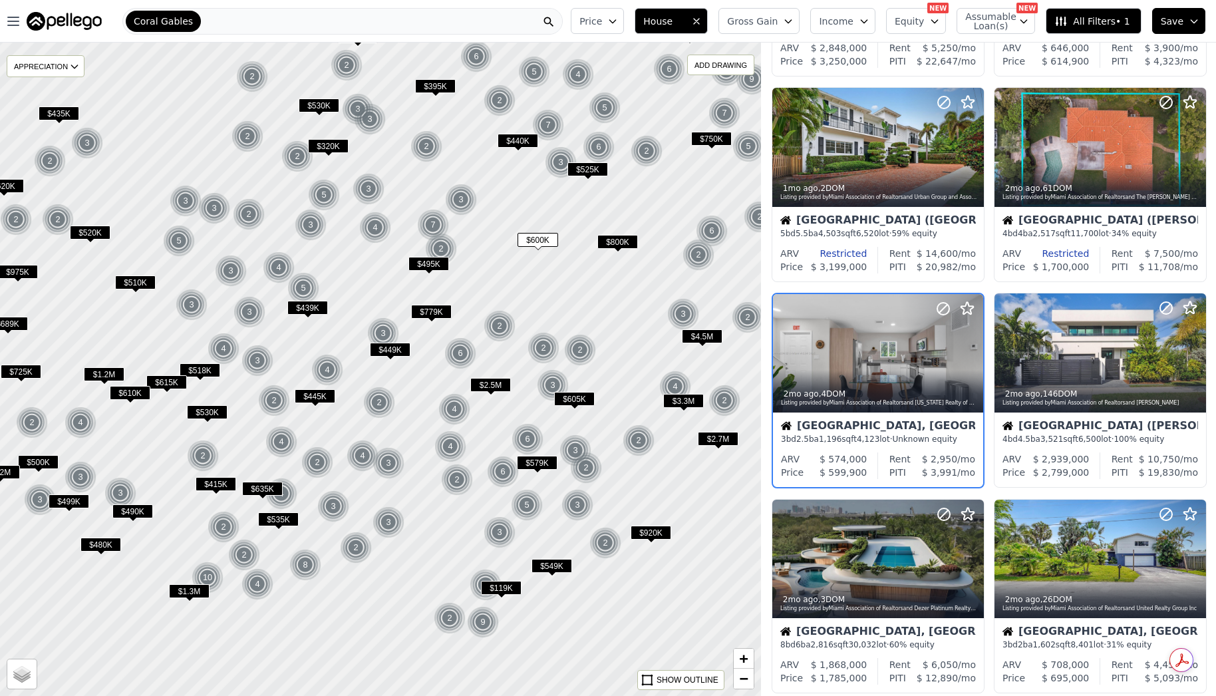
click at [527, 138] on span "$440K" at bounding box center [518, 141] width 41 height 14
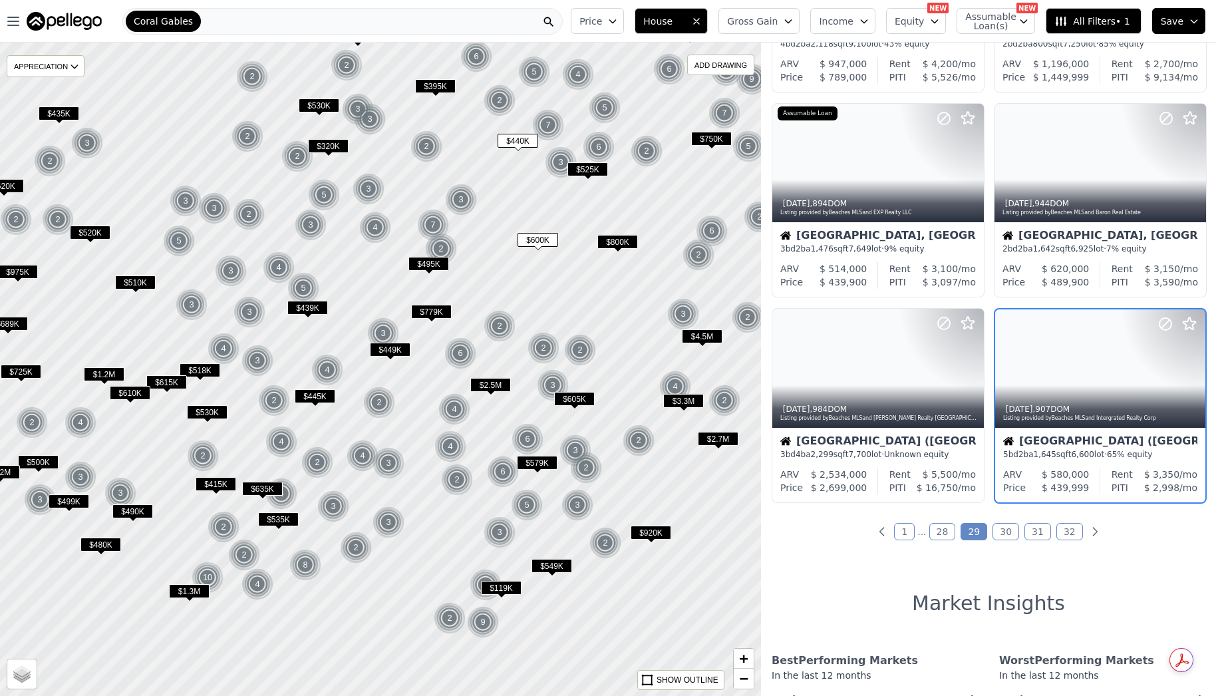
scroll to position [813, 0]
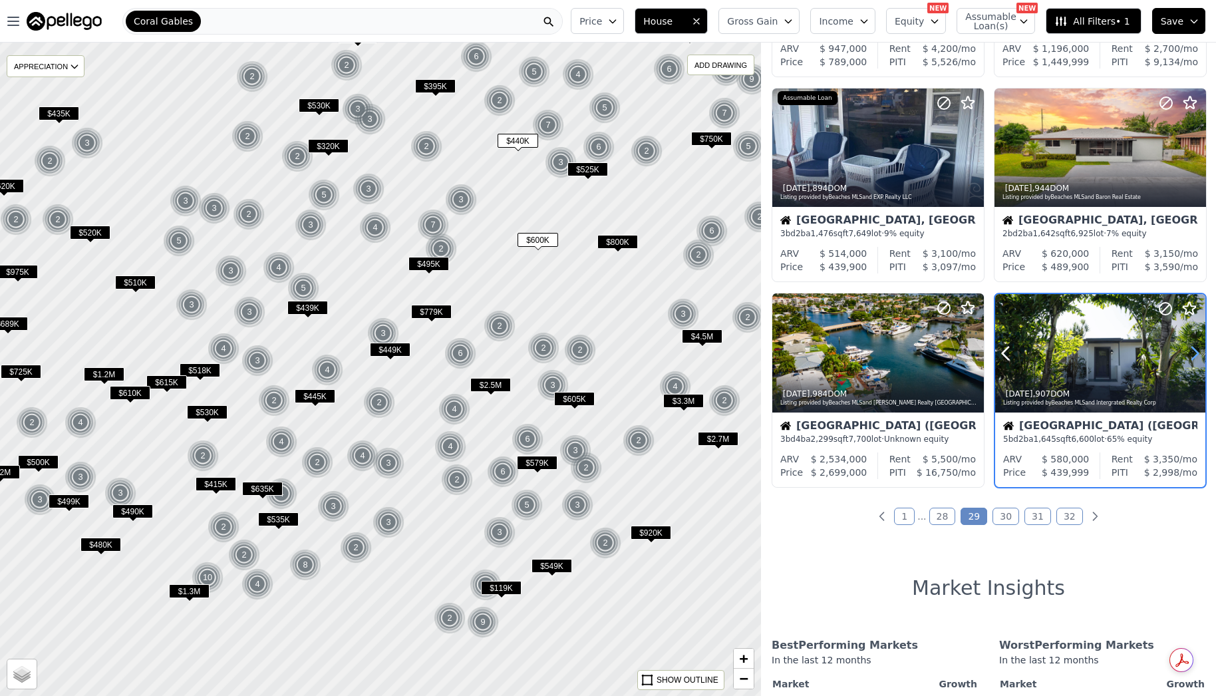
click at [1192, 359] on icon at bounding box center [1195, 353] width 6 height 13
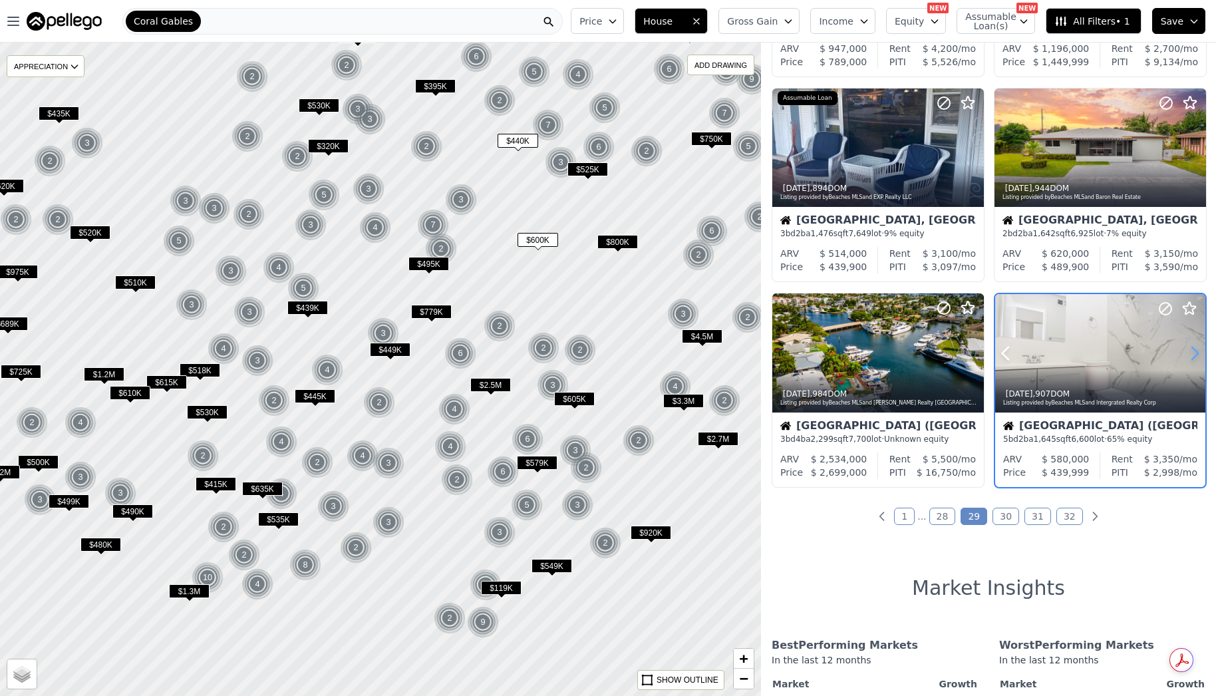
click at [1192, 359] on icon at bounding box center [1195, 353] width 6 height 13
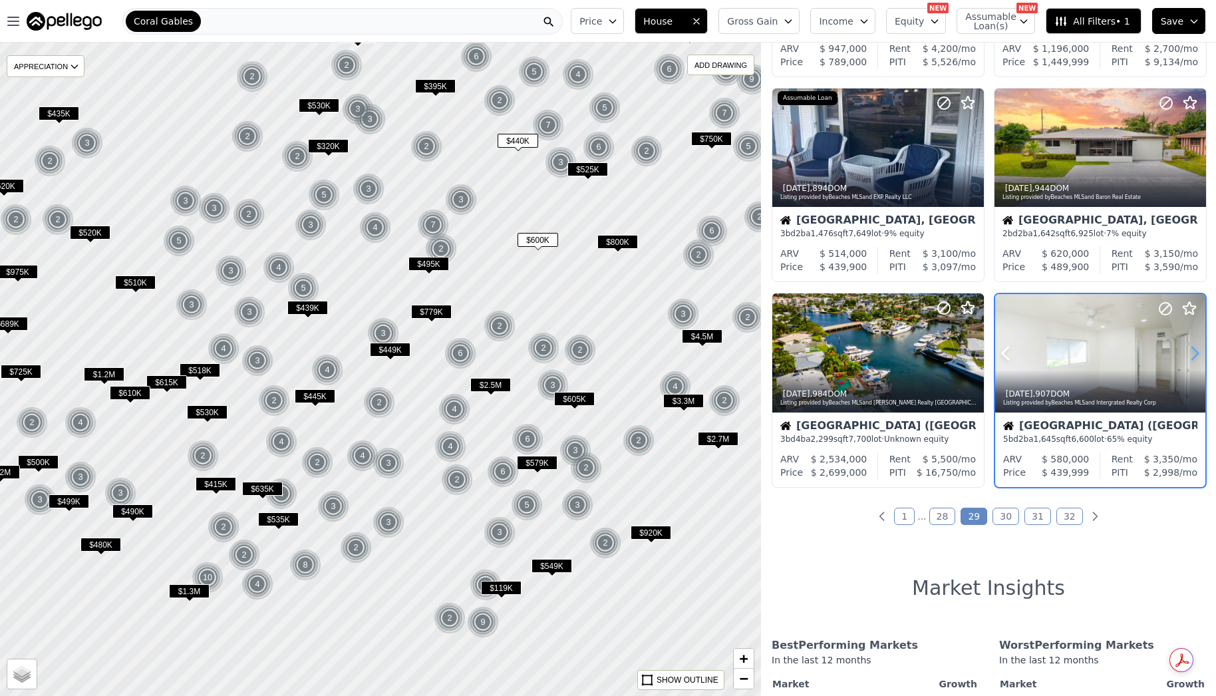
click at [1192, 359] on icon at bounding box center [1195, 353] width 6 height 13
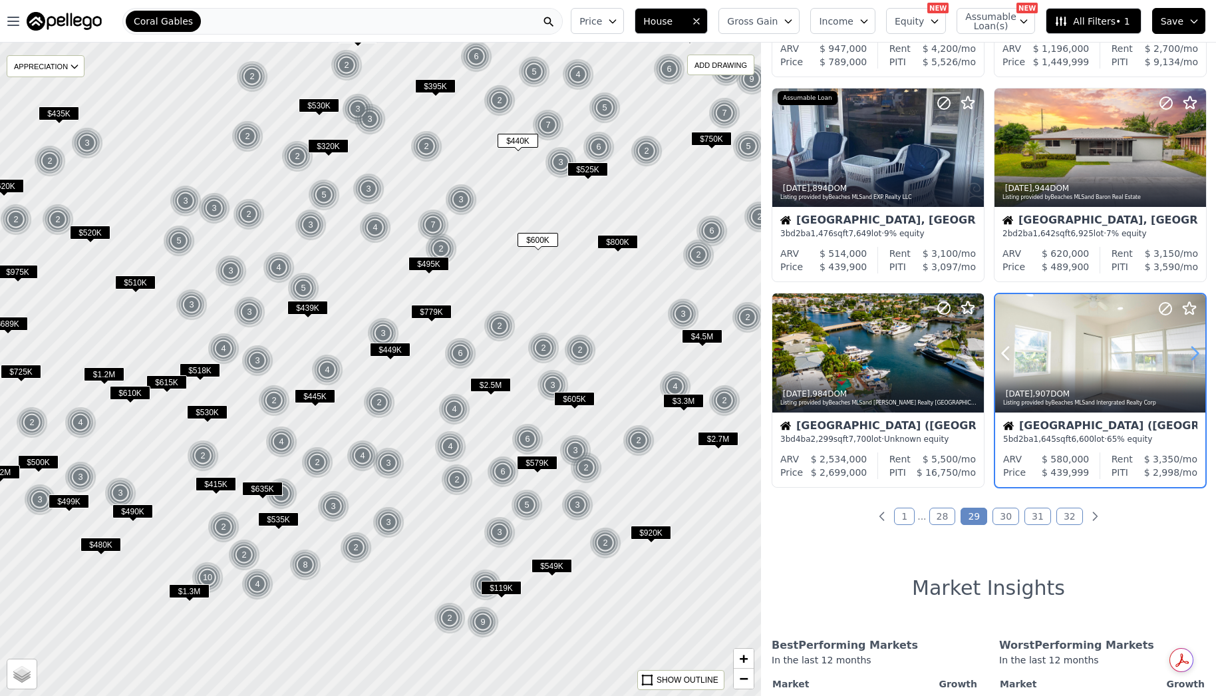
click at [1192, 359] on icon at bounding box center [1195, 353] width 6 height 13
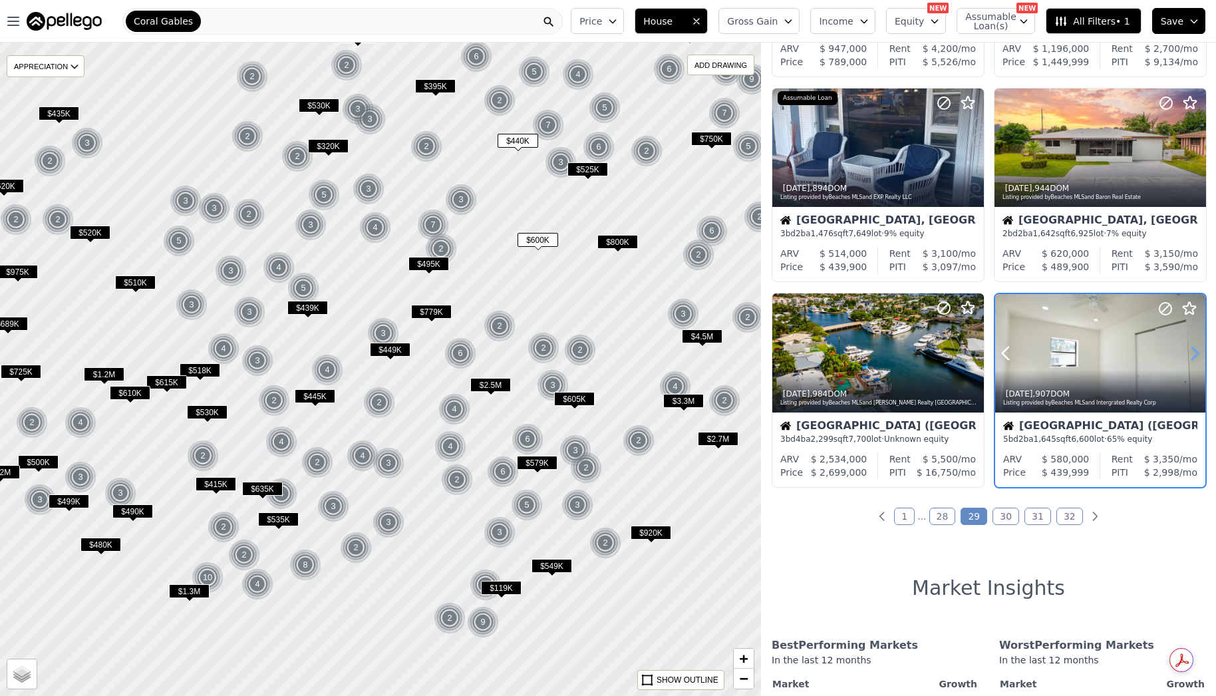
click at [1192, 359] on icon at bounding box center [1195, 353] width 6 height 13
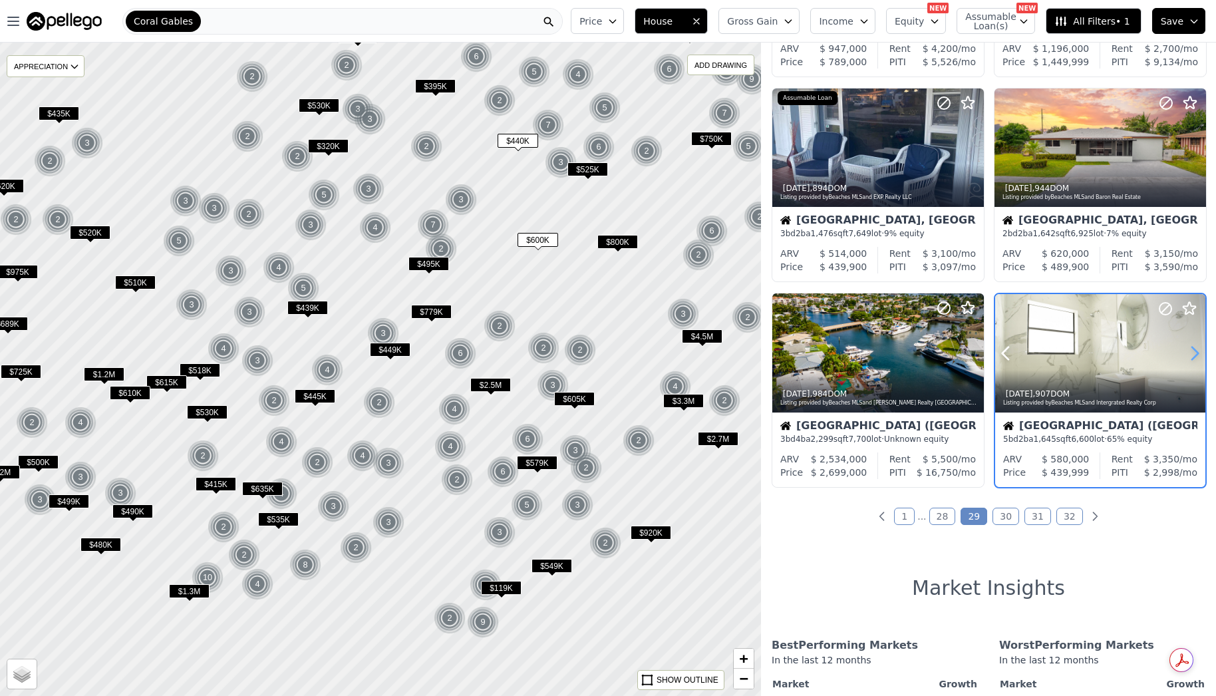
click at [1192, 359] on icon at bounding box center [1195, 353] width 6 height 13
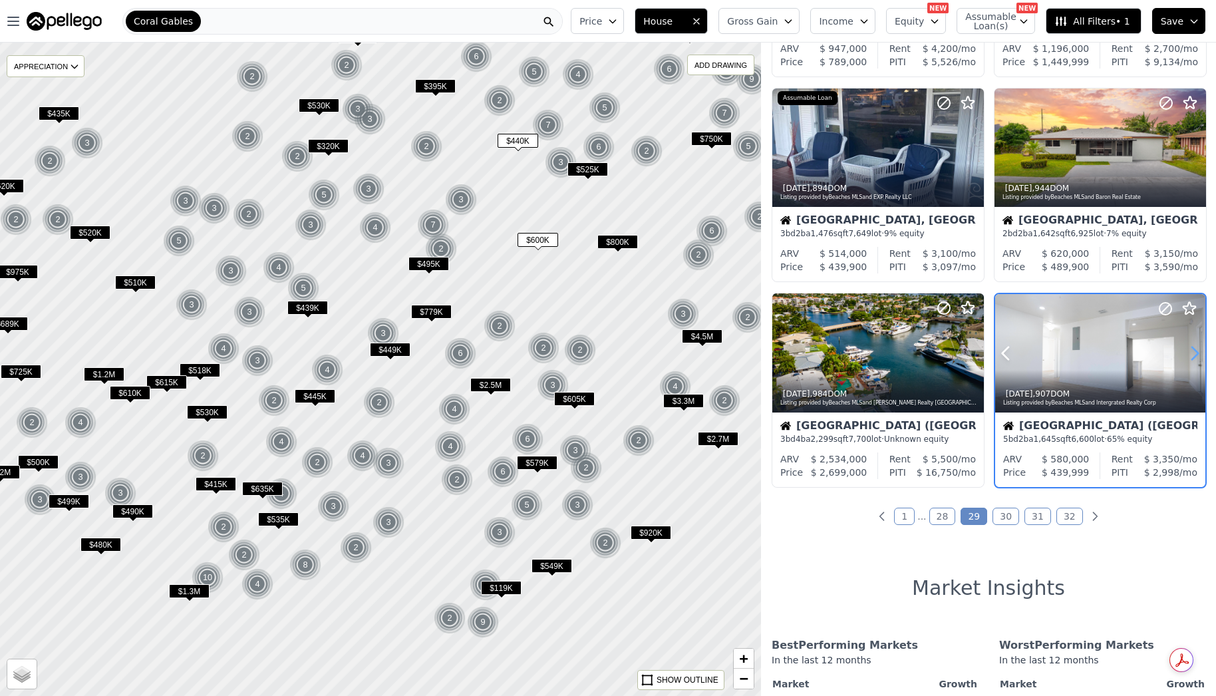
click at [1192, 359] on icon at bounding box center [1195, 353] width 6 height 13
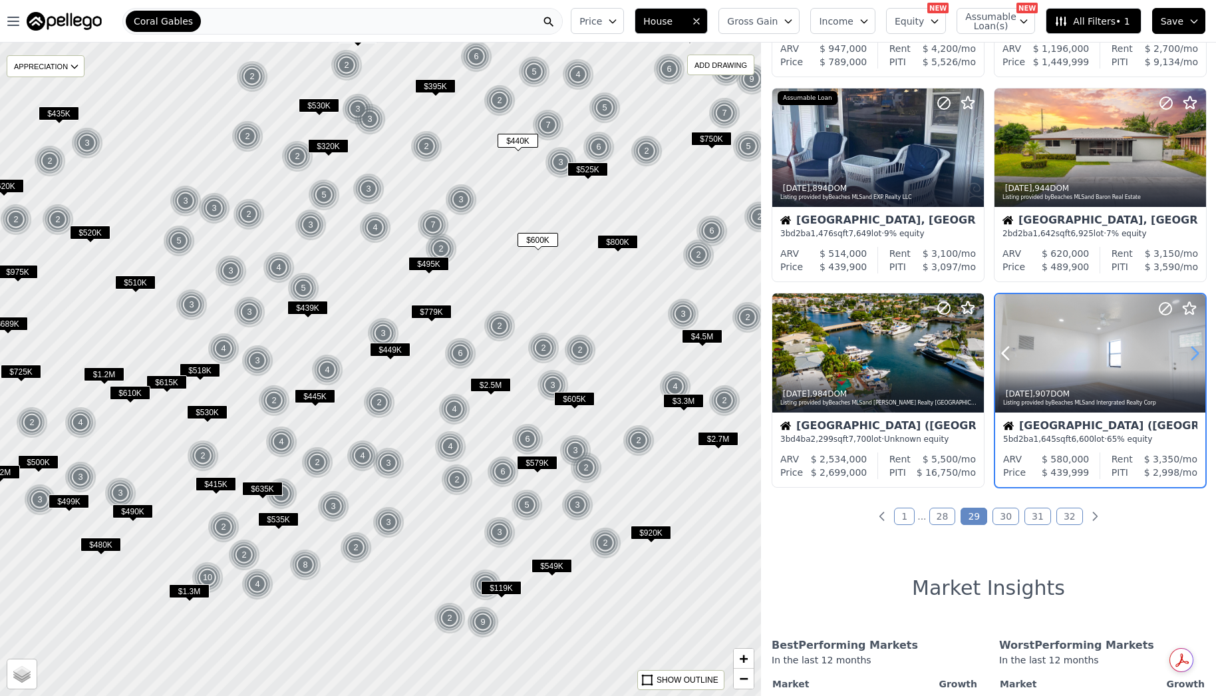
click at [1192, 359] on icon at bounding box center [1195, 353] width 6 height 13
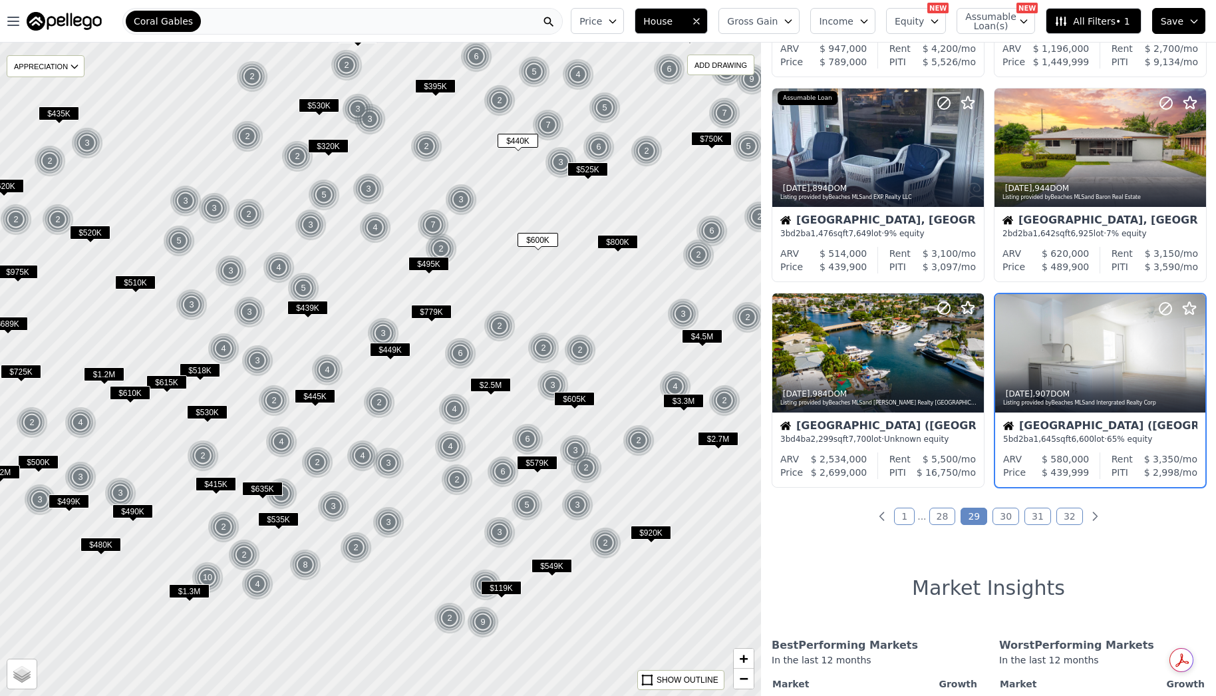
click at [624, 245] on span "$800K" at bounding box center [618, 242] width 41 height 14
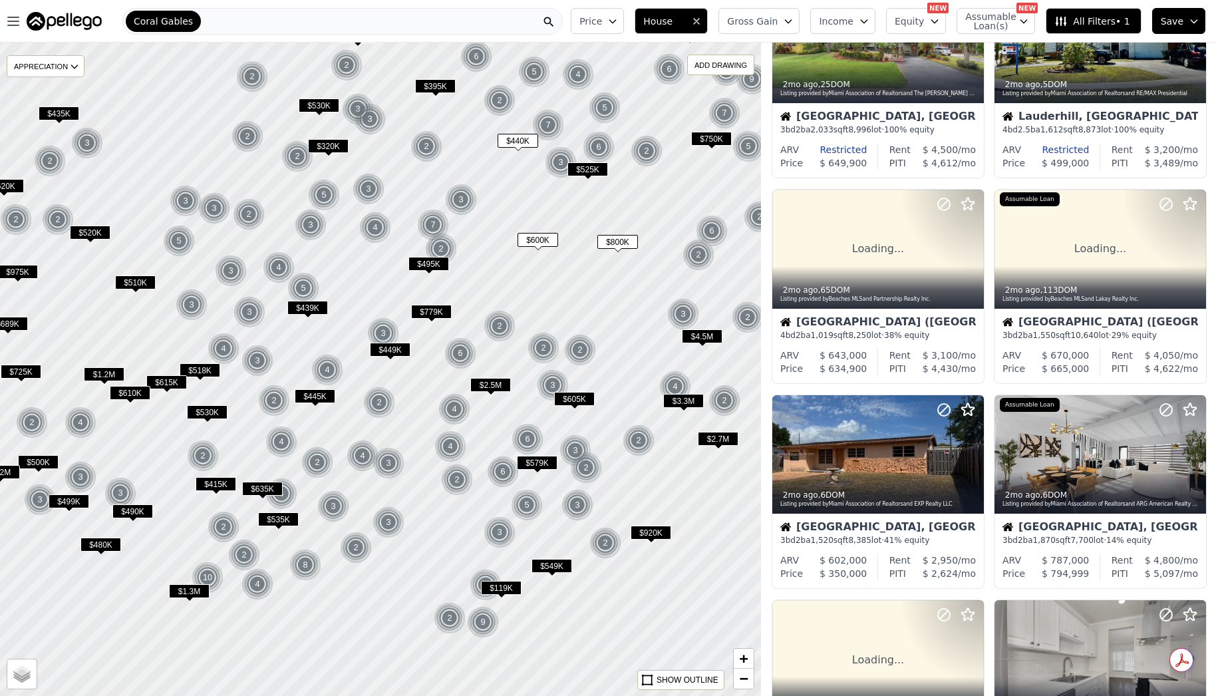
click at [582, 174] on span "$525K" at bounding box center [588, 169] width 41 height 14
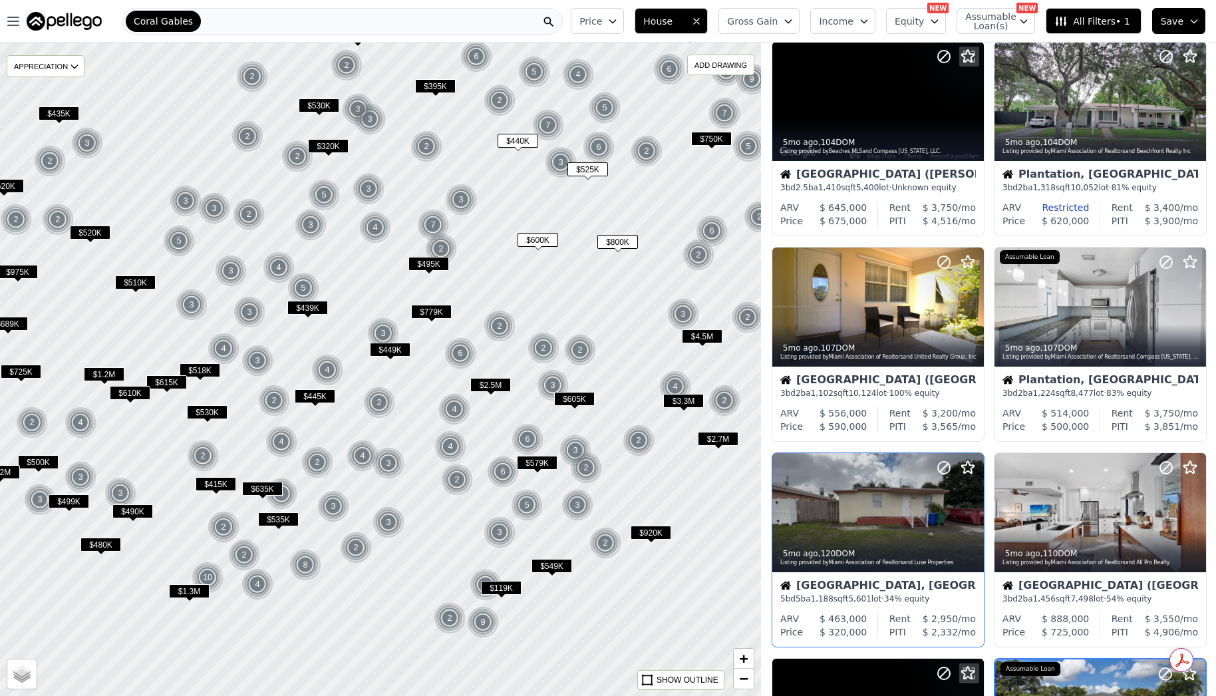
scroll to position [608, 0]
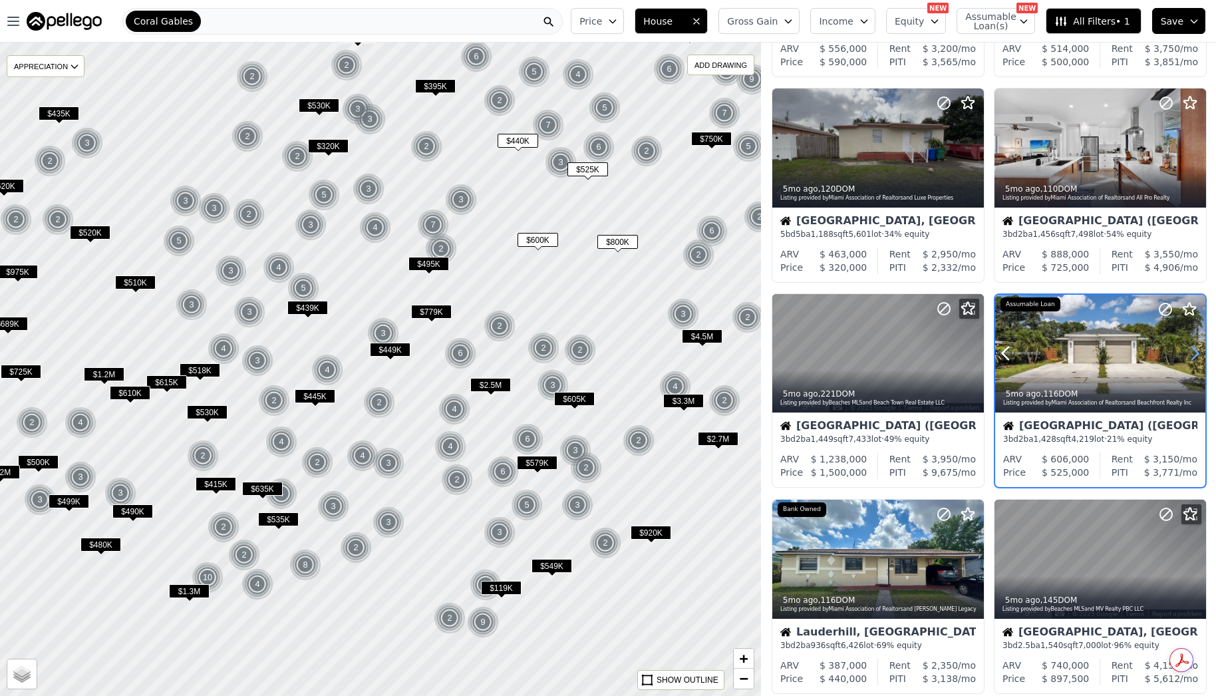
click at [1192, 347] on icon at bounding box center [1195, 353] width 6 height 13
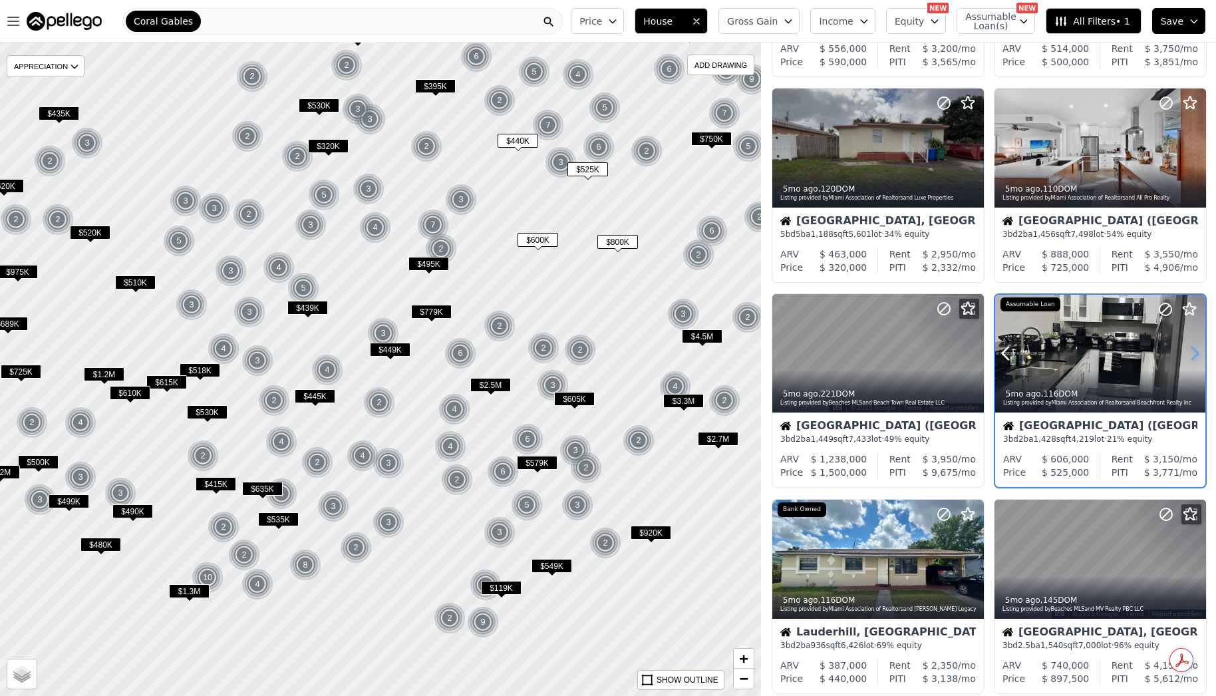
click at [1192, 347] on icon at bounding box center [1195, 353] width 6 height 13
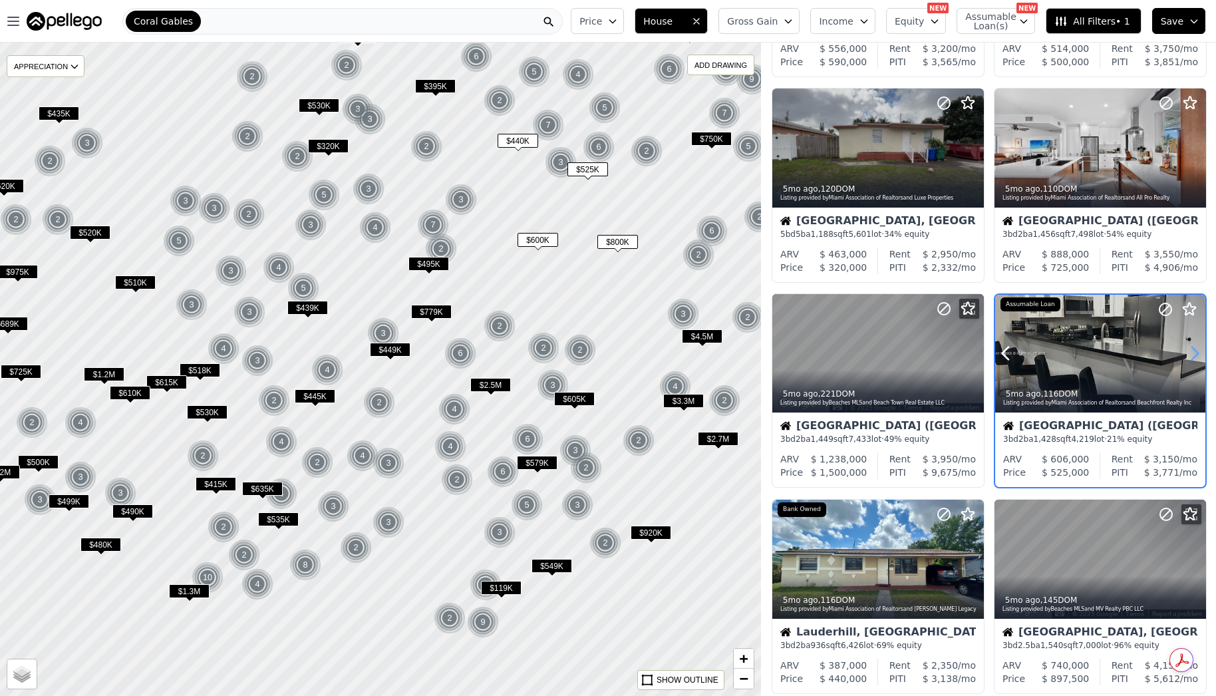
click at [1186, 353] on icon at bounding box center [1195, 353] width 21 height 21
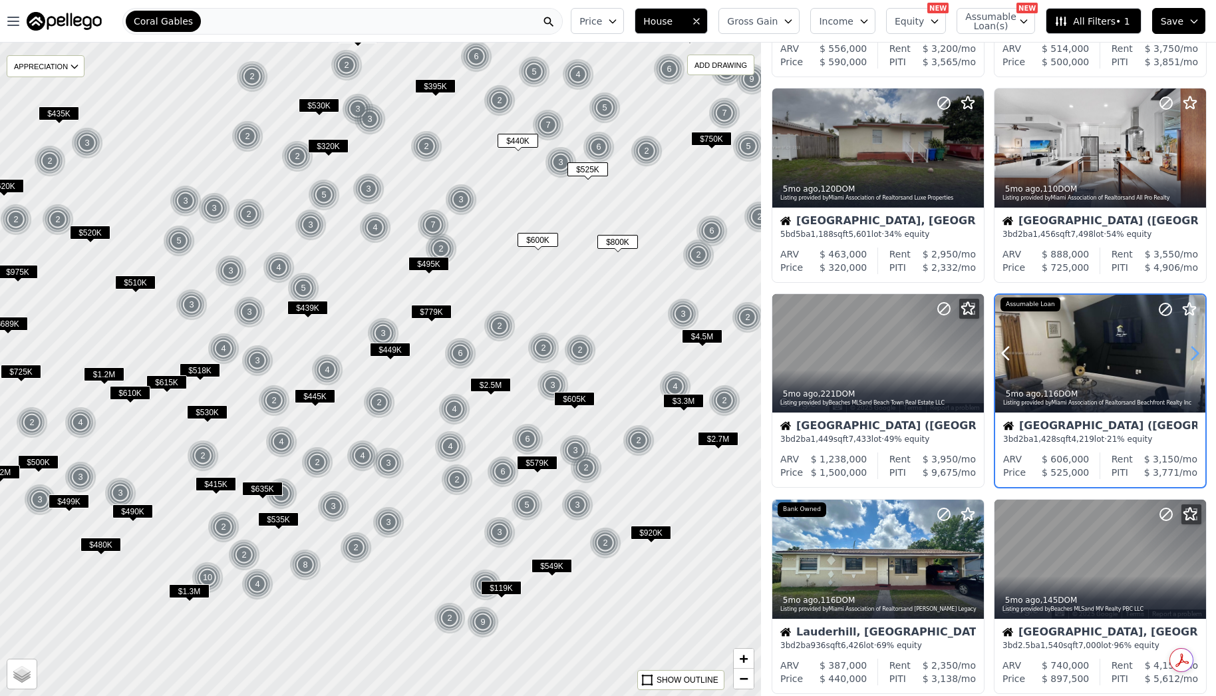
click at [1186, 353] on icon at bounding box center [1195, 353] width 21 height 21
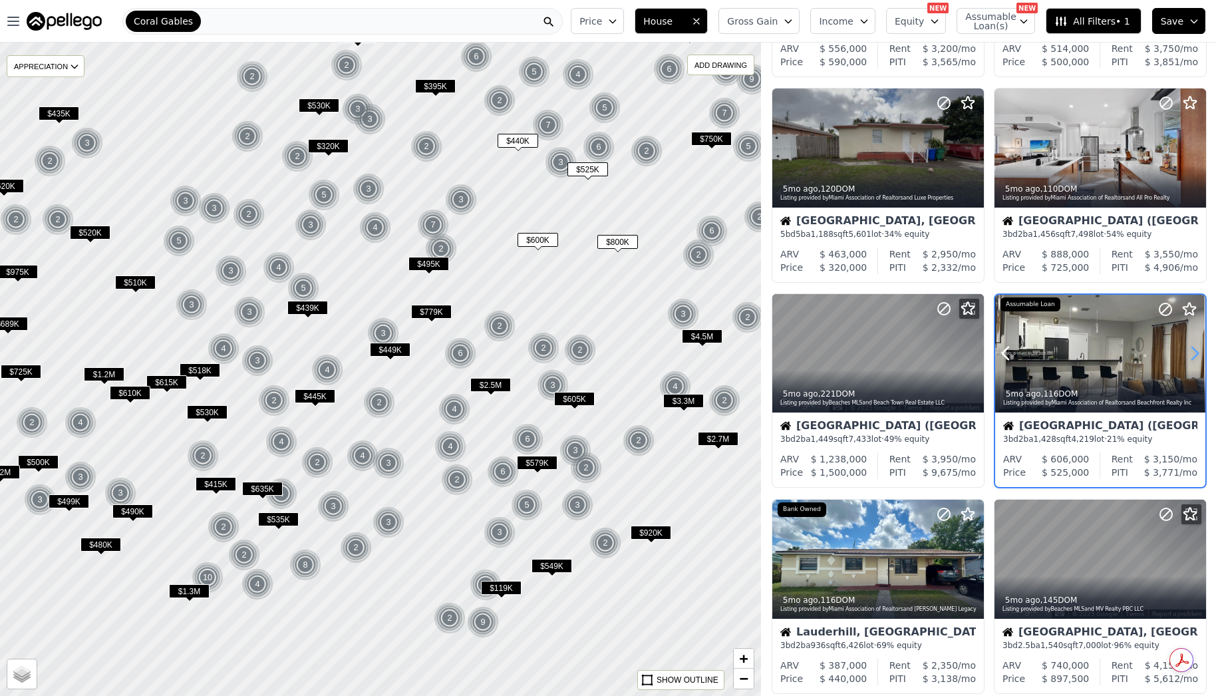
click at [1186, 353] on icon at bounding box center [1195, 353] width 21 height 21
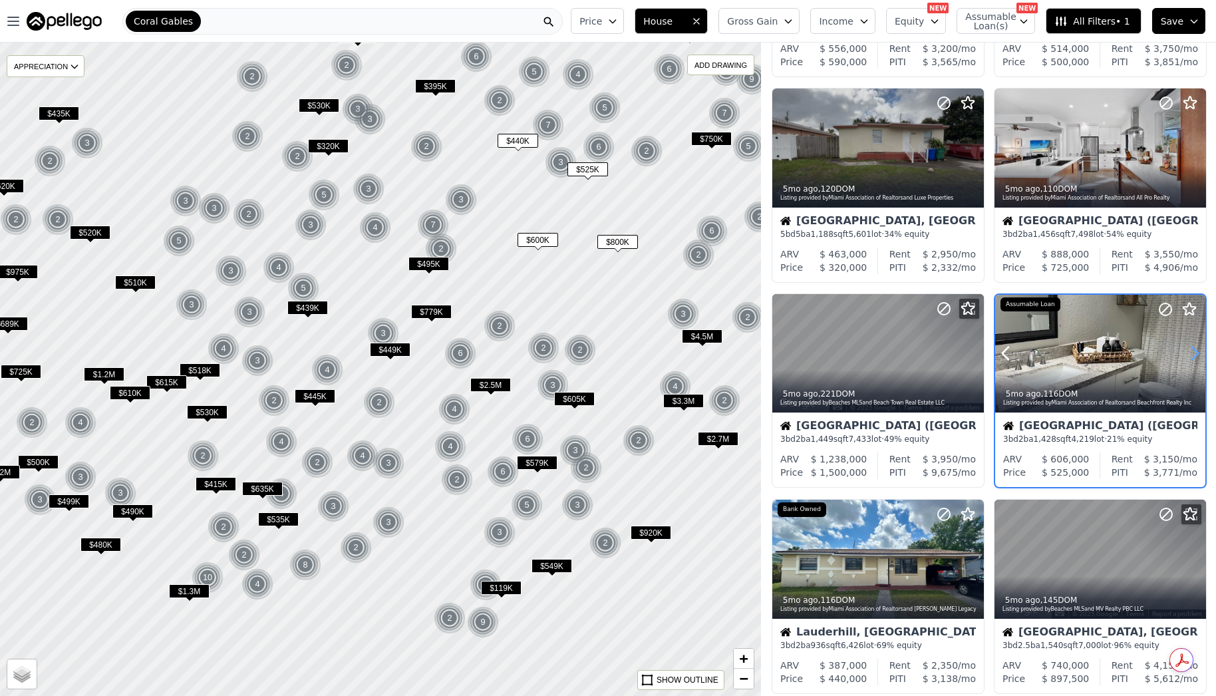
click at [1186, 353] on icon at bounding box center [1195, 353] width 21 height 21
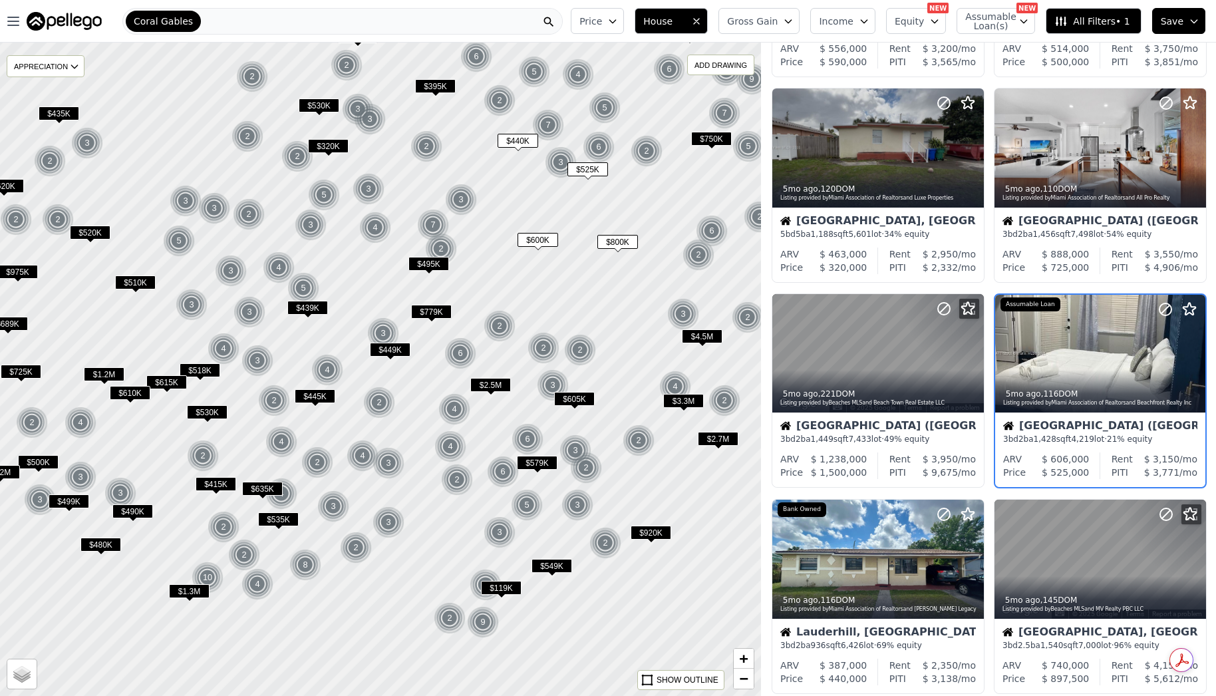
click at [399, 355] on span "$449K" at bounding box center [390, 350] width 41 height 14
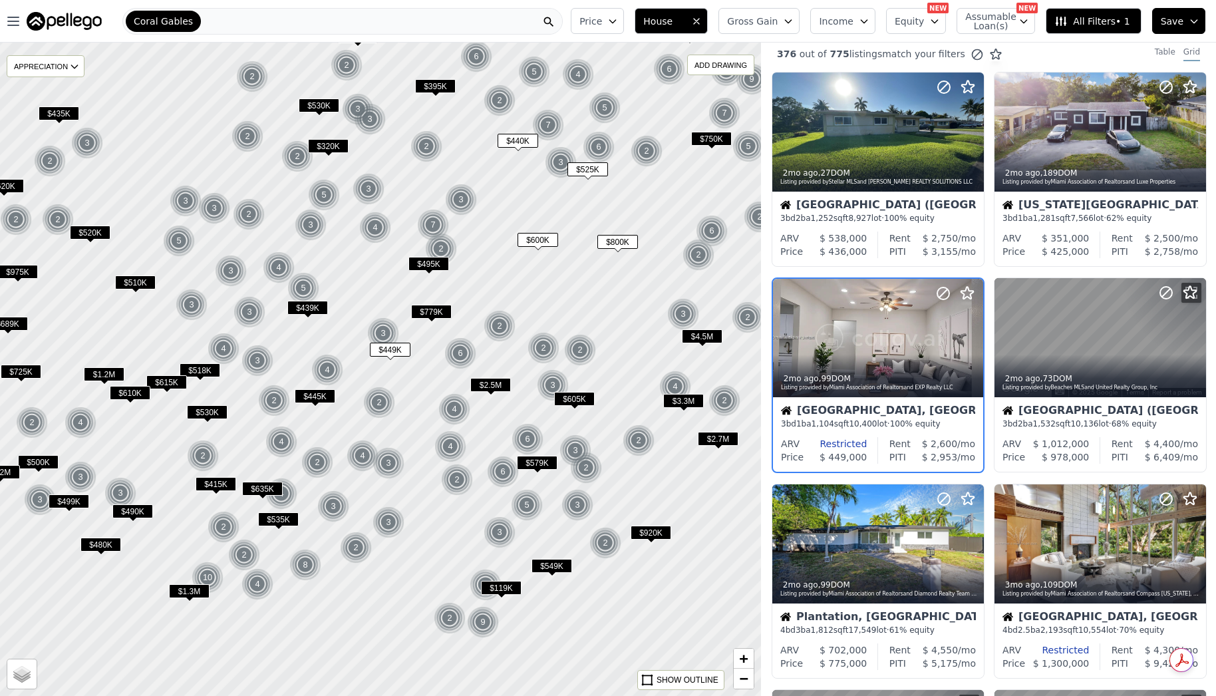
scroll to position [0, 0]
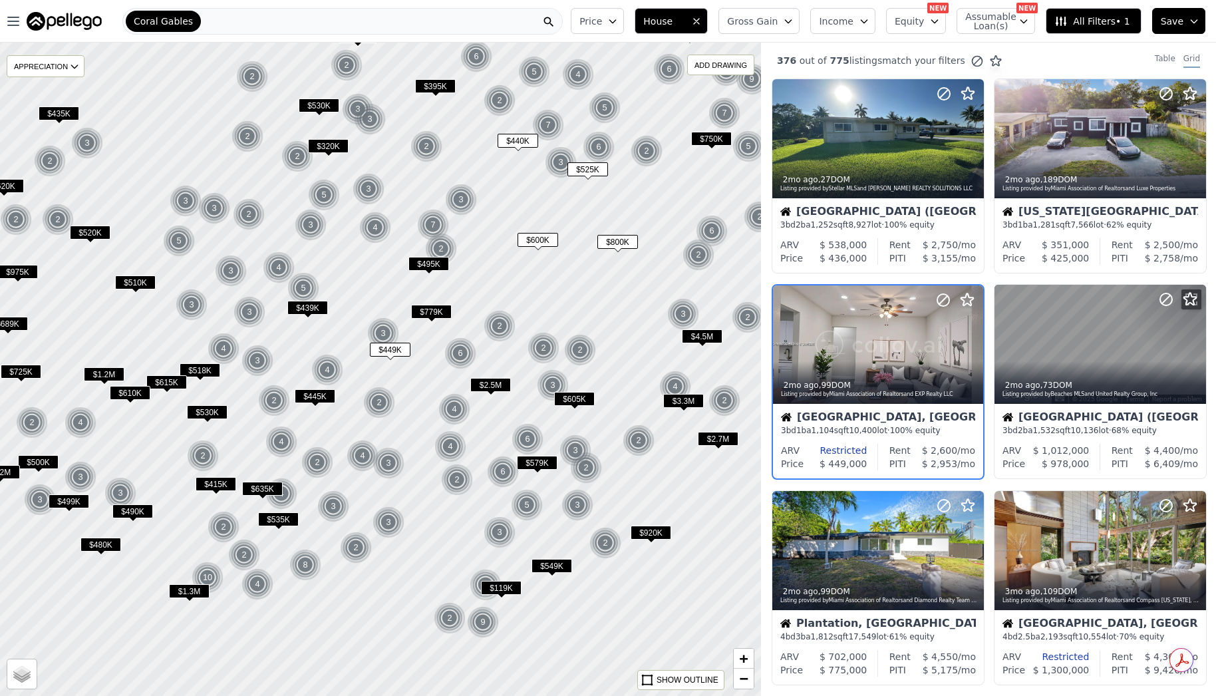
click at [313, 308] on span "$439K" at bounding box center [307, 308] width 41 height 14
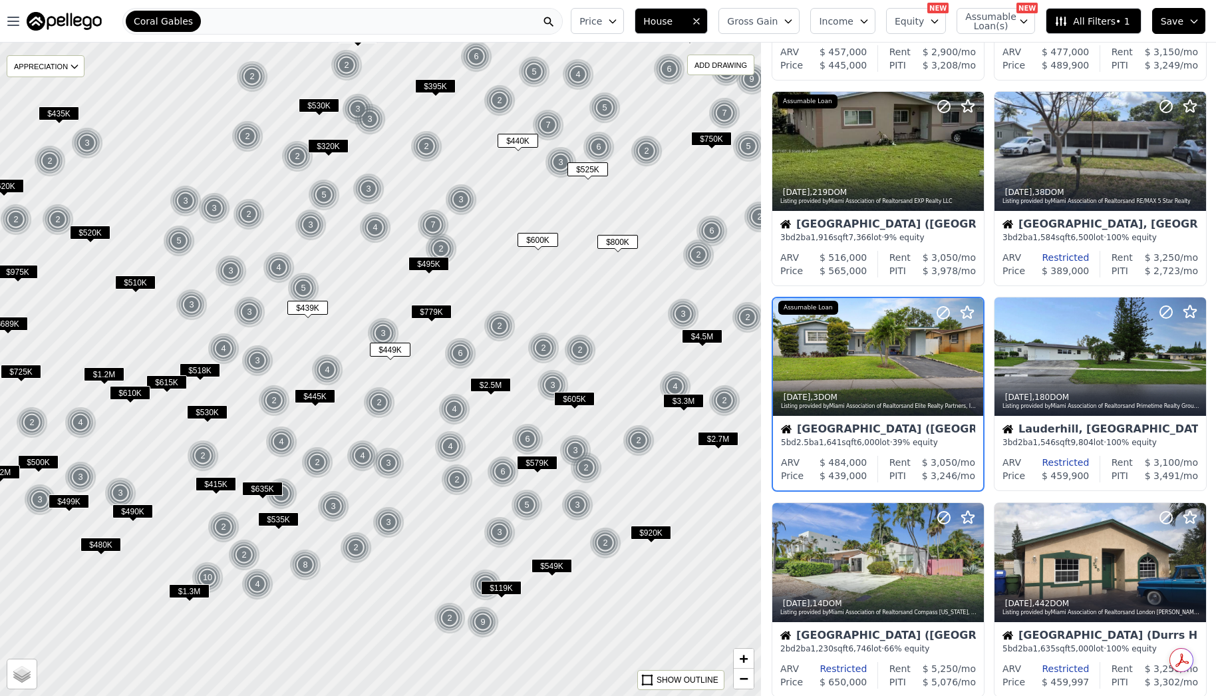
scroll to position [608, 0]
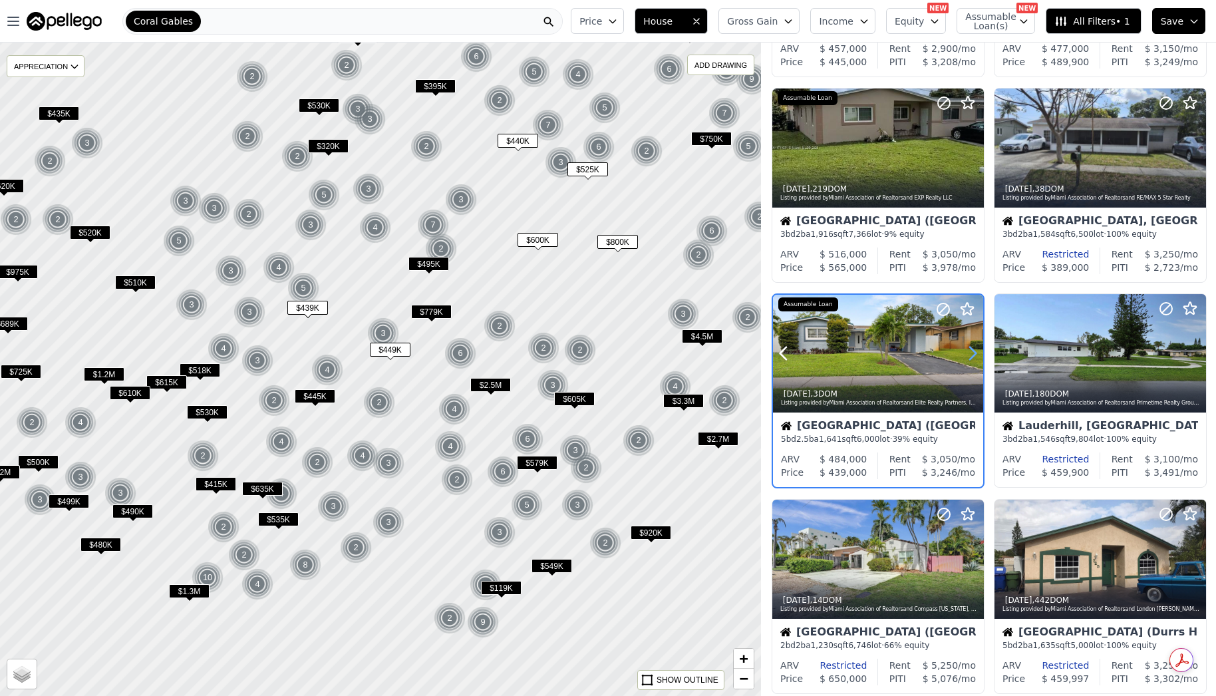
click at [970, 351] on icon at bounding box center [972, 353] width 21 height 21
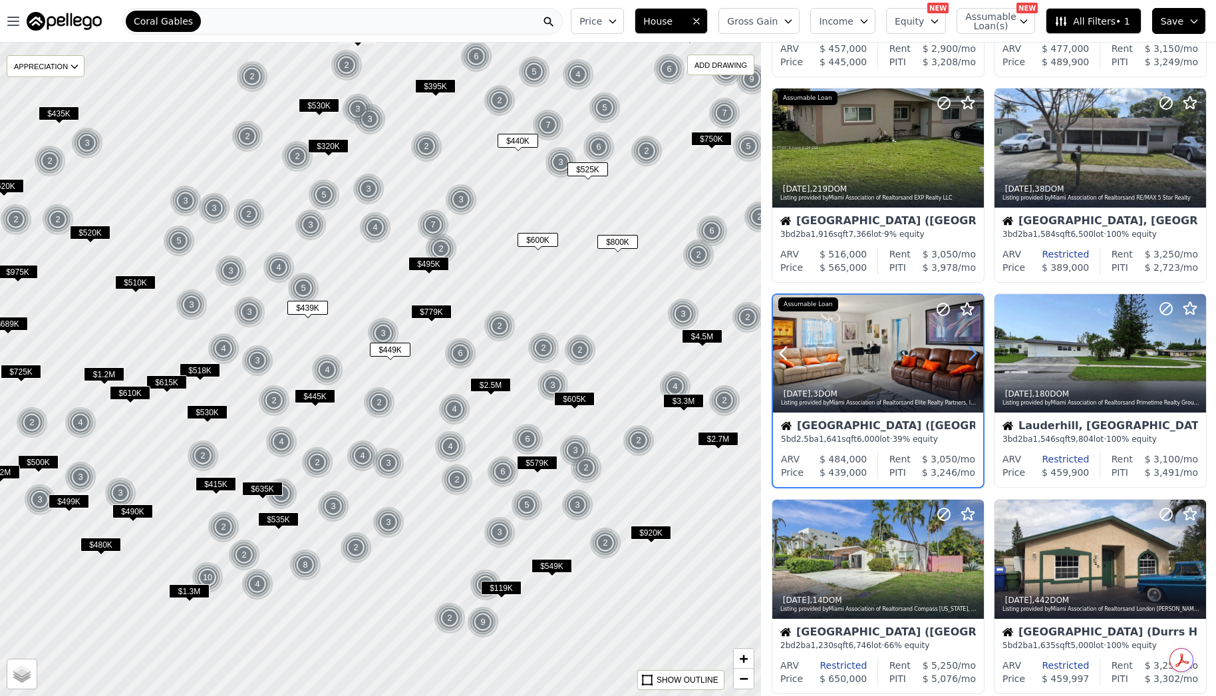
click at [970, 351] on icon at bounding box center [972, 353] width 21 height 21
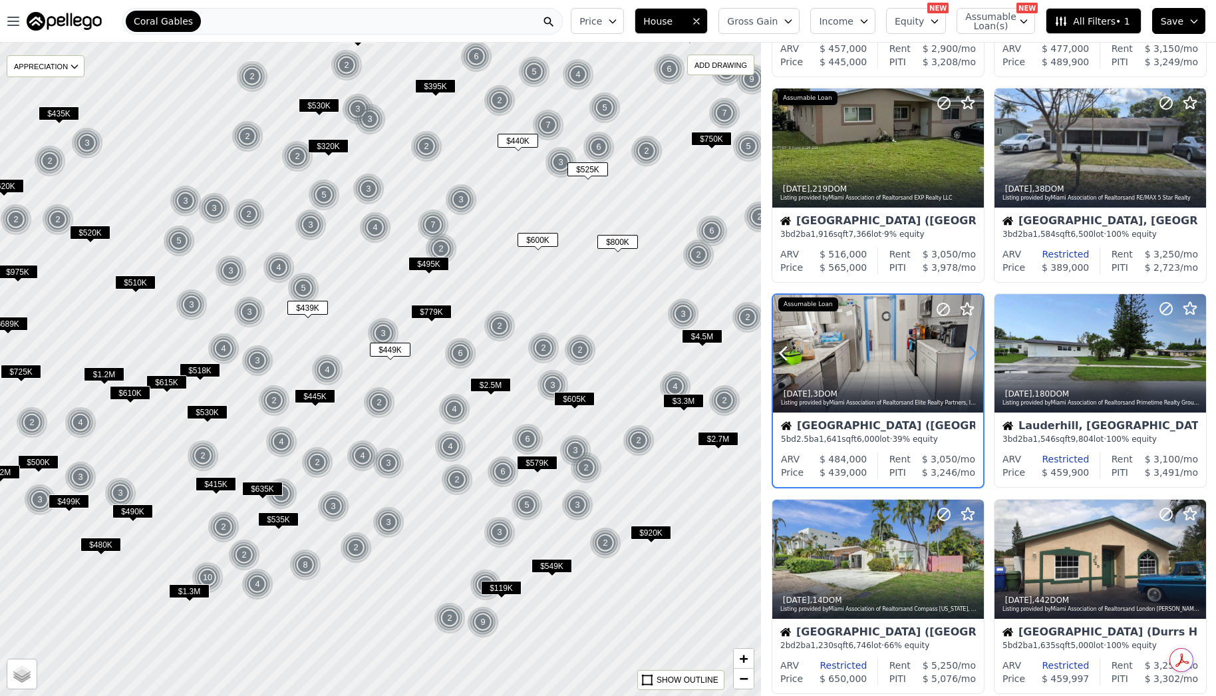
click at [970, 351] on icon at bounding box center [972, 353] width 21 height 21
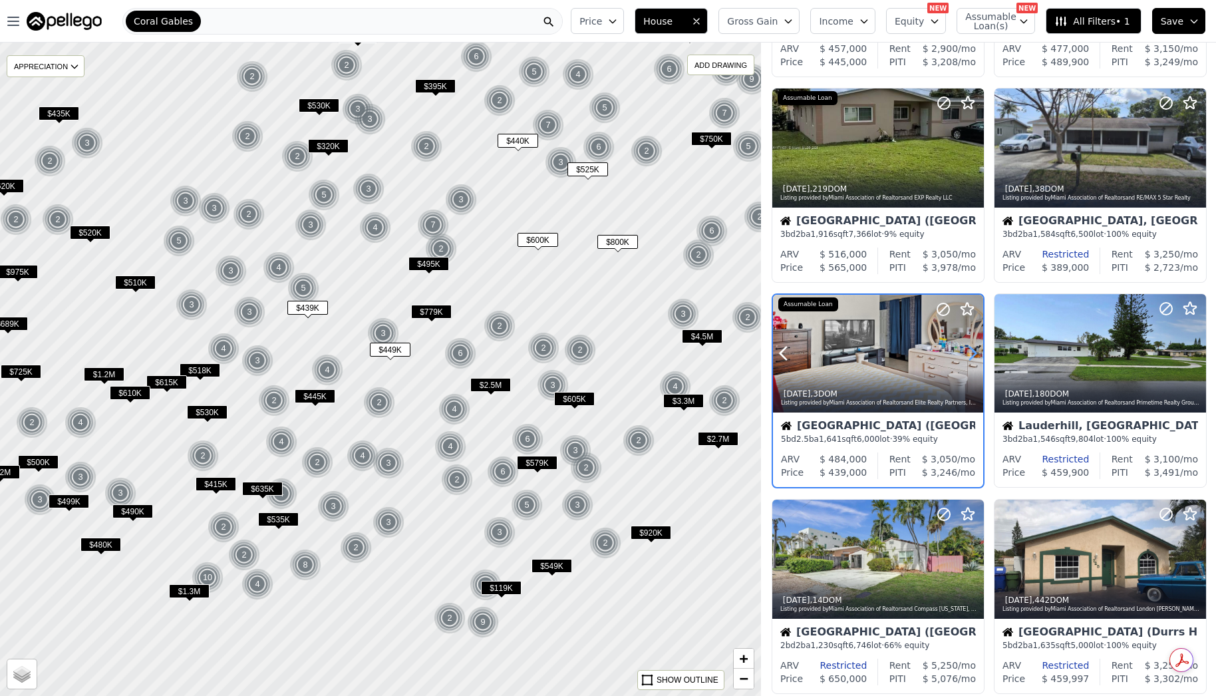
click at [970, 351] on icon at bounding box center [972, 353] width 21 height 21
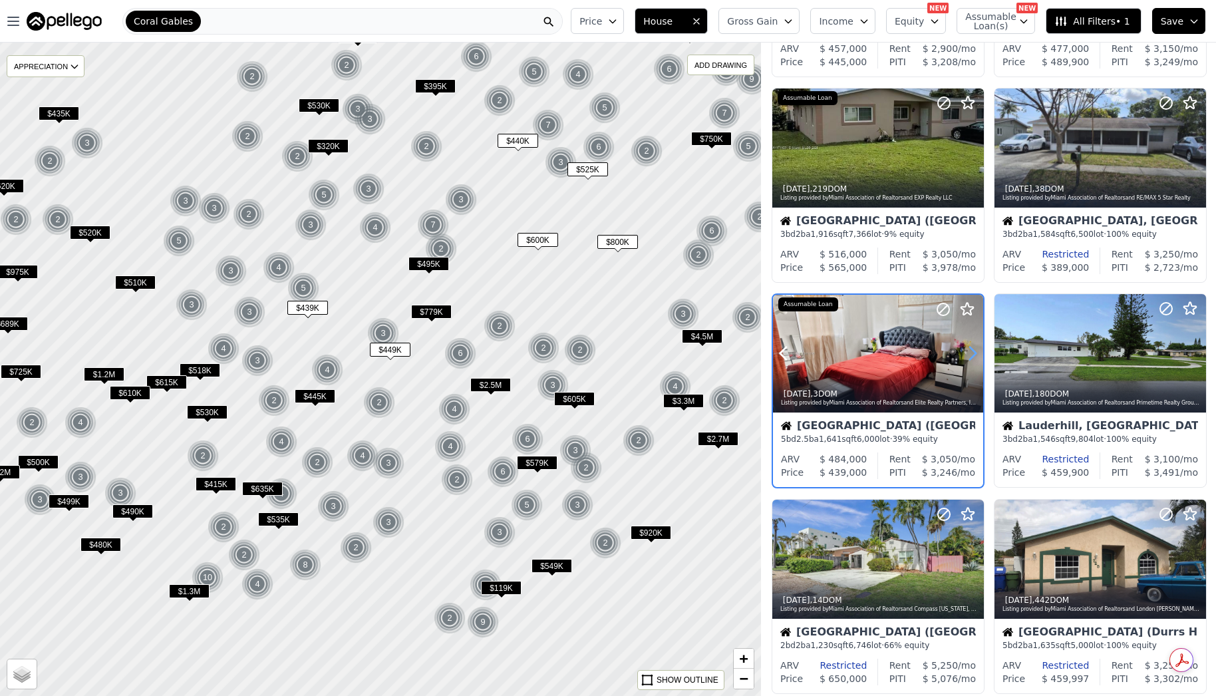
click at [970, 351] on icon at bounding box center [972, 353] width 21 height 21
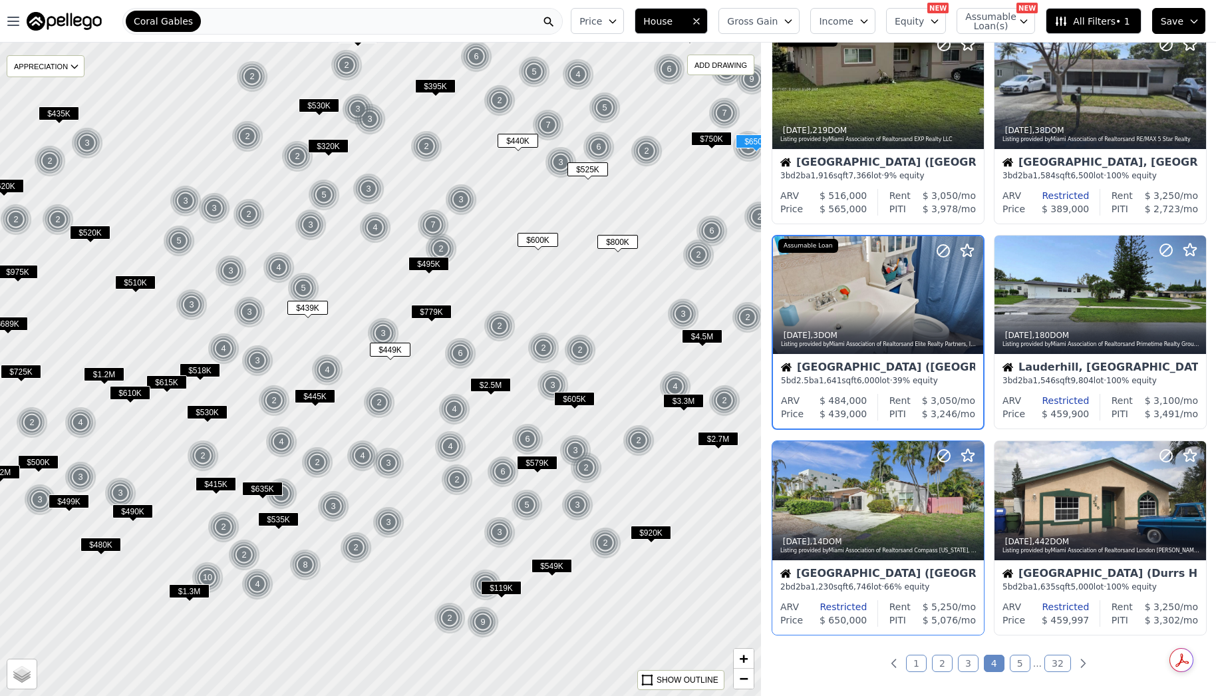
scroll to position [674, 0]
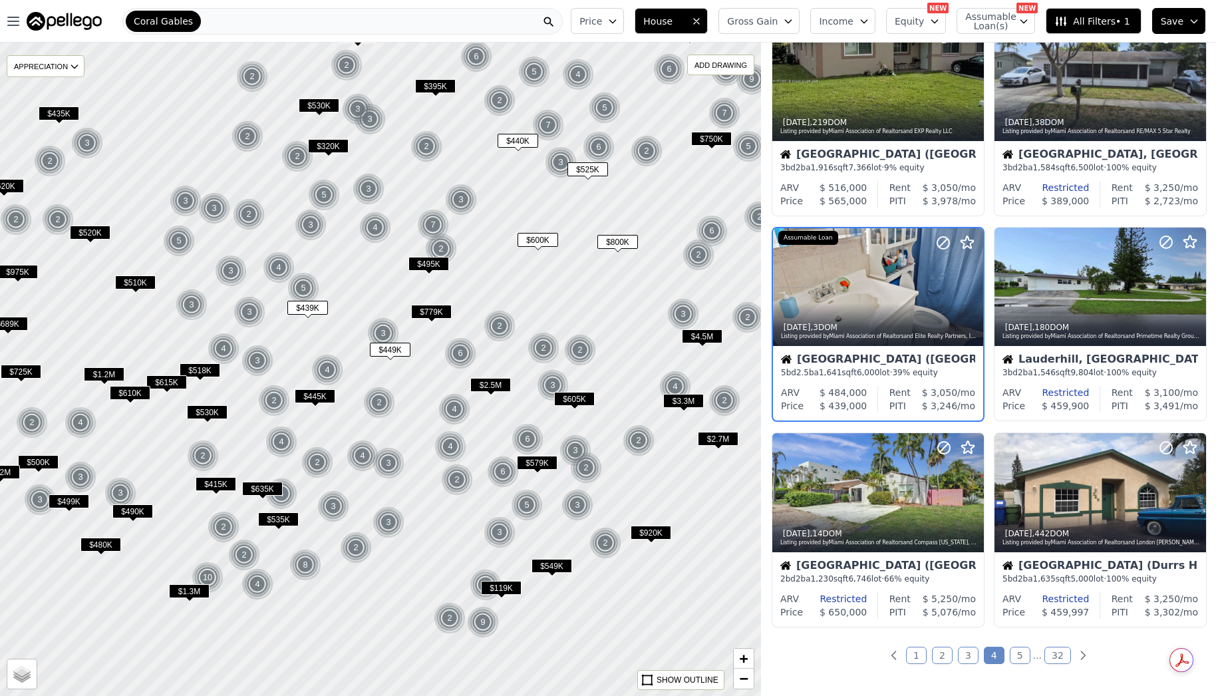
click at [589, 5] on div "Price House Gross Gain Income Equity NEW Assumable Loan(s) NEW All Filters • 1 …" at bounding box center [891, 21] width 651 height 43
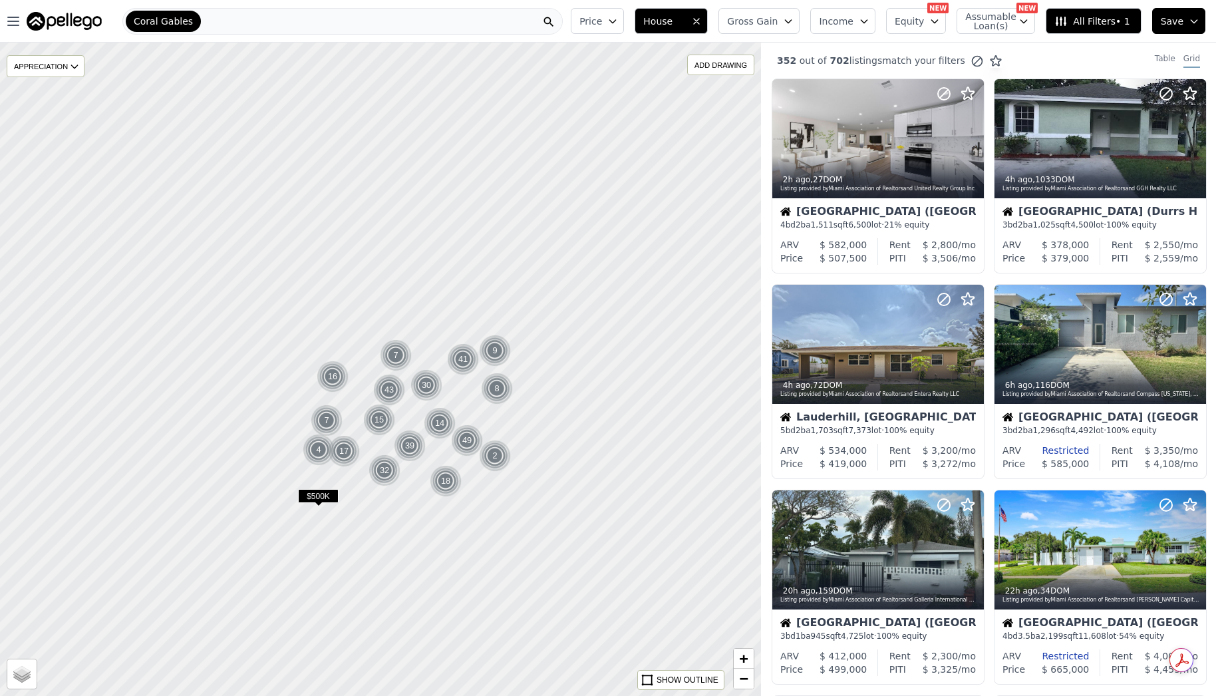
drag, startPoint x: 387, startPoint y: 531, endPoint x: 415, endPoint y: 590, distance: 64.6
click at [415, 594] on div at bounding box center [380, 376] width 914 height 784
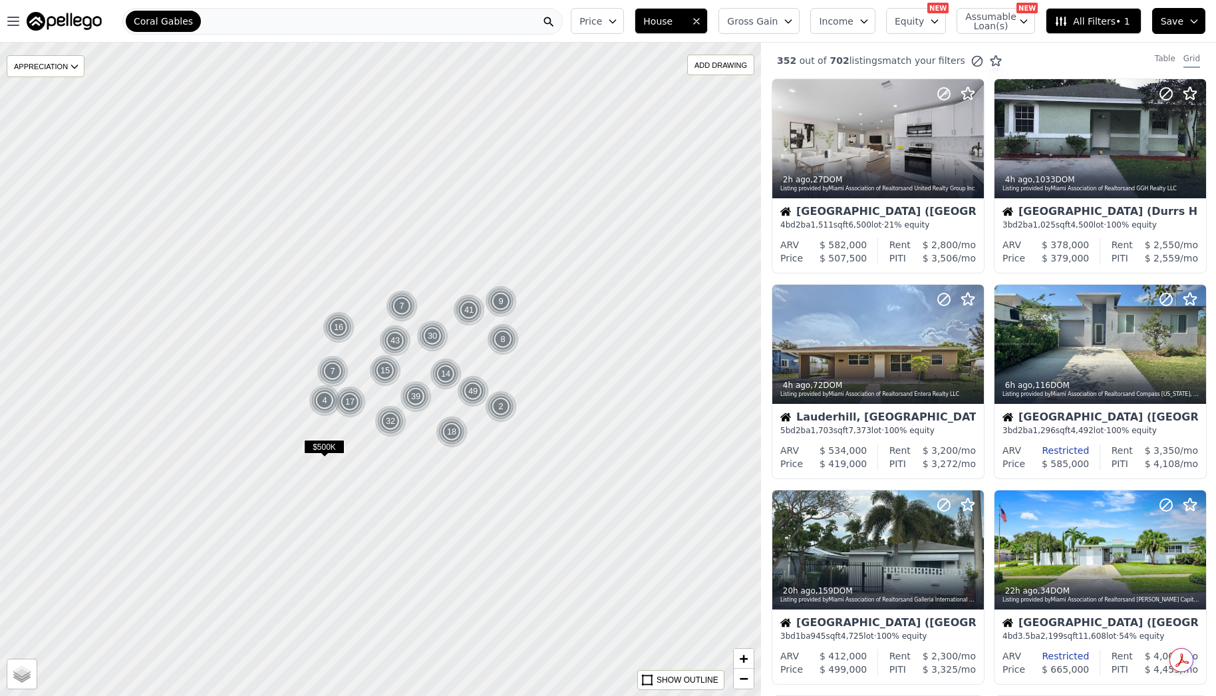
drag, startPoint x: 415, startPoint y: 590, endPoint x: 423, endPoint y: 478, distance: 112.1
click at [451, 143] on div at bounding box center [381, 369] width 914 height 784
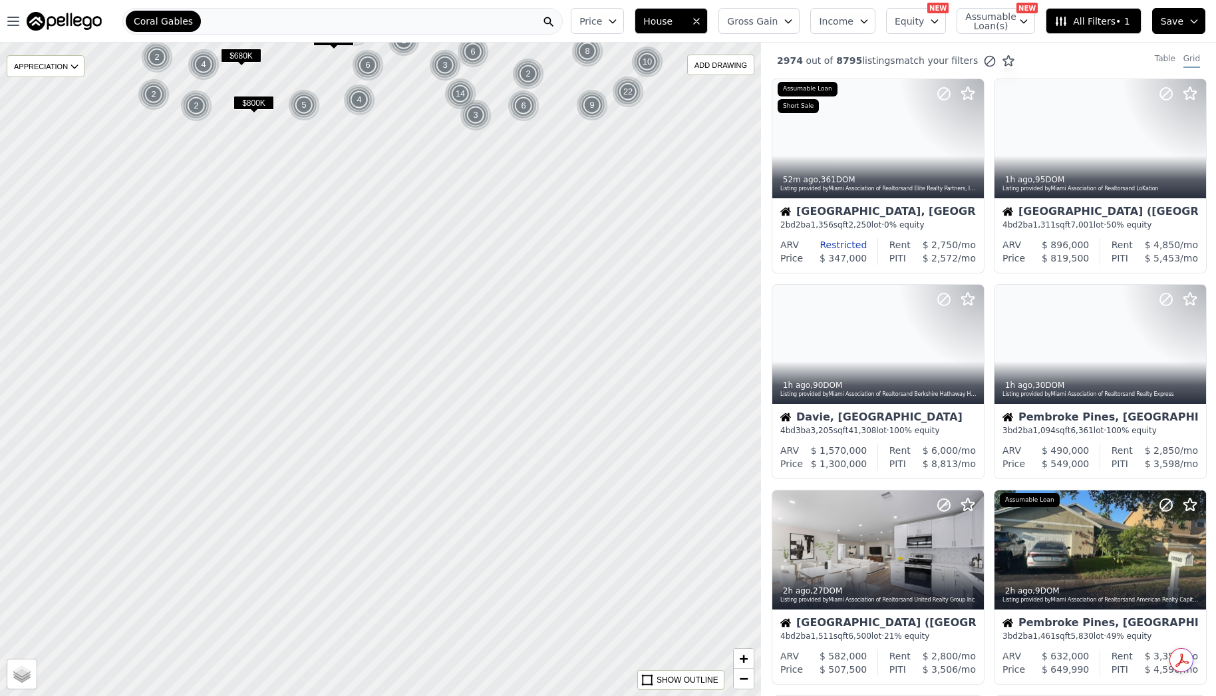
drag, startPoint x: 423, startPoint y: 478, endPoint x: 520, endPoint y: 355, distance: 156.8
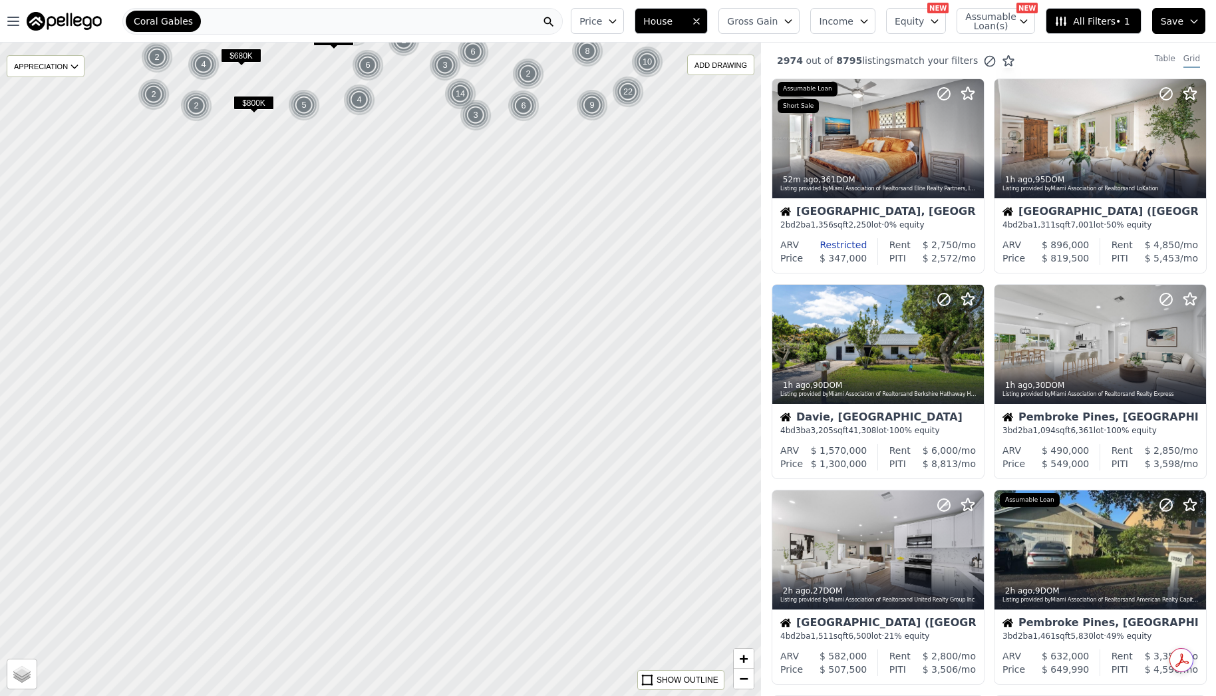
click at [520, 355] on div at bounding box center [381, 369] width 914 height 784
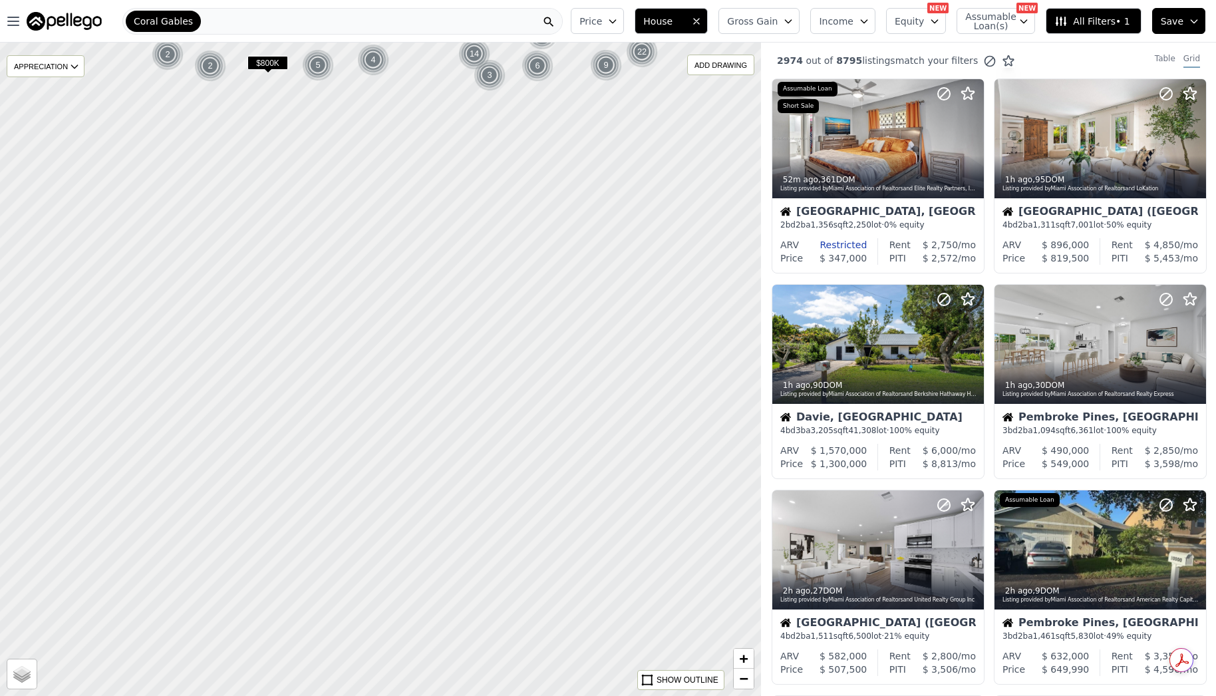
drag, startPoint x: 420, startPoint y: 486, endPoint x: 447, endPoint y: 433, distance: 59.8
click at [449, 441] on div at bounding box center [387, 359] width 914 height 784
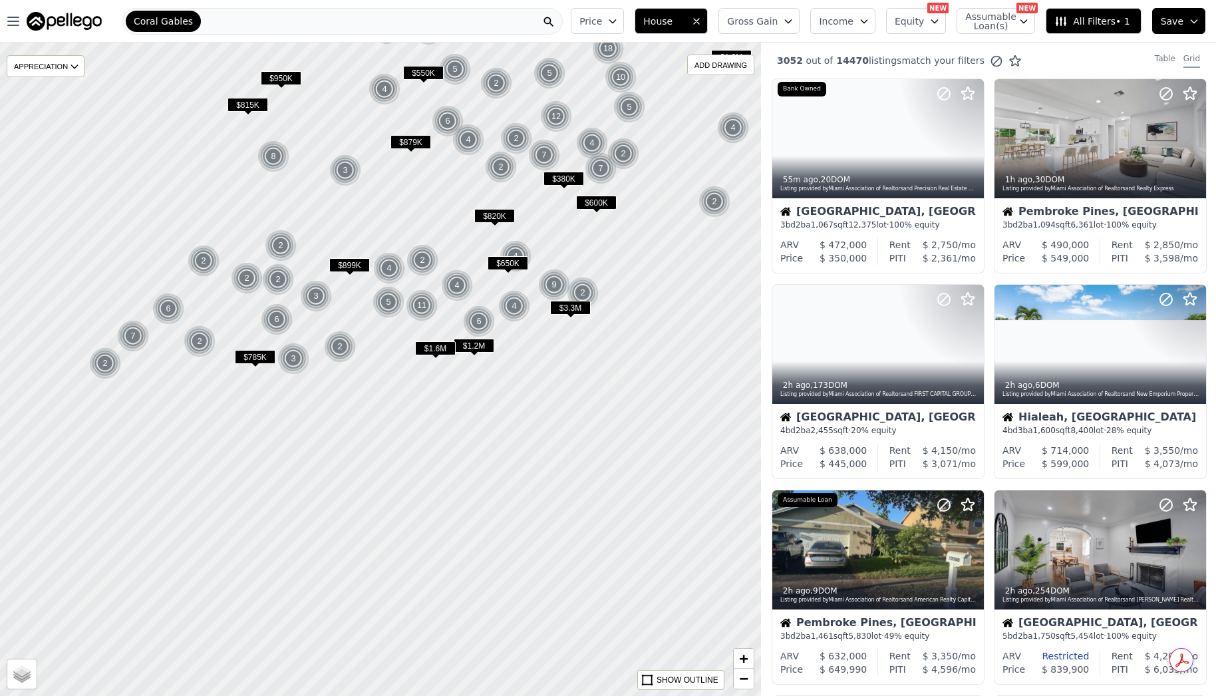
drag, startPoint x: 411, startPoint y: 600, endPoint x: 458, endPoint y: 361, distance: 244.0
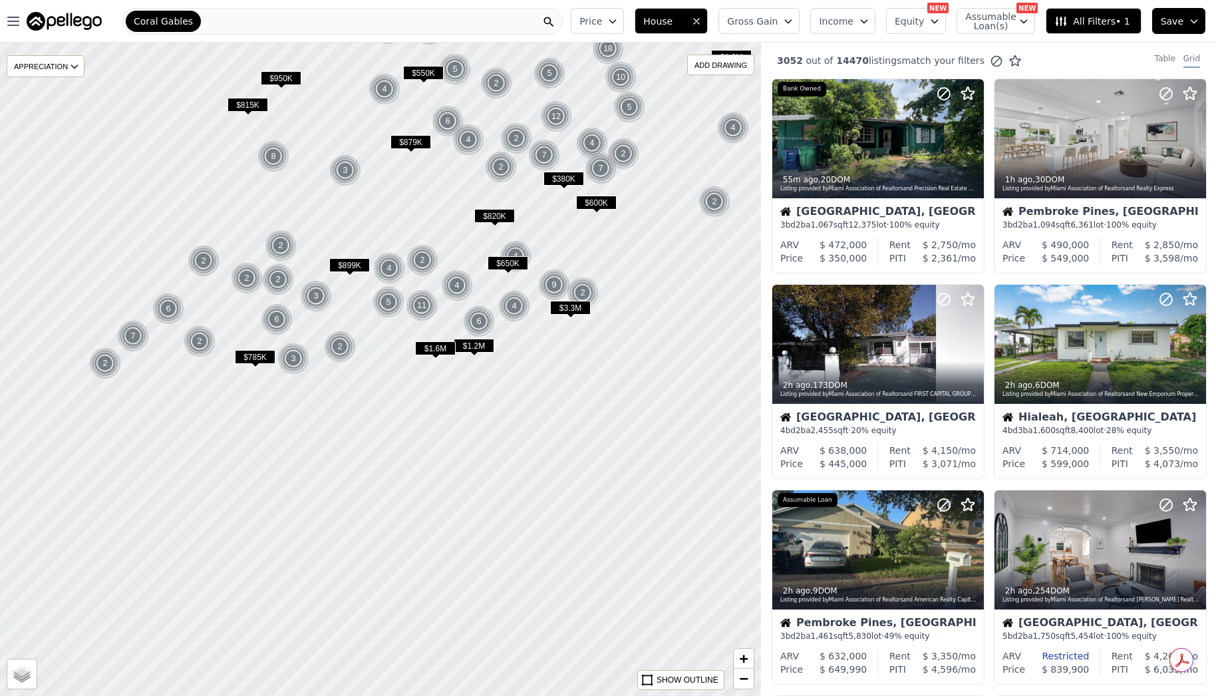
click at [458, 361] on div at bounding box center [381, 369] width 914 height 784
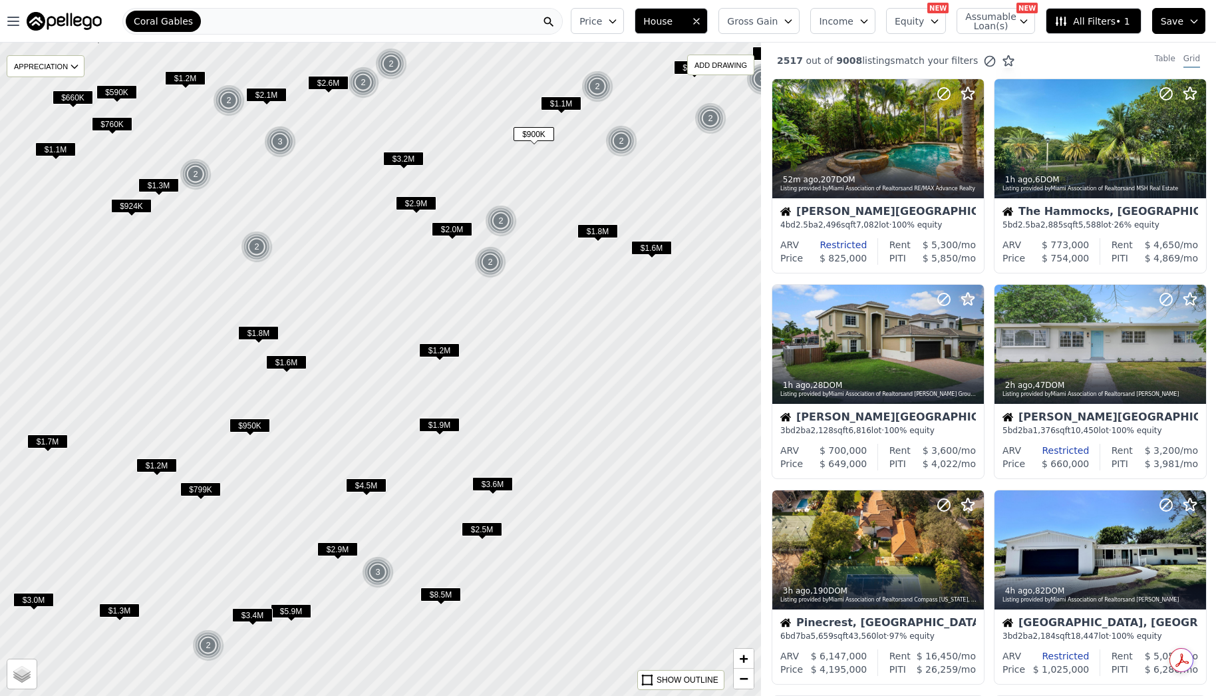
drag, startPoint x: 445, startPoint y: 335, endPoint x: 493, endPoint y: 311, distance: 53.6
click at [417, 367] on div at bounding box center [381, 369] width 914 height 784
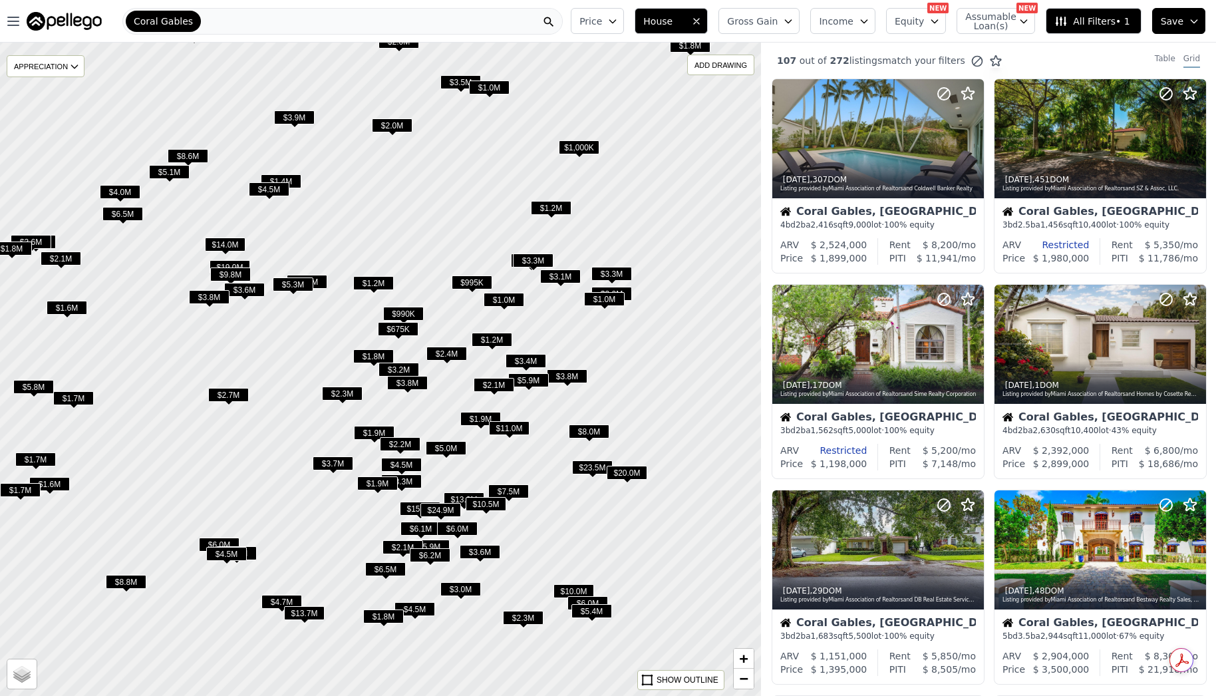
click at [495, 227] on div at bounding box center [381, 369] width 914 height 784
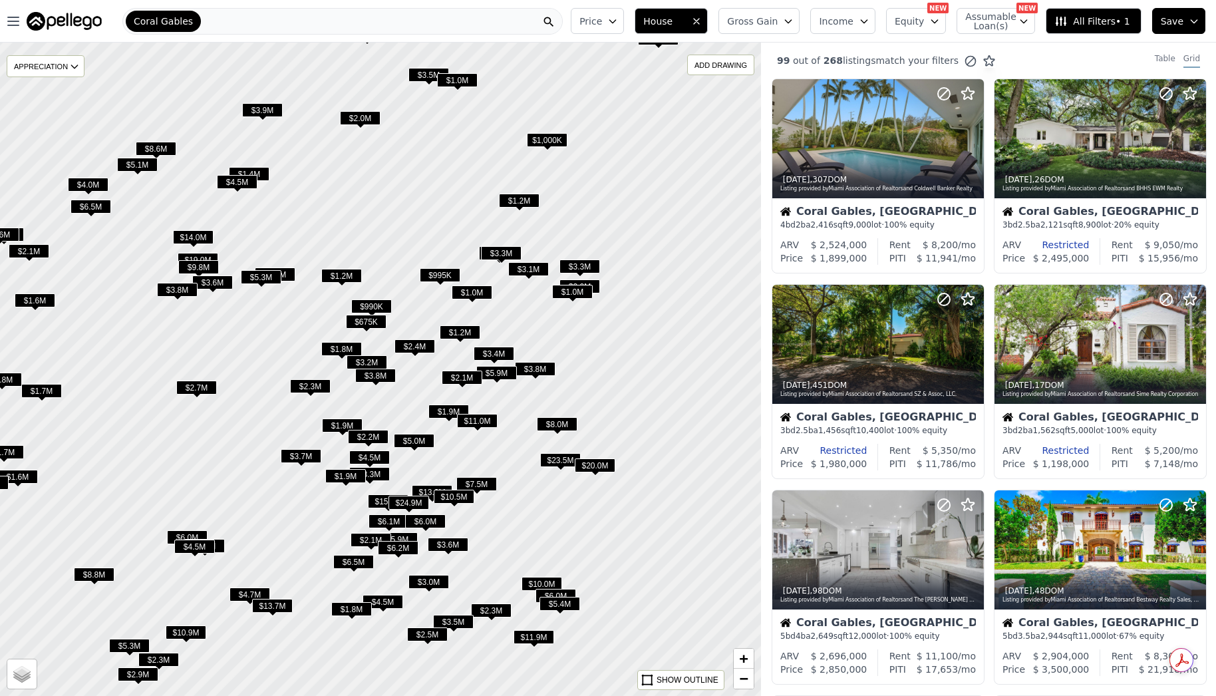
drag, startPoint x: 562, startPoint y: 252, endPoint x: 530, endPoint y: 245, distance: 32.8
click at [530, 245] on div at bounding box center [381, 369] width 914 height 784
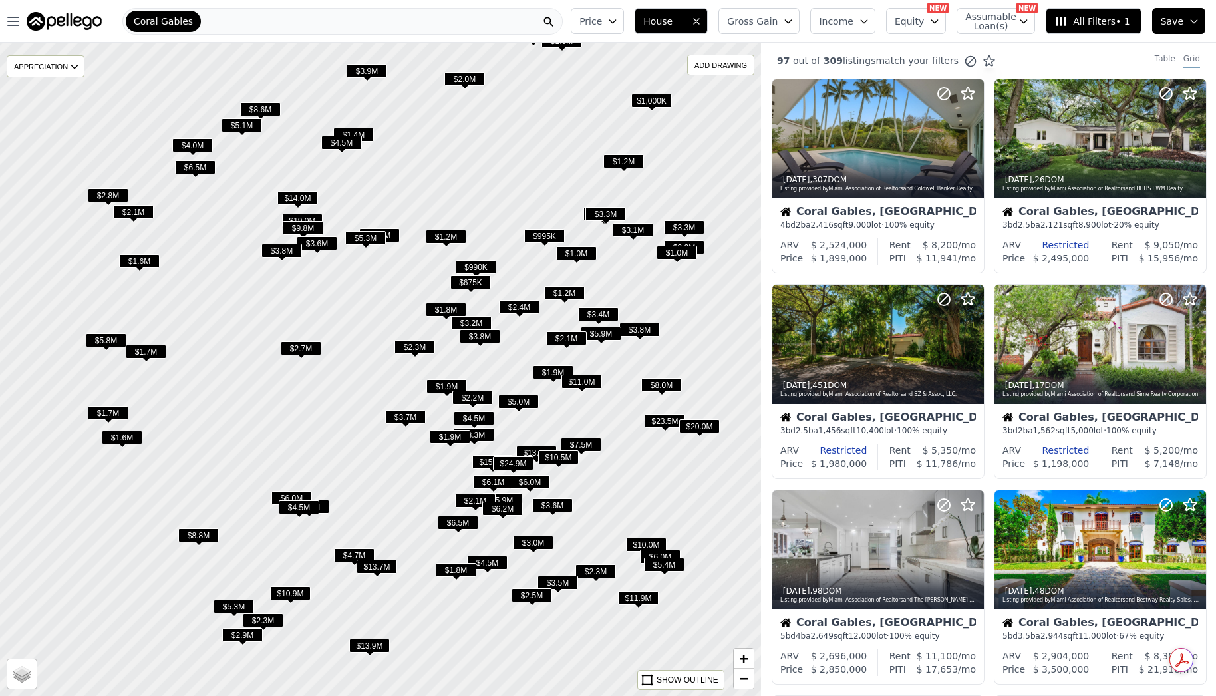
drag, startPoint x: 518, startPoint y: 514, endPoint x: 606, endPoint y: 461, distance: 101.8
click at [624, 510] on div at bounding box center [381, 369] width 914 height 784
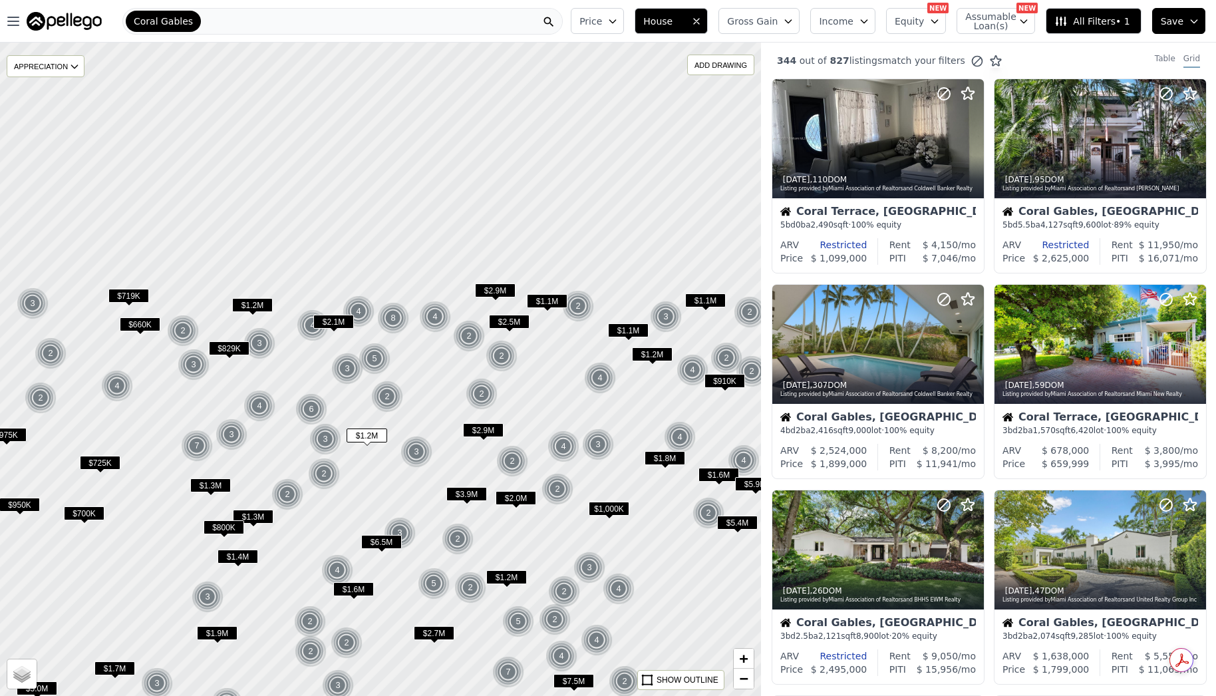
click at [458, 501] on span "$3.9M" at bounding box center [467, 494] width 41 height 14
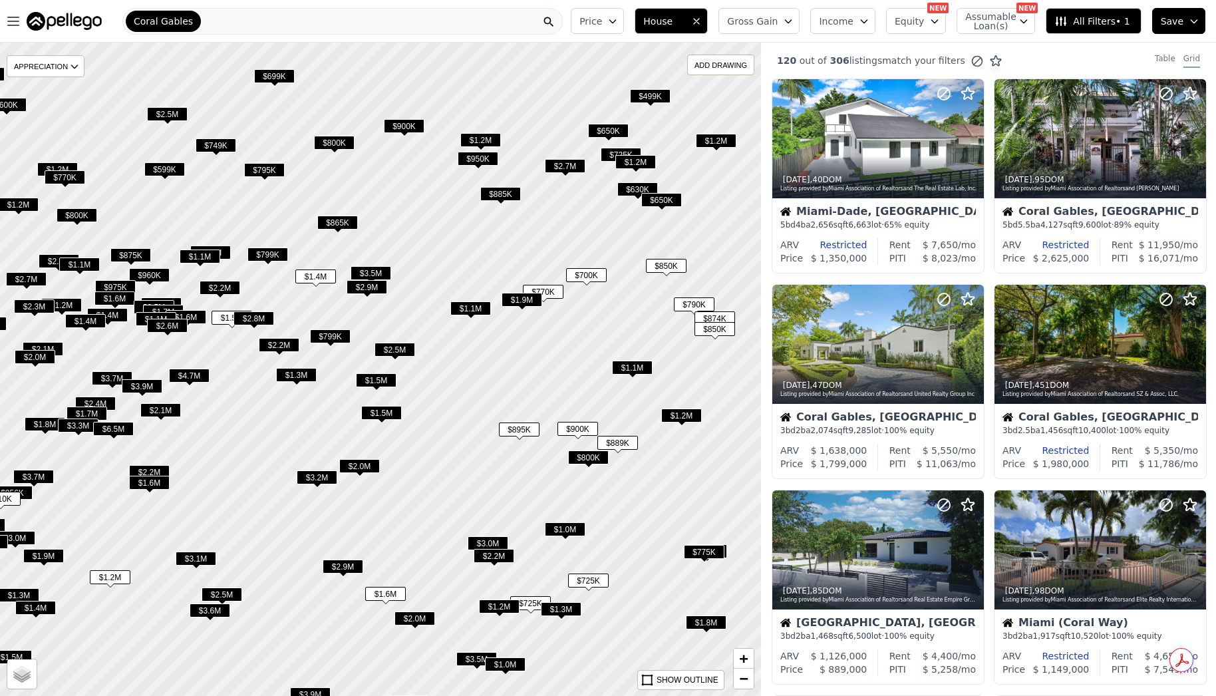
drag, startPoint x: 522, startPoint y: 459, endPoint x: 517, endPoint y: 473, distance: 14.7
click at [517, 473] on div at bounding box center [381, 369] width 914 height 784
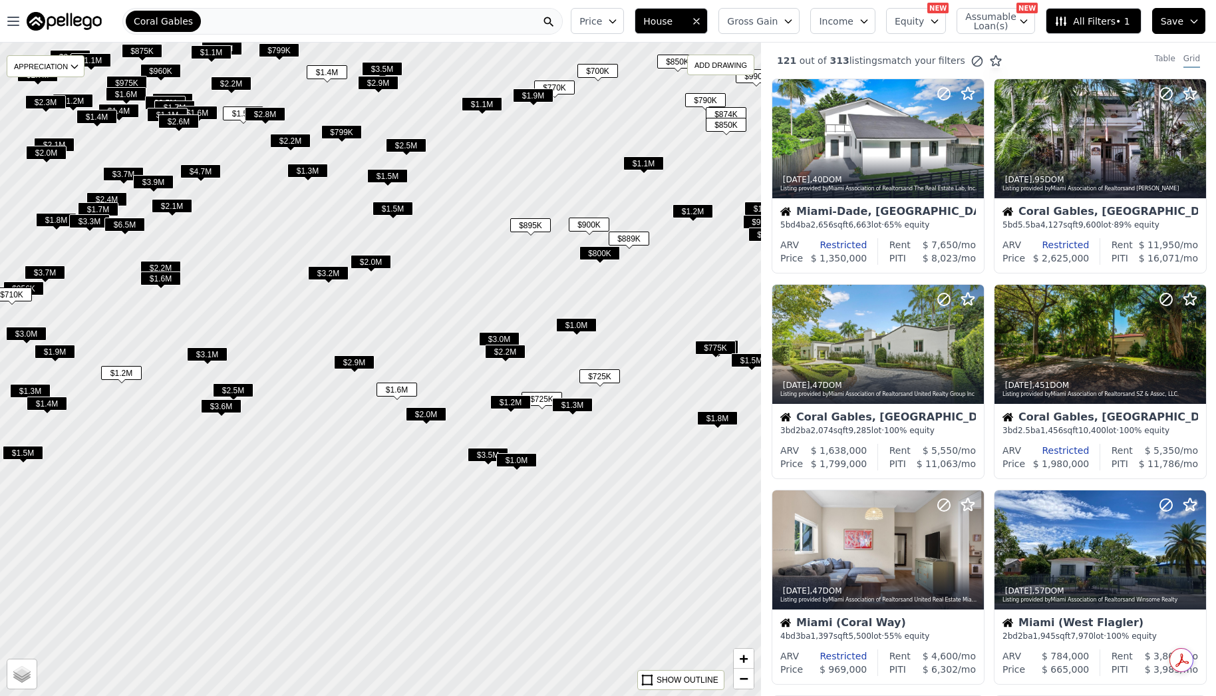
drag, startPoint x: 542, startPoint y: 506, endPoint x: 552, endPoint y: 311, distance: 194.5
click at [552, 311] on div at bounding box center [381, 369] width 914 height 784
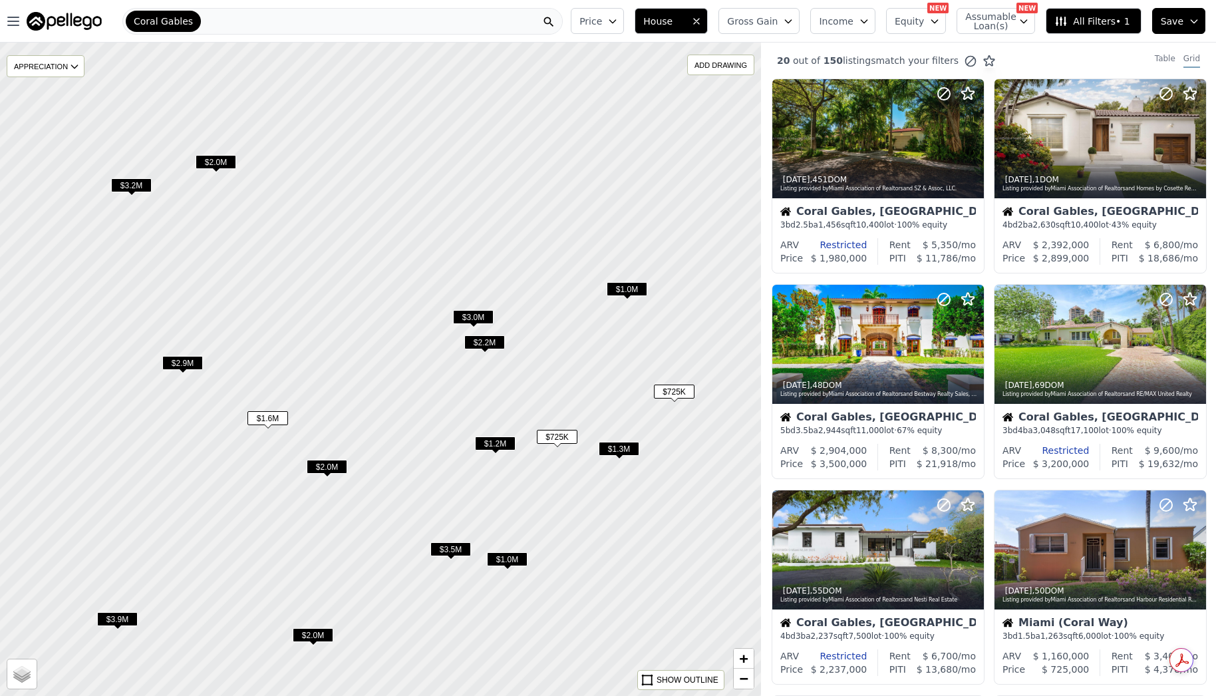
drag, startPoint x: 565, startPoint y: 374, endPoint x: 576, endPoint y: 482, distance: 109.1
click at [576, 482] on div at bounding box center [382, 373] width 914 height 784
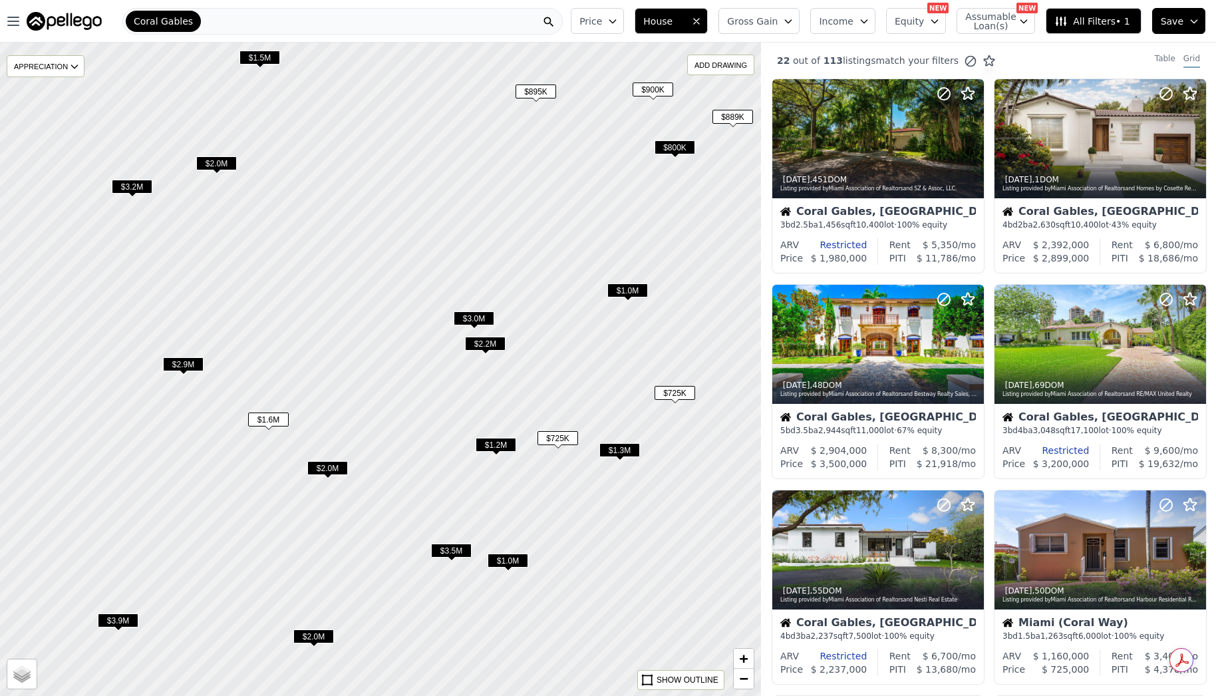
click at [557, 442] on span "$725K" at bounding box center [558, 438] width 41 height 14
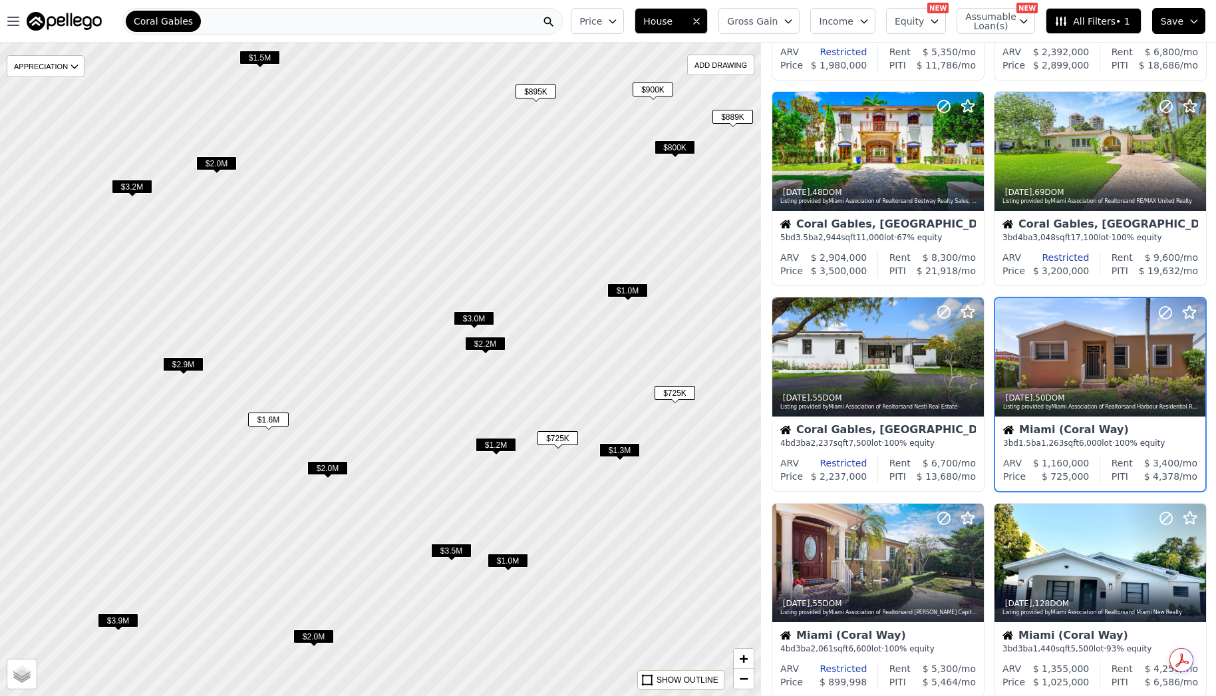
scroll to position [197, 0]
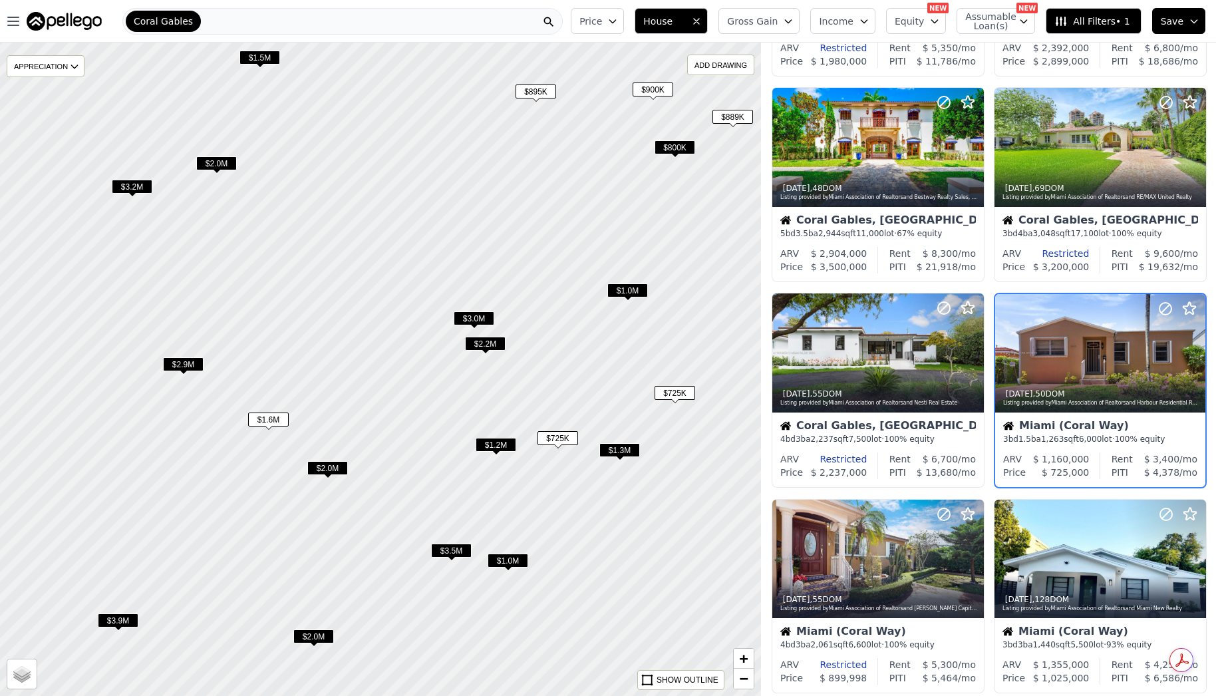
click at [854, 23] on span "Income" at bounding box center [836, 21] width 35 height 13
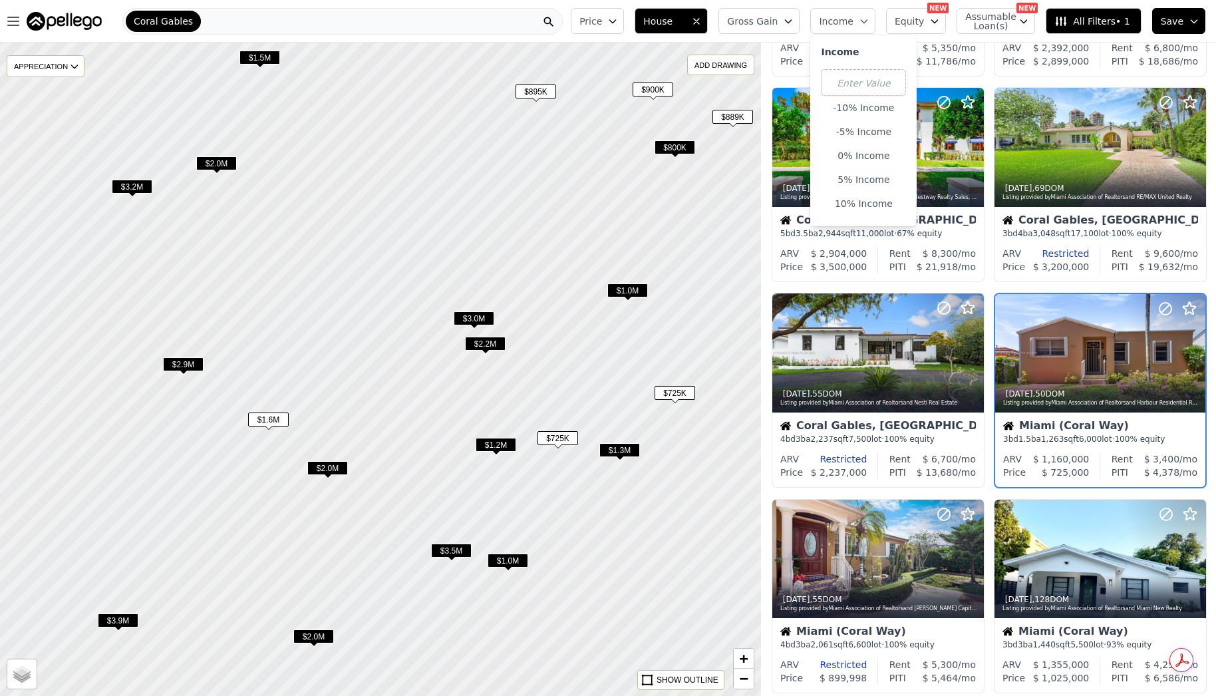
click at [800, 27] on button "Gross Gain" at bounding box center [759, 21] width 81 height 26
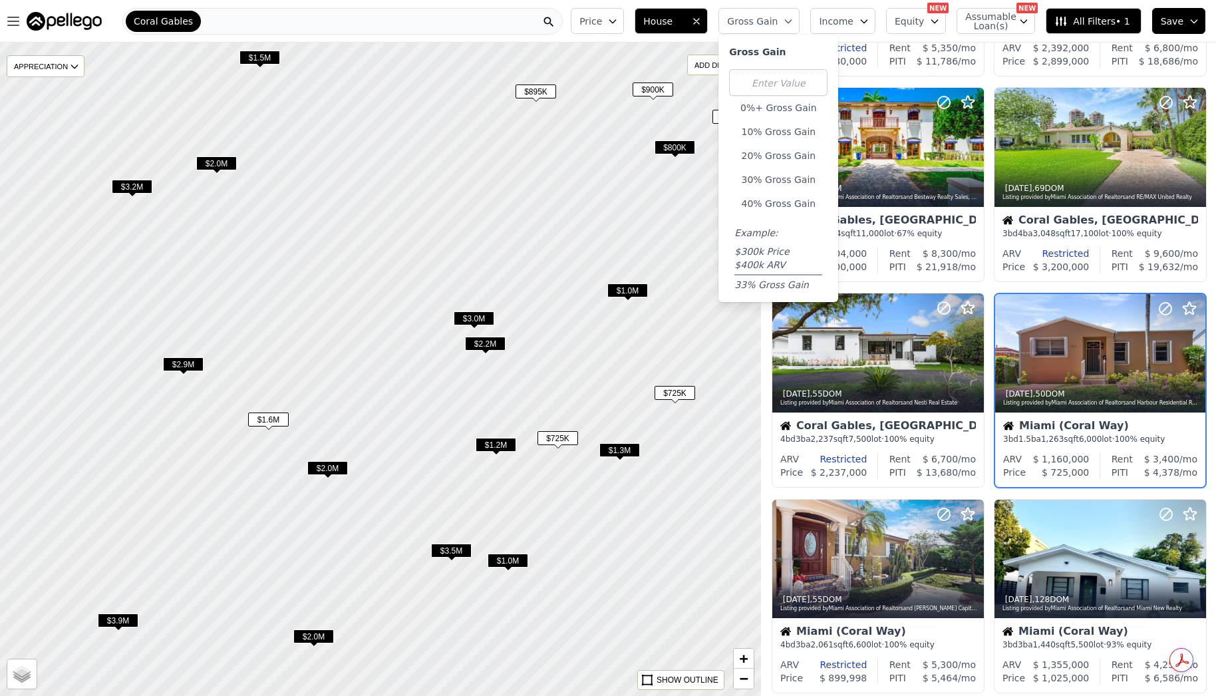
click at [858, 29] on button "Income" at bounding box center [843, 21] width 65 height 26
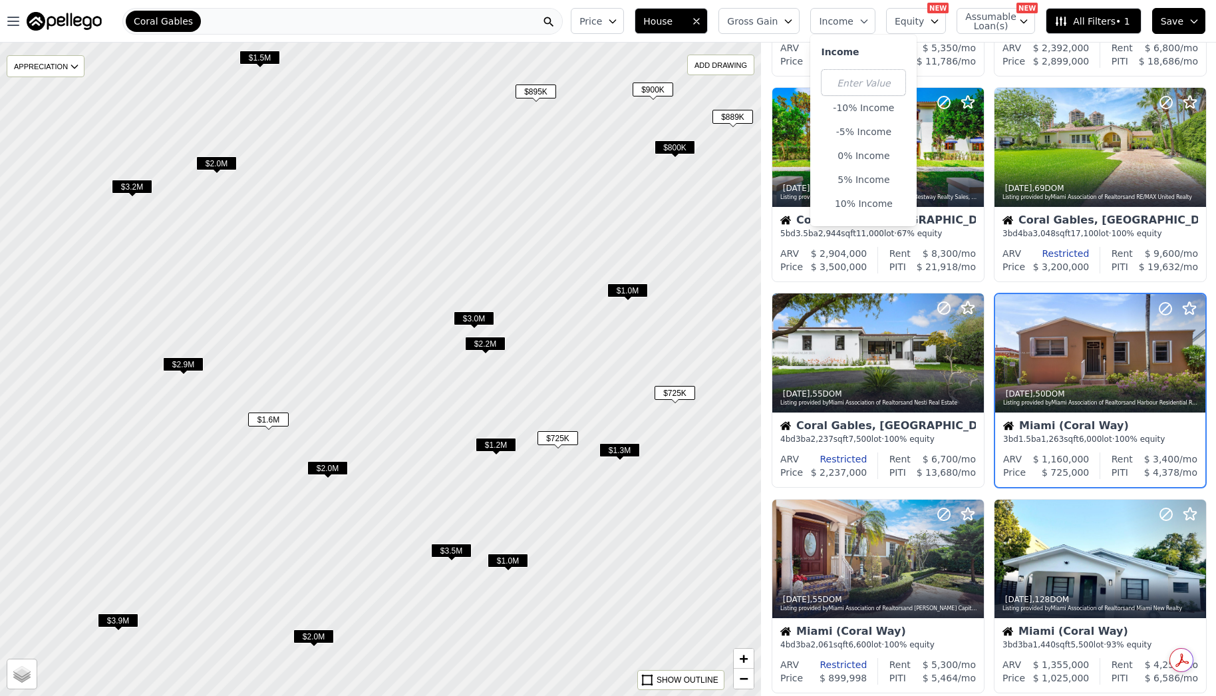
click at [759, 30] on button "Gross Gain" at bounding box center [759, 21] width 81 height 26
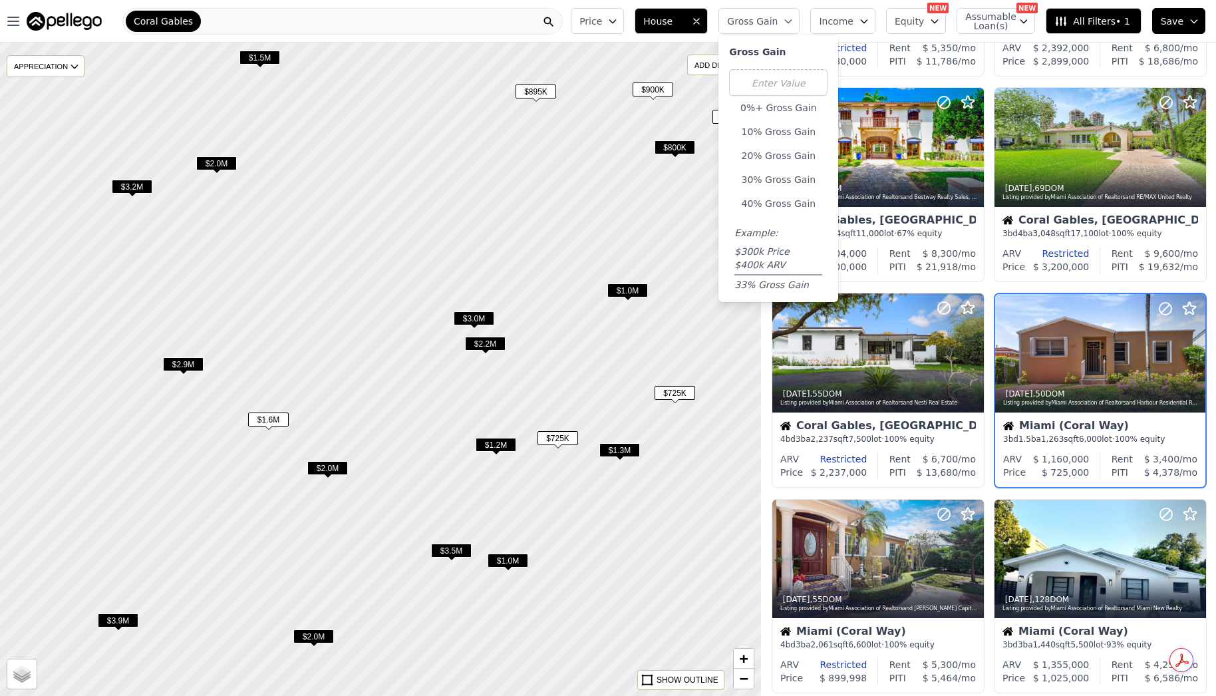
click at [854, 23] on span "Income" at bounding box center [836, 21] width 35 height 13
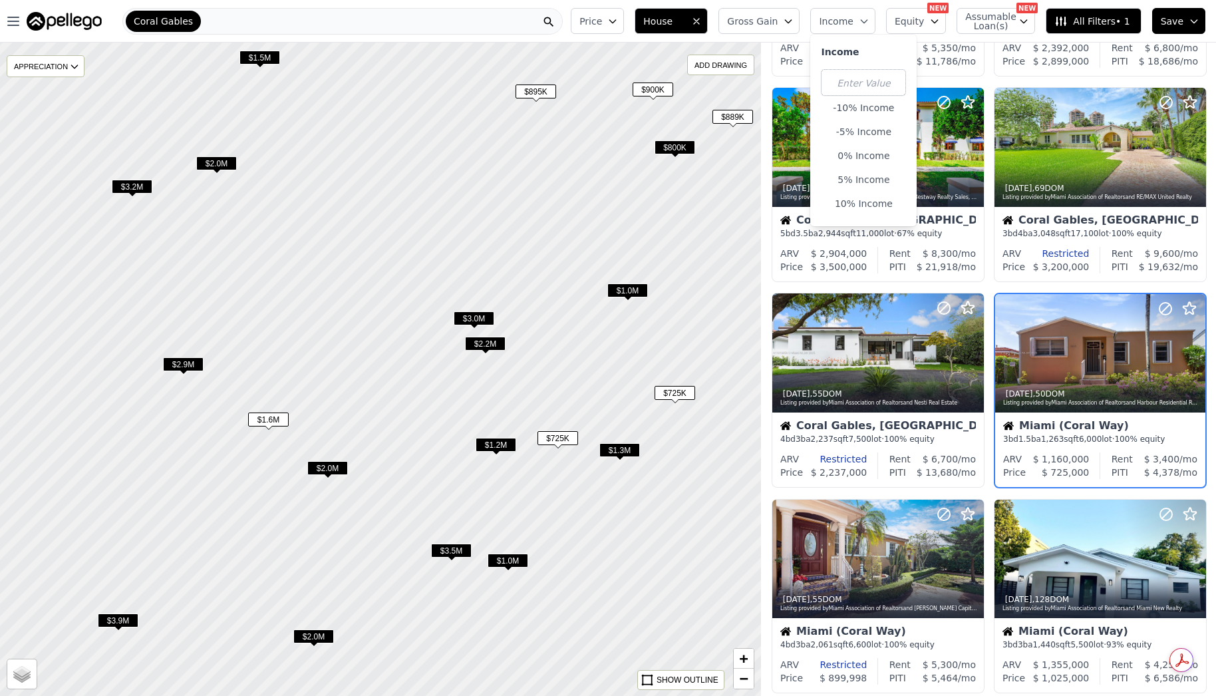
click at [854, 23] on span "Income" at bounding box center [836, 21] width 35 height 13
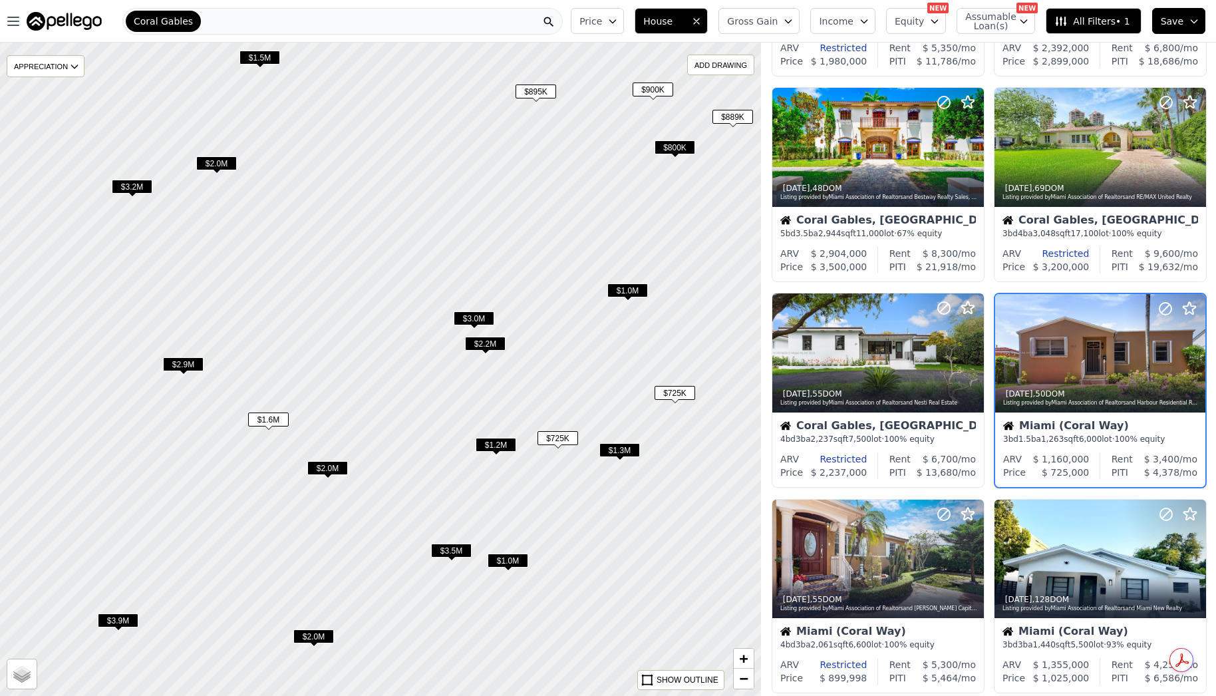
click at [499, 444] on span "$1.2M" at bounding box center [496, 445] width 41 height 14
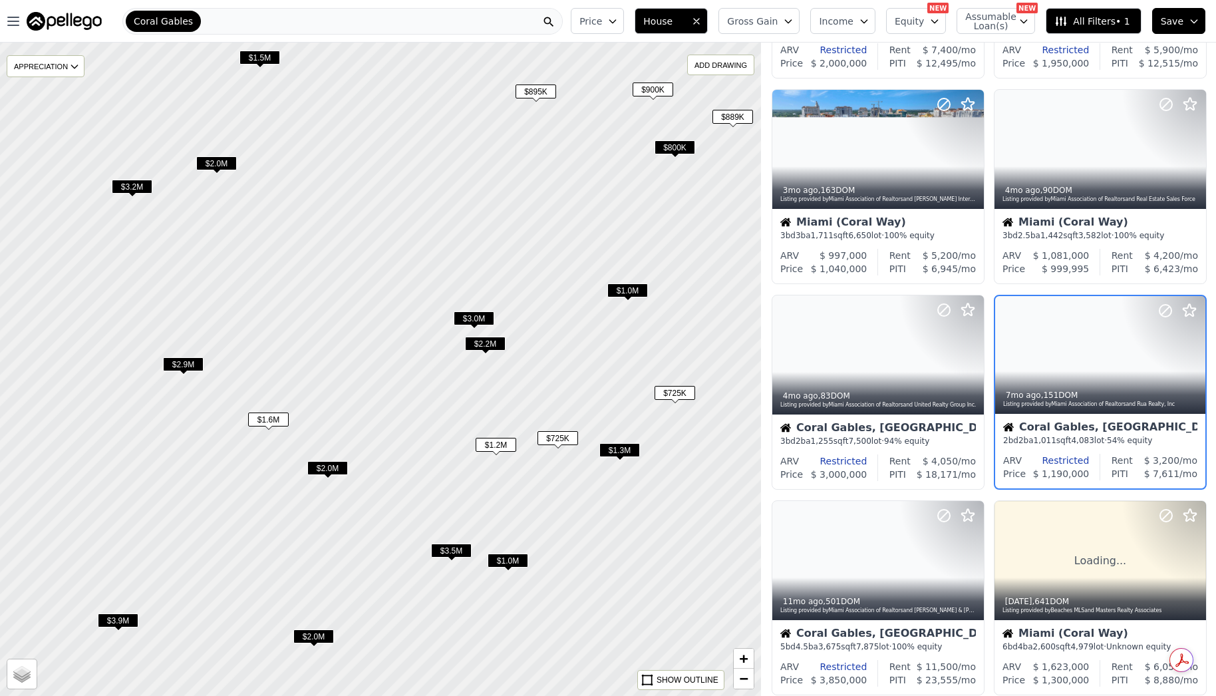
scroll to position [403, 0]
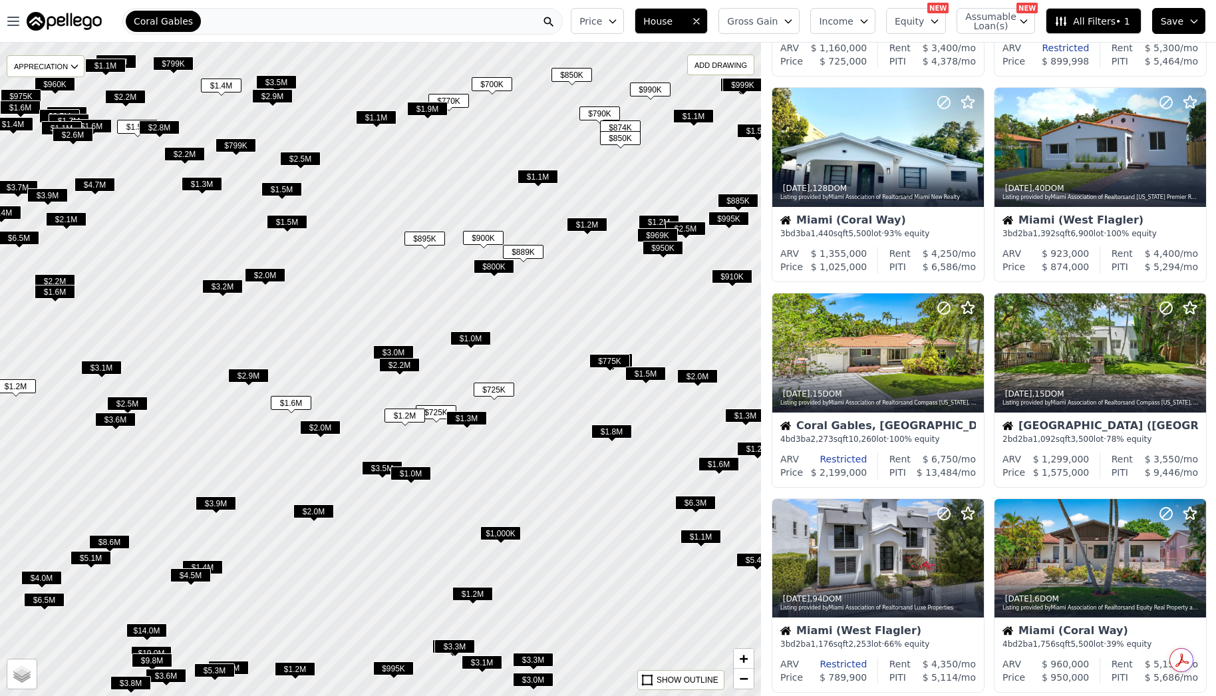
click at [491, 84] on span "$700K" at bounding box center [492, 84] width 41 height 14
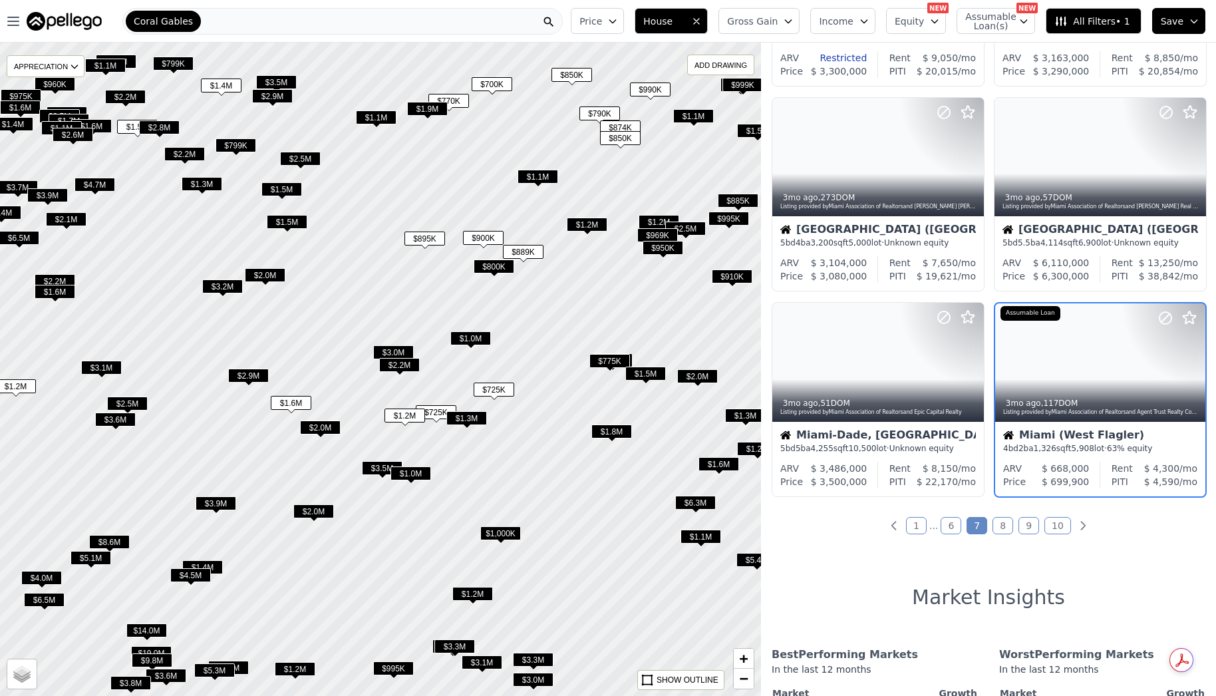
scroll to position [813, 0]
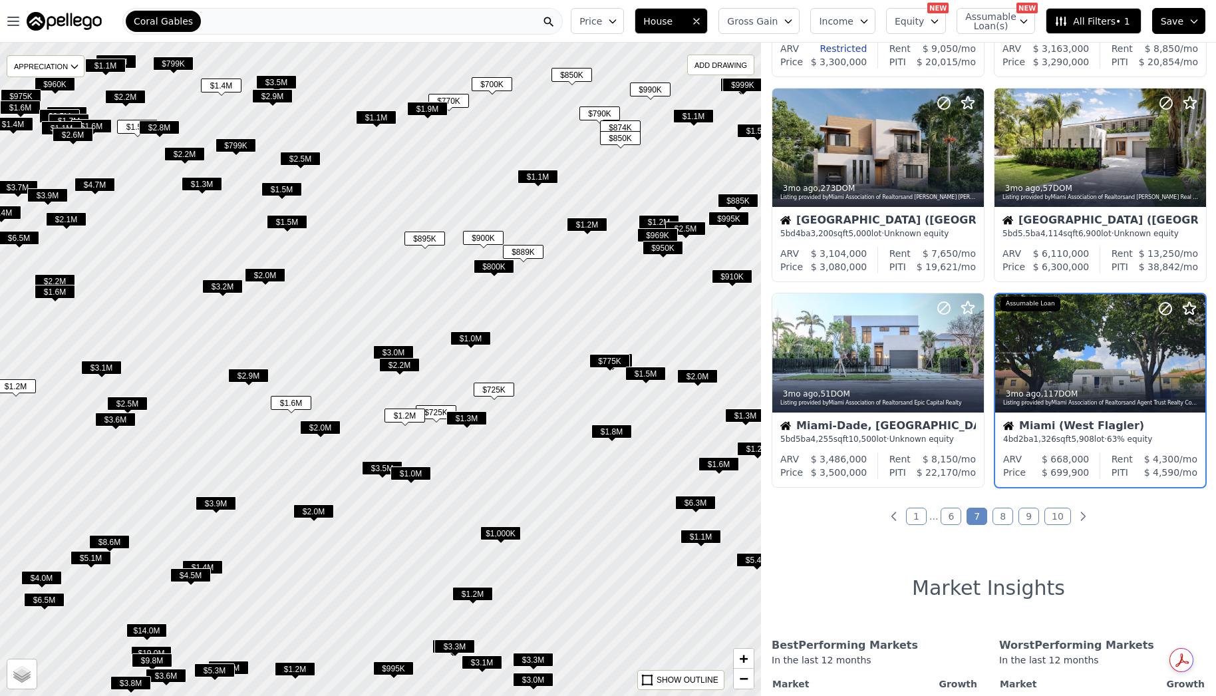
click at [457, 103] on span "$770K" at bounding box center [449, 101] width 41 height 14
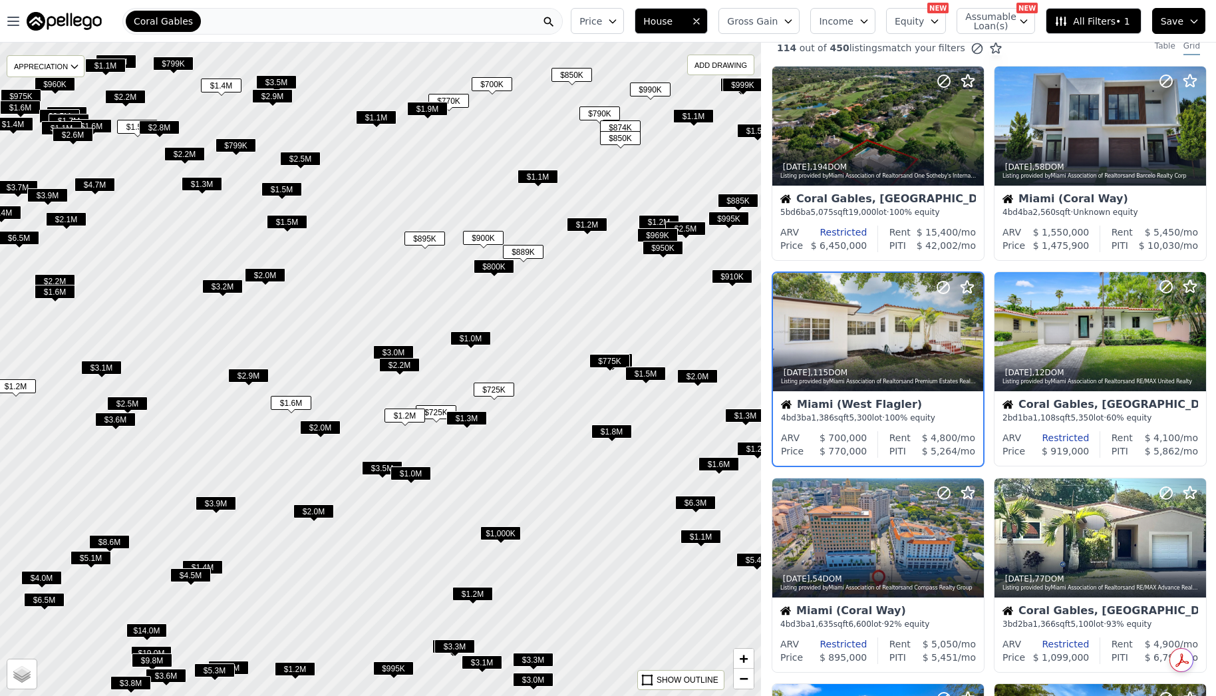
scroll to position [0, 0]
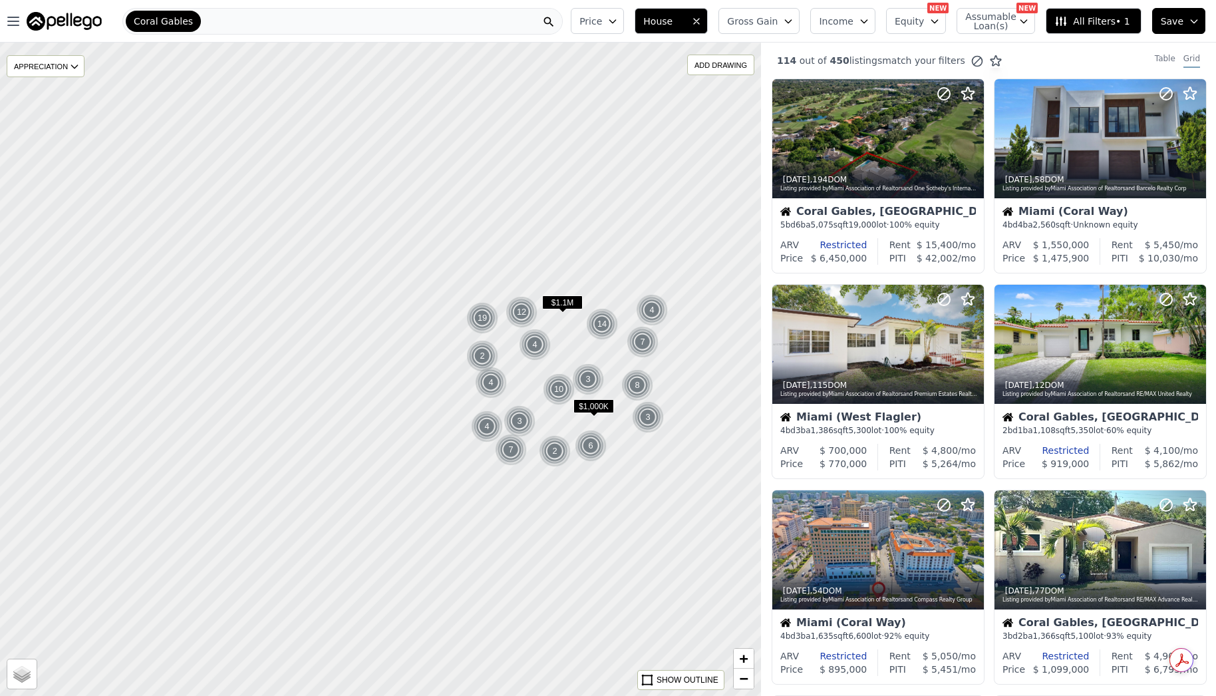
drag, startPoint x: 298, startPoint y: 238, endPoint x: 445, endPoint y: 328, distance: 172.3
click at [446, 327] on div at bounding box center [442, 399] width 914 height 784
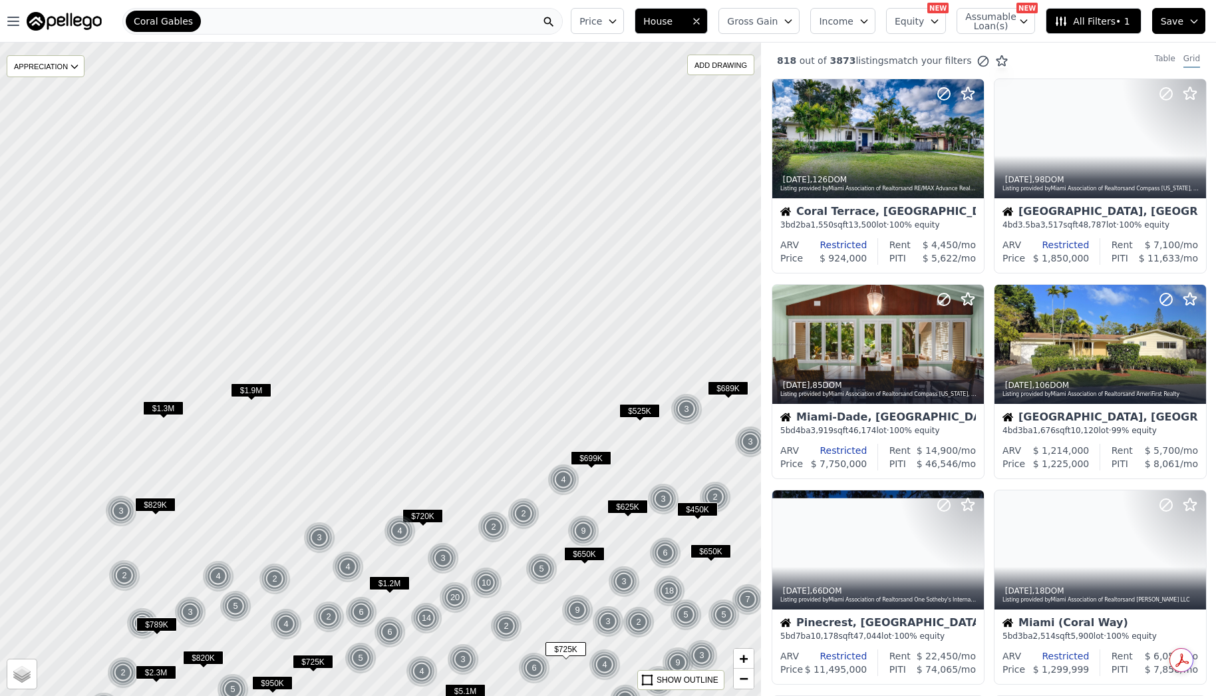
drag, startPoint x: 439, startPoint y: 188, endPoint x: 389, endPoint y: 448, distance: 264.3
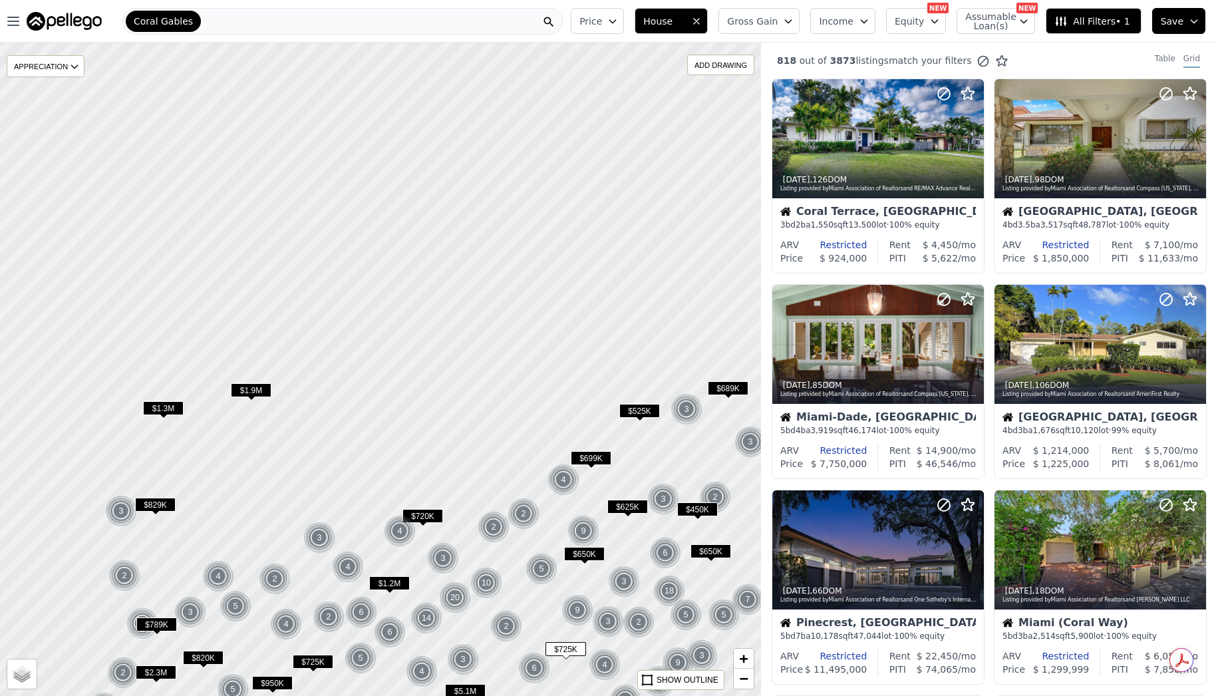
click at [389, 448] on div at bounding box center [380, 373] width 914 height 784
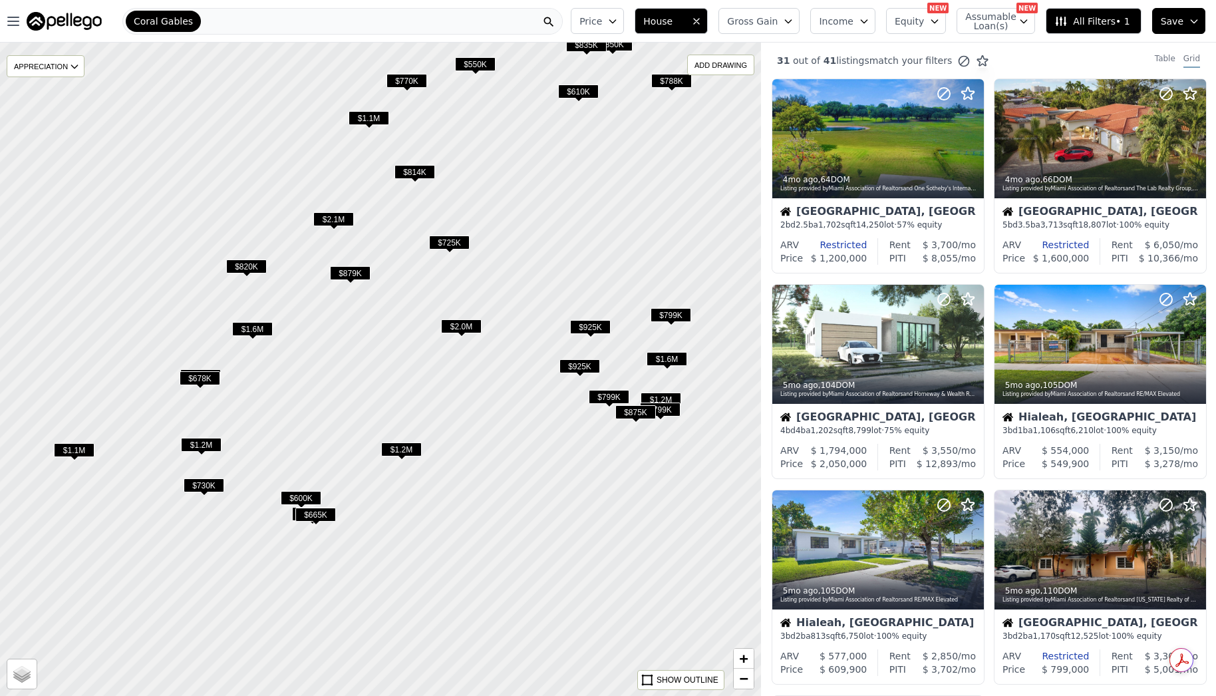
drag, startPoint x: 465, startPoint y: 350, endPoint x: 428, endPoint y: 324, distance: 45.4
click at [423, 340] on div at bounding box center [378, 369] width 914 height 784
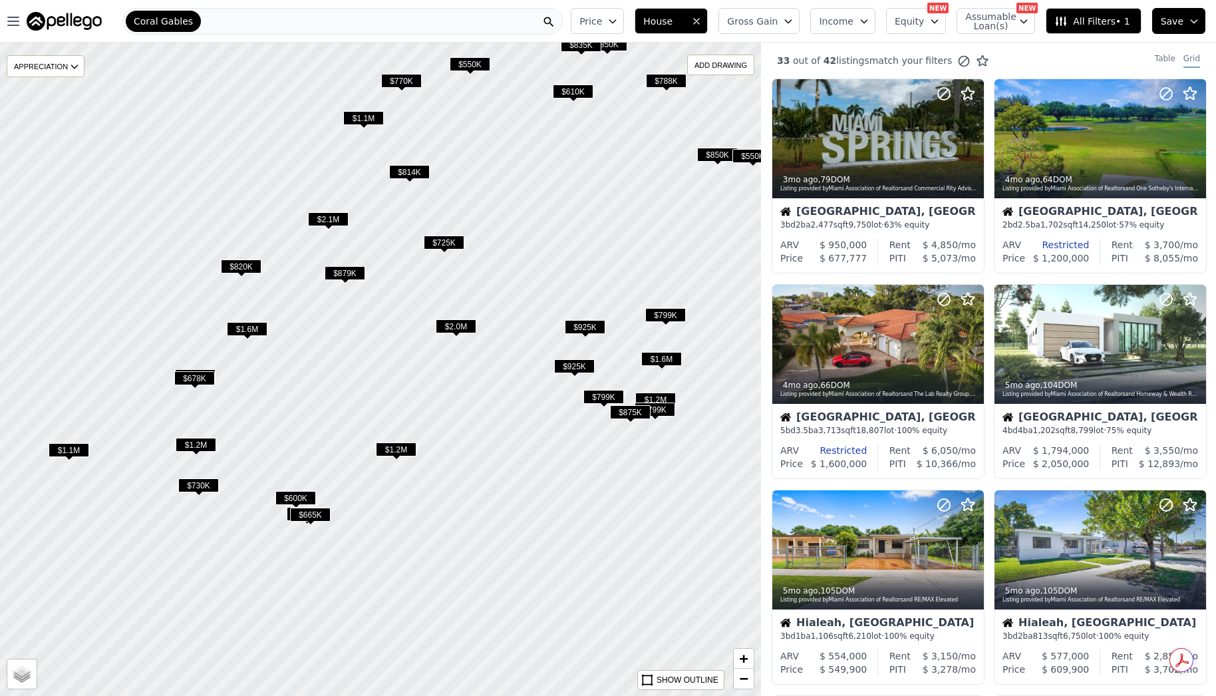
click at [449, 256] on div at bounding box center [381, 369] width 914 height 784
click at [449, 248] on span "$725K" at bounding box center [444, 243] width 41 height 14
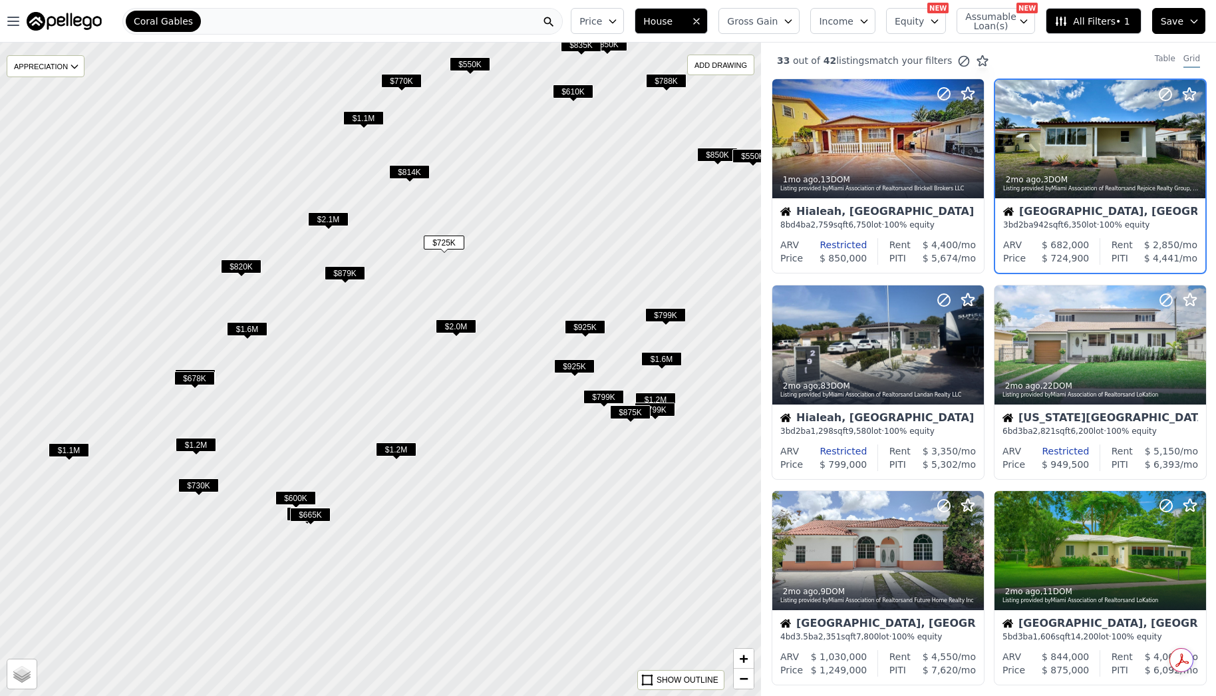
click at [582, 329] on span "$925K" at bounding box center [585, 327] width 41 height 14
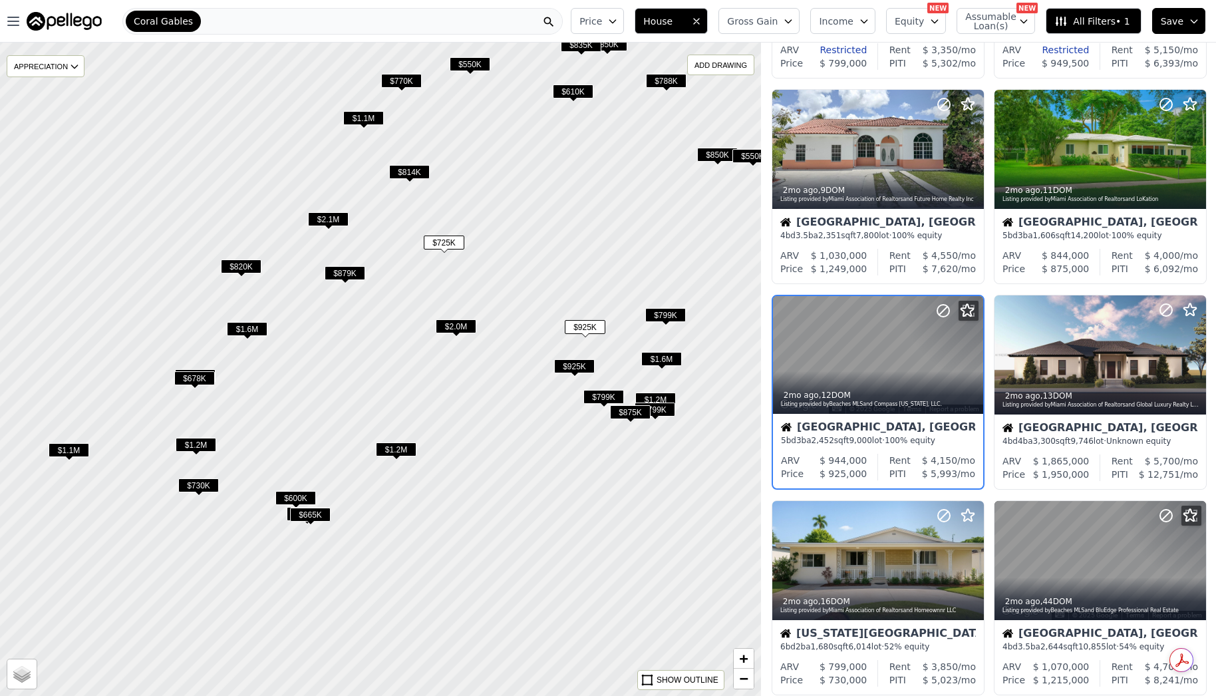
scroll to position [403, 0]
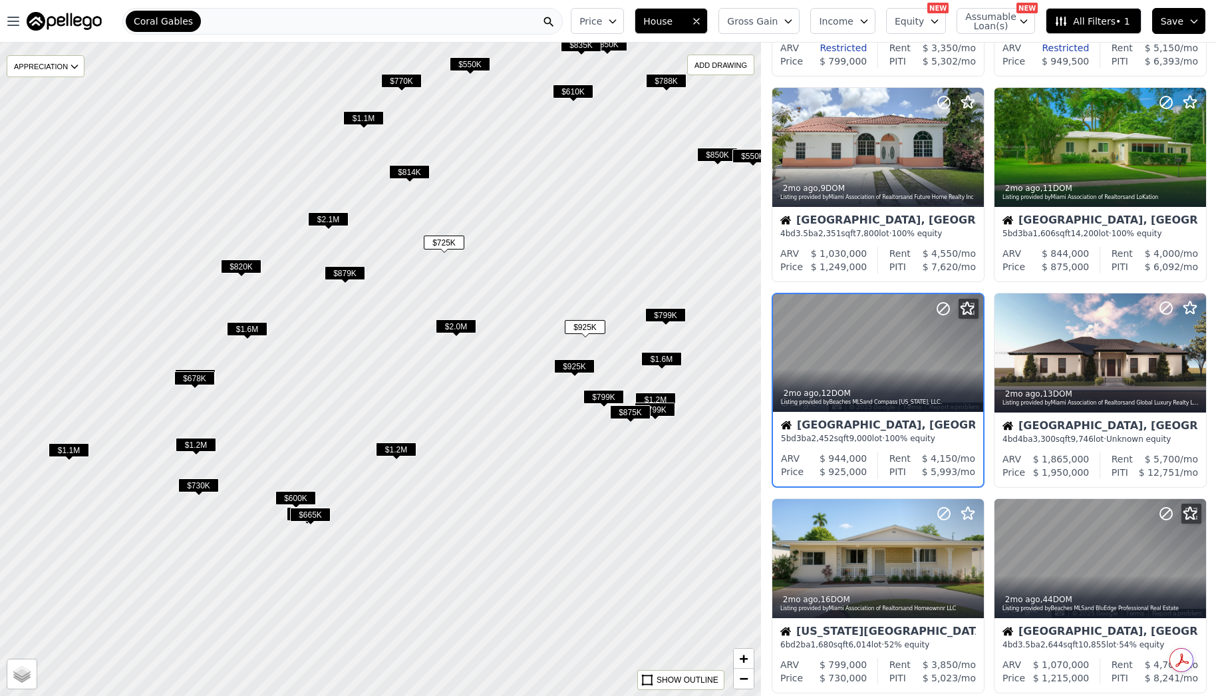
click at [578, 361] on span "$925K" at bounding box center [574, 366] width 41 height 14
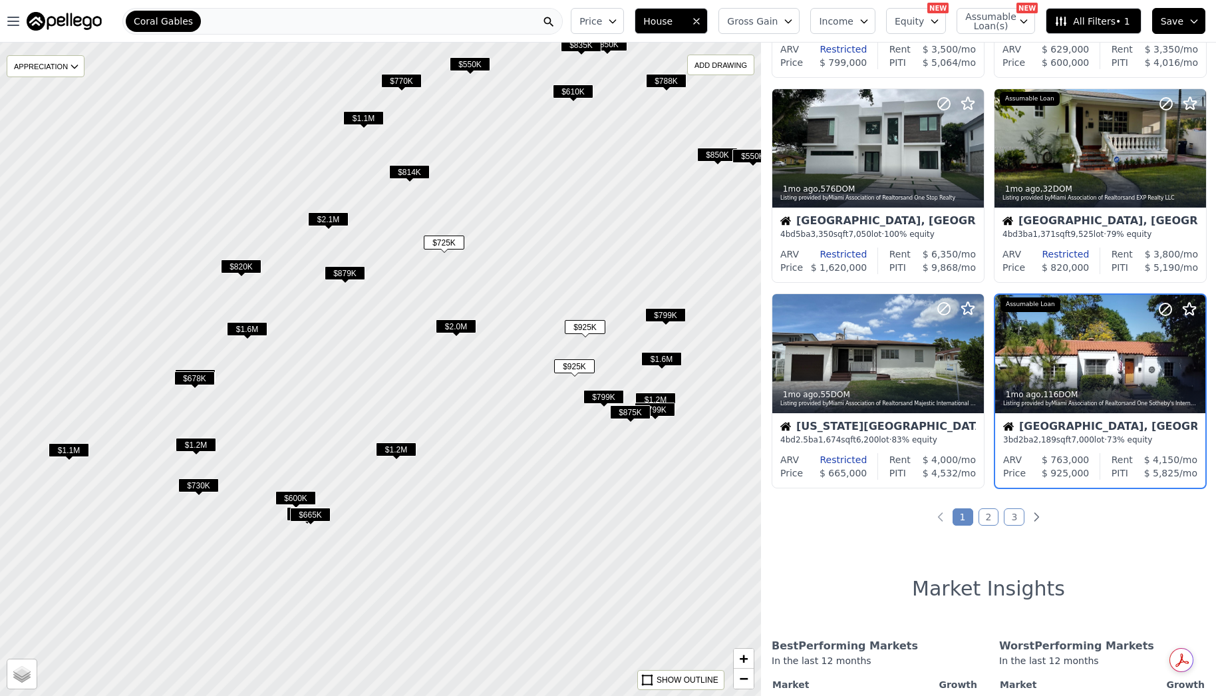
scroll to position [813, 0]
click at [612, 397] on span "$799K" at bounding box center [604, 397] width 41 height 14
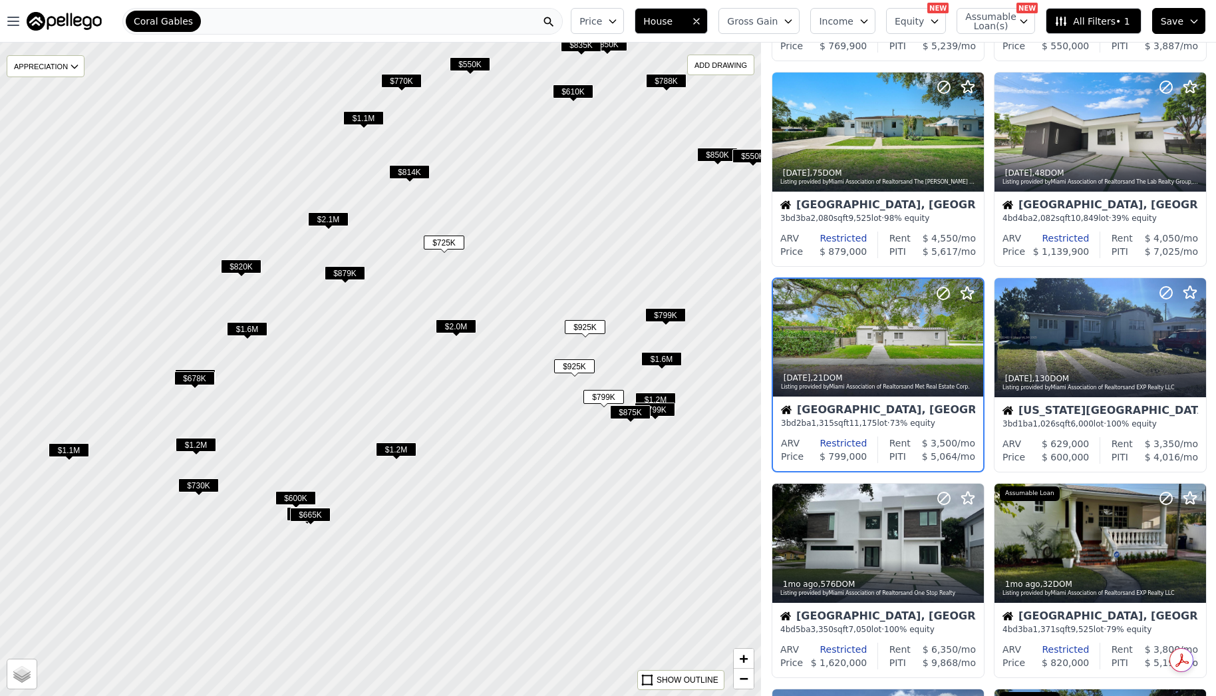
scroll to position [403, 0]
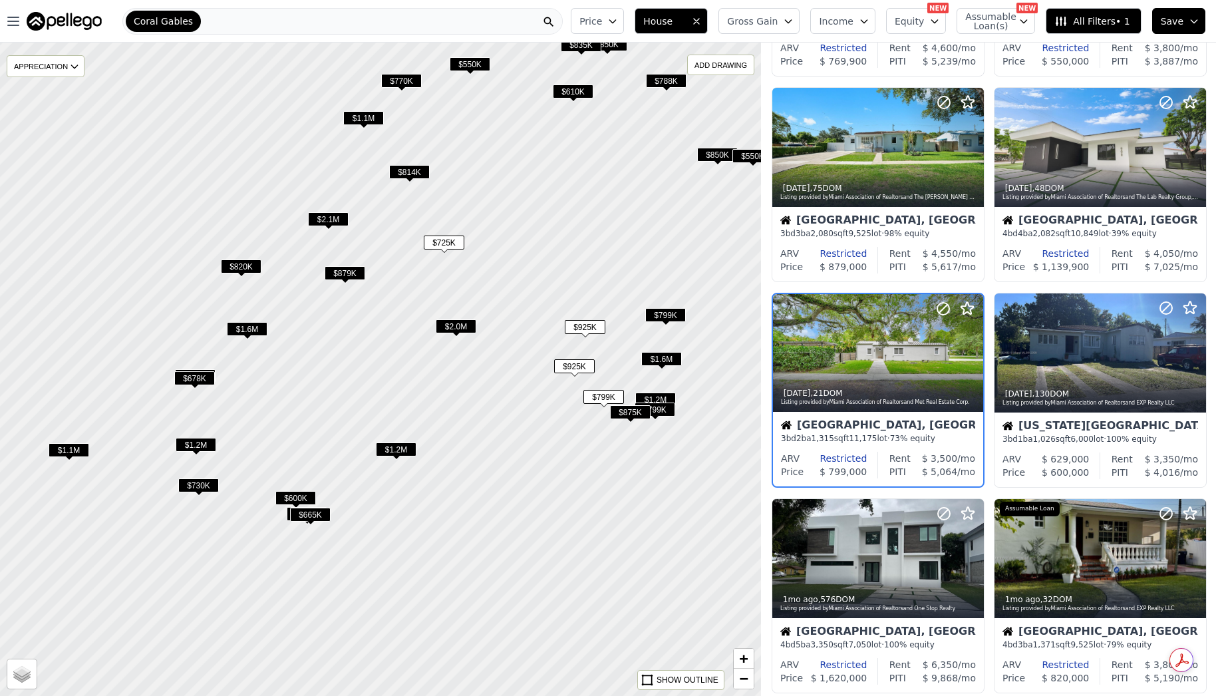
click at [657, 397] on span "$1.2M" at bounding box center [656, 400] width 41 height 14
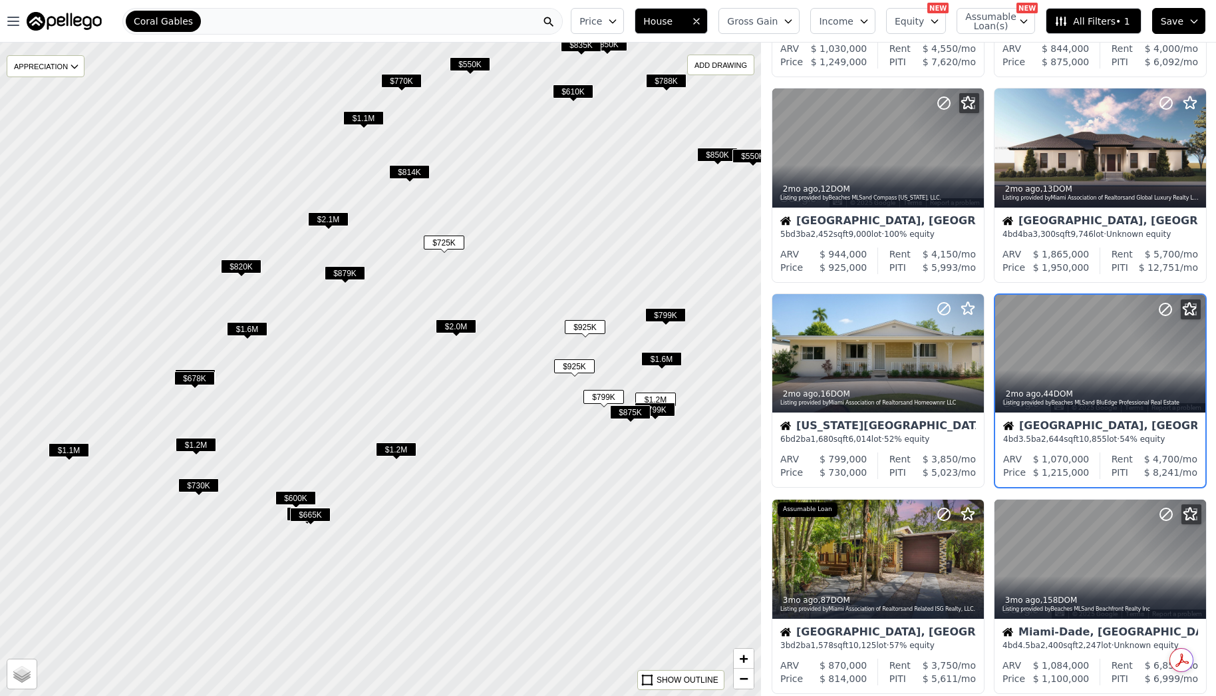
click at [667, 410] on span "$799K" at bounding box center [655, 410] width 41 height 14
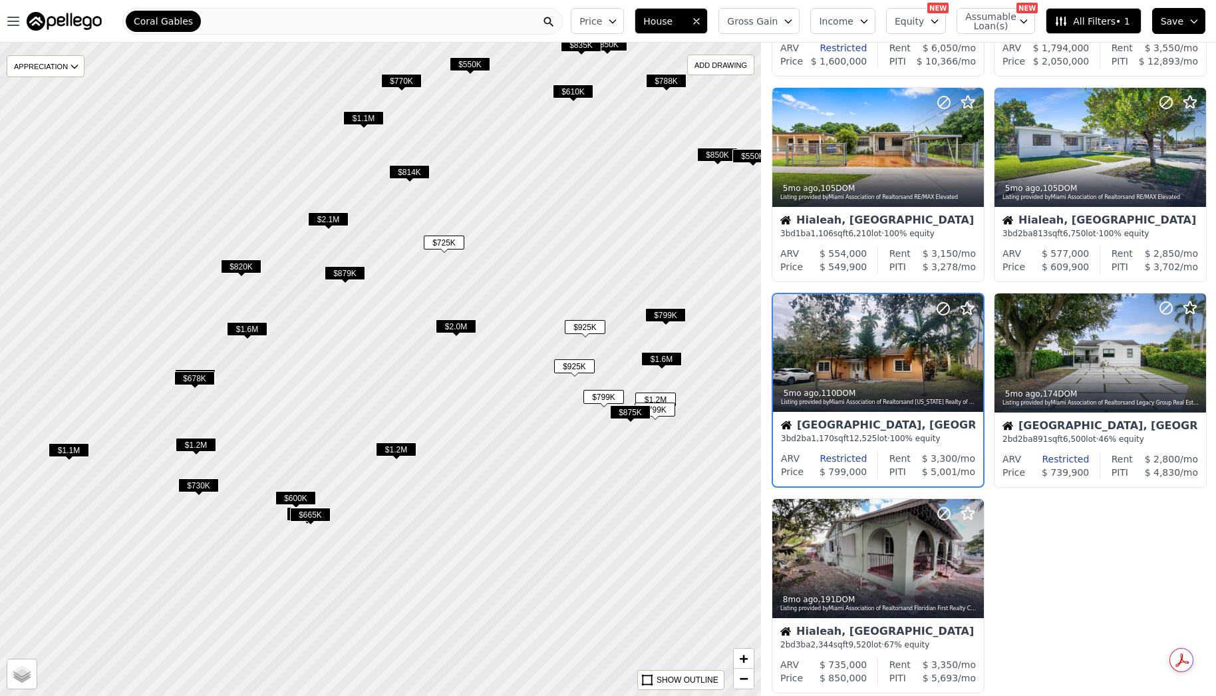
click at [626, 414] on span "$875K" at bounding box center [630, 412] width 41 height 14
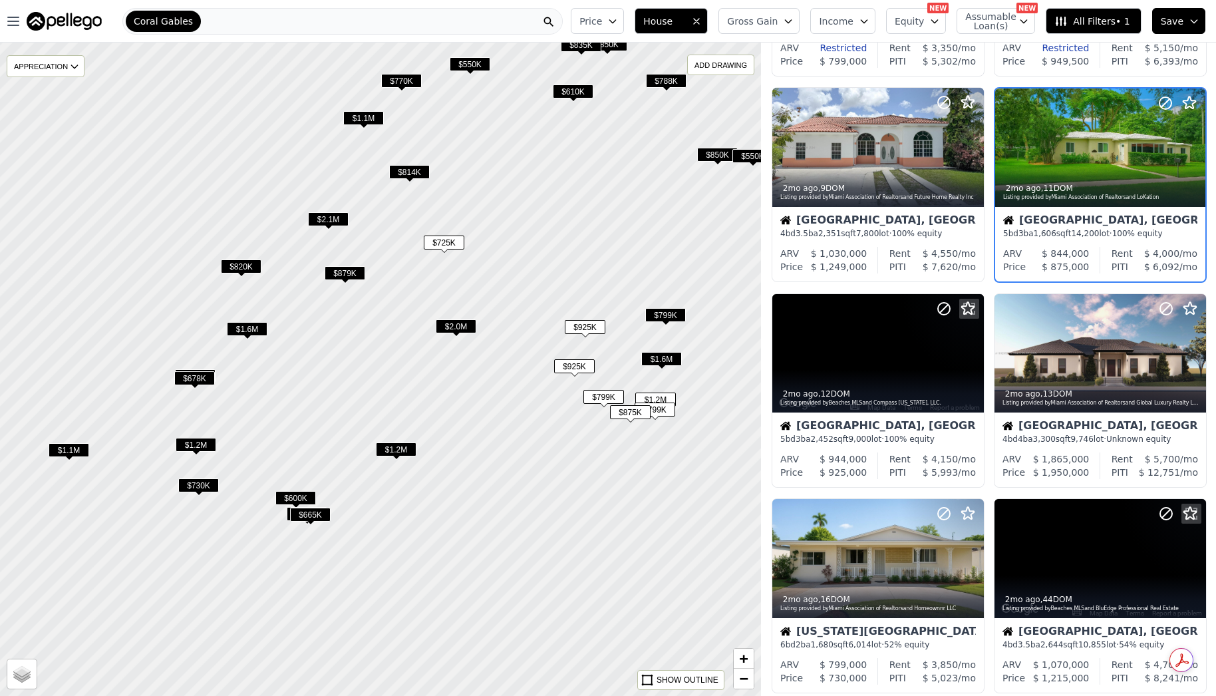
scroll to position [197, 0]
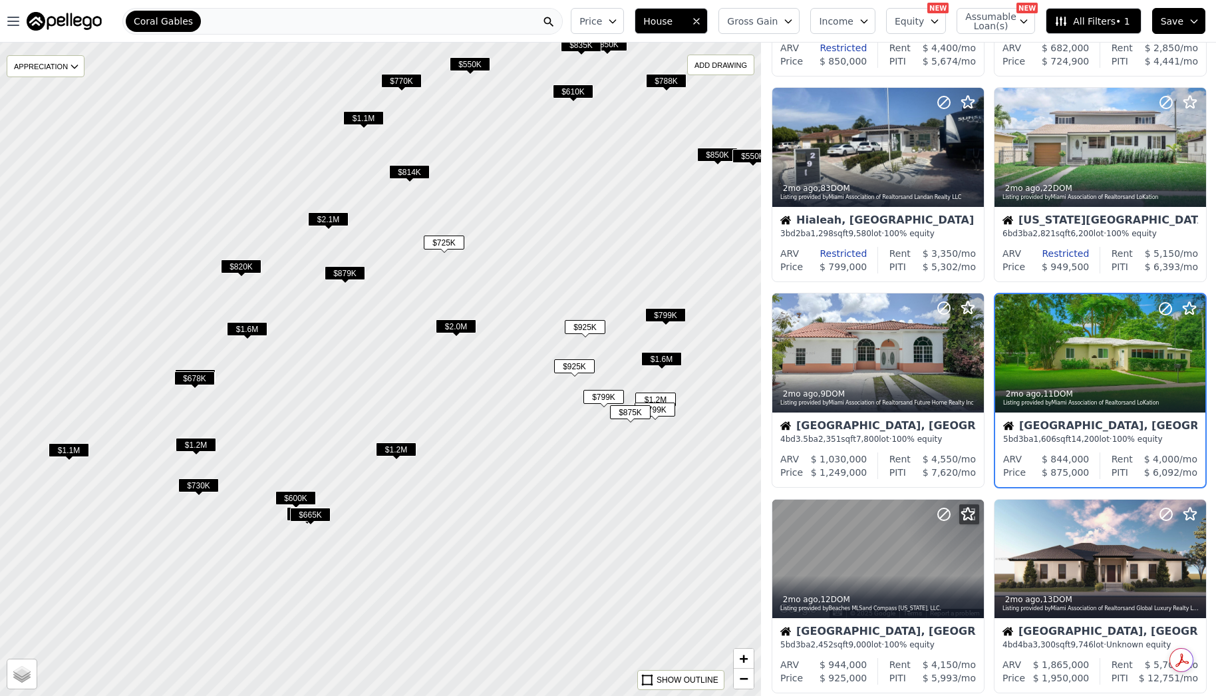
click at [356, 272] on span "$879K" at bounding box center [345, 273] width 41 height 14
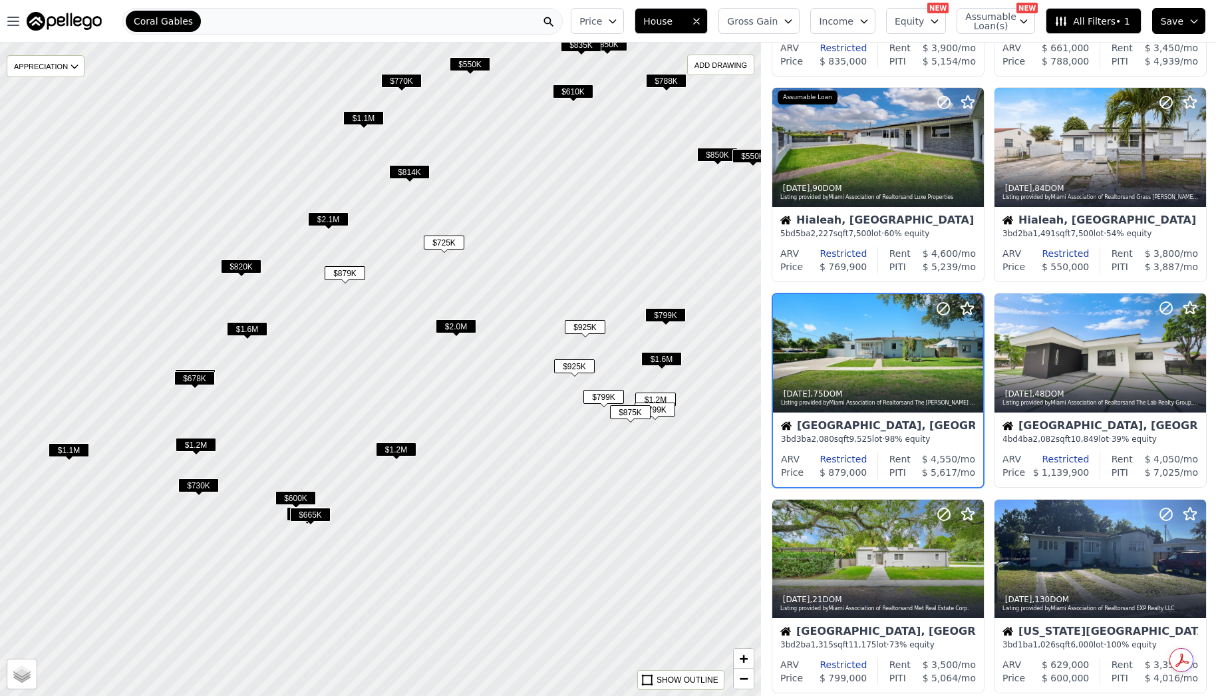
click at [230, 268] on span "$820K" at bounding box center [241, 267] width 41 height 14
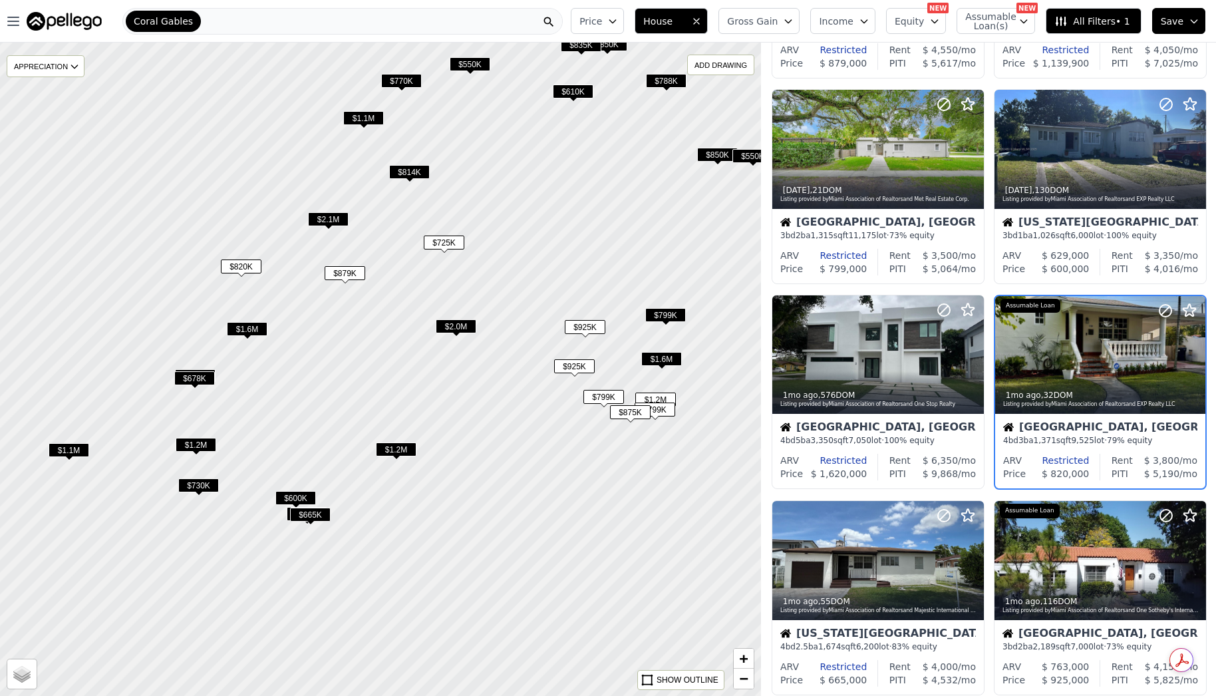
scroll to position [608, 0]
